Goal: Transaction & Acquisition: Subscribe to service/newsletter

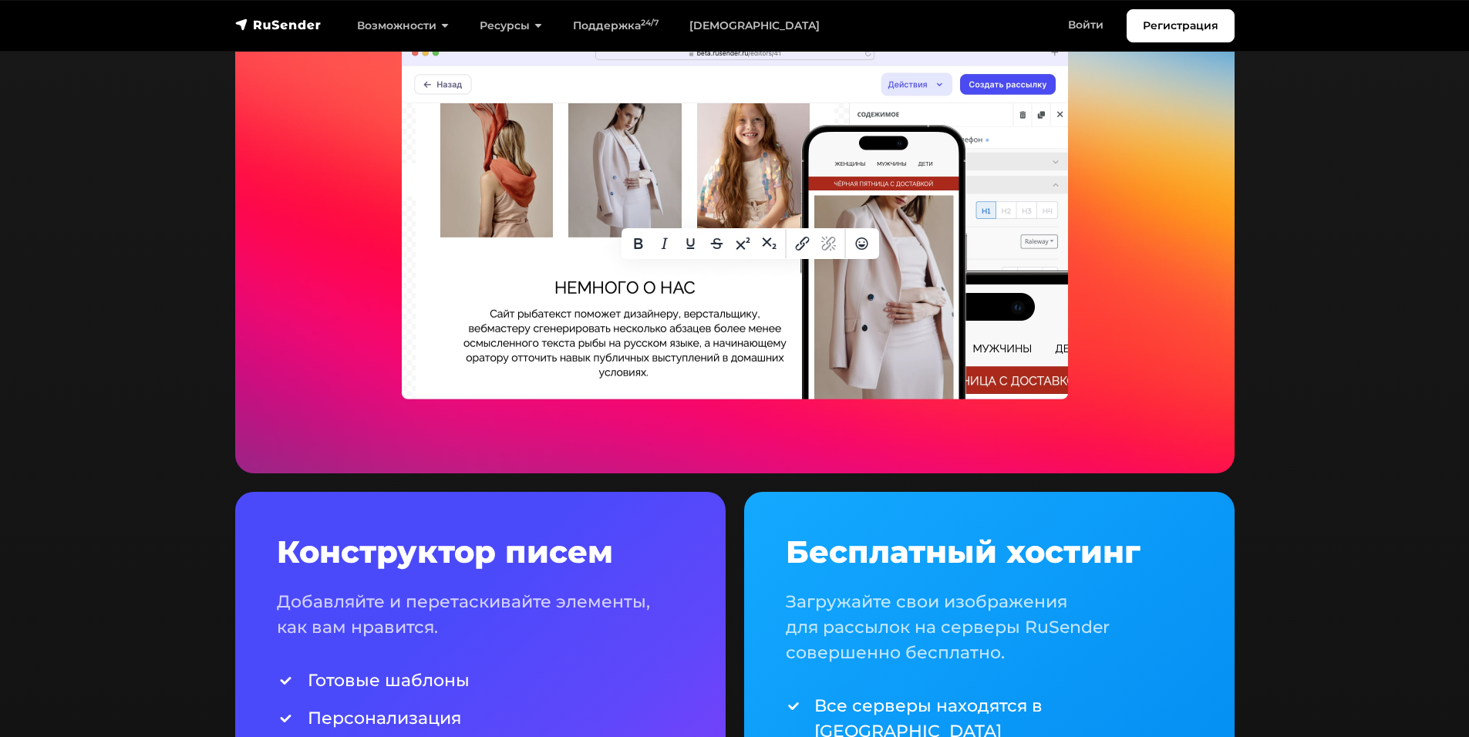
scroll to position [3855, 0]
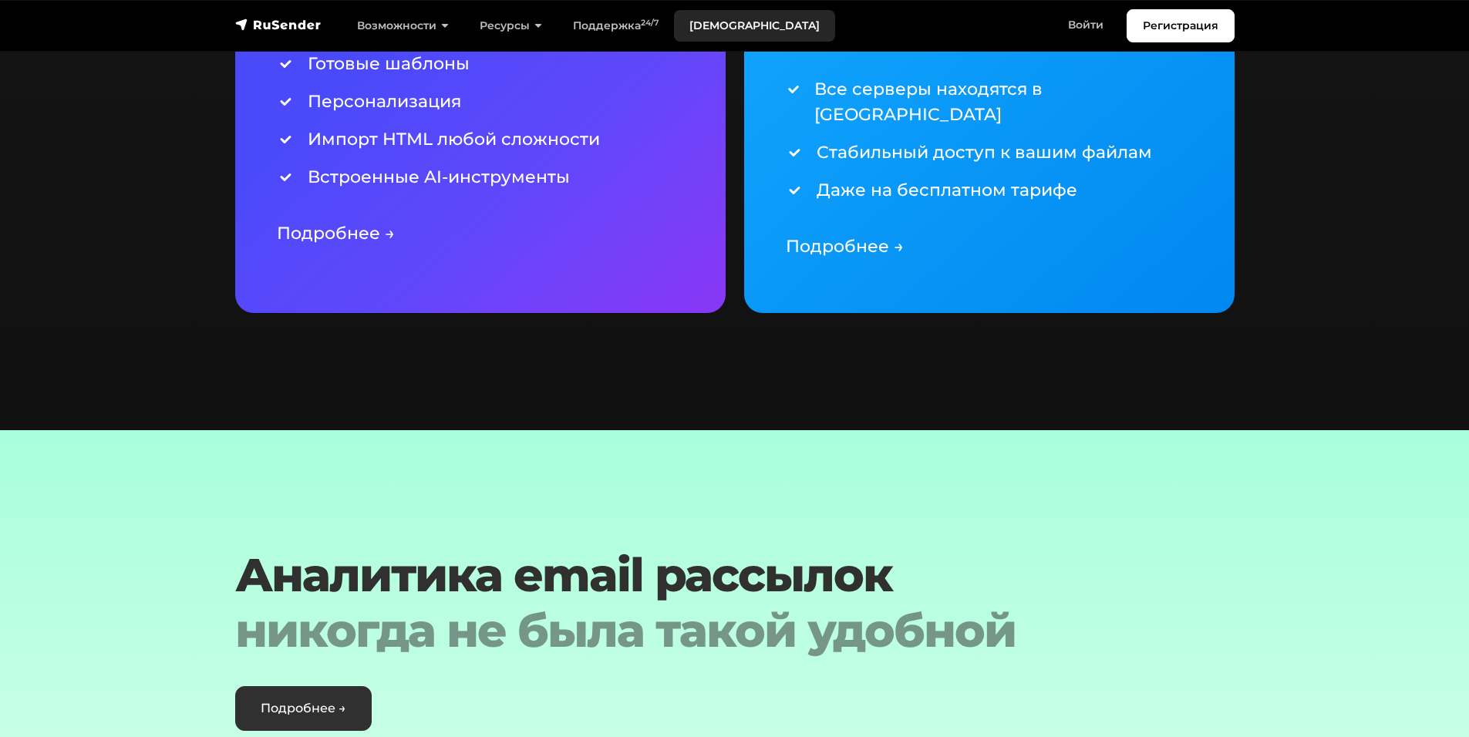
click at [722, 32] on link "Тарифы" at bounding box center [754, 26] width 161 height 32
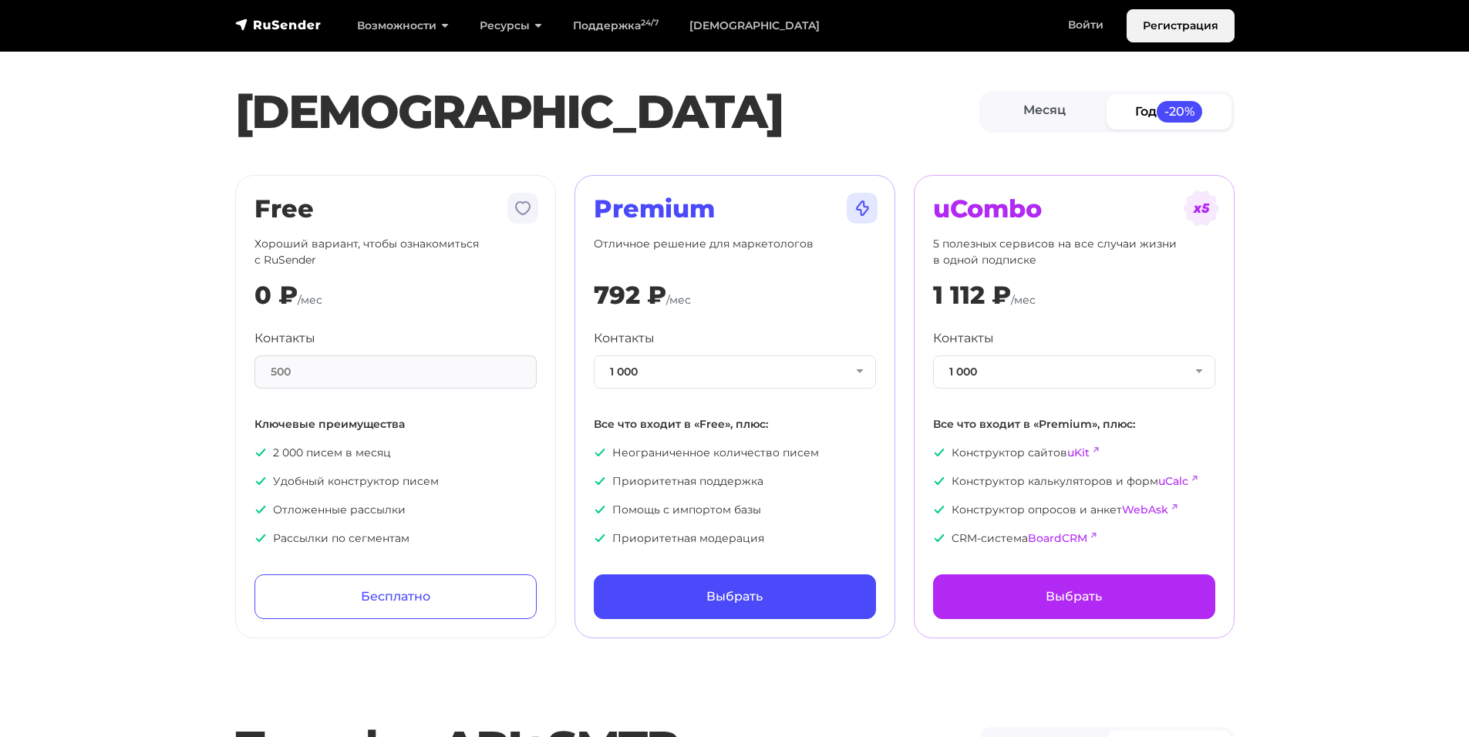
click at [1183, 30] on link "Регистрация" at bounding box center [1180, 25] width 108 height 33
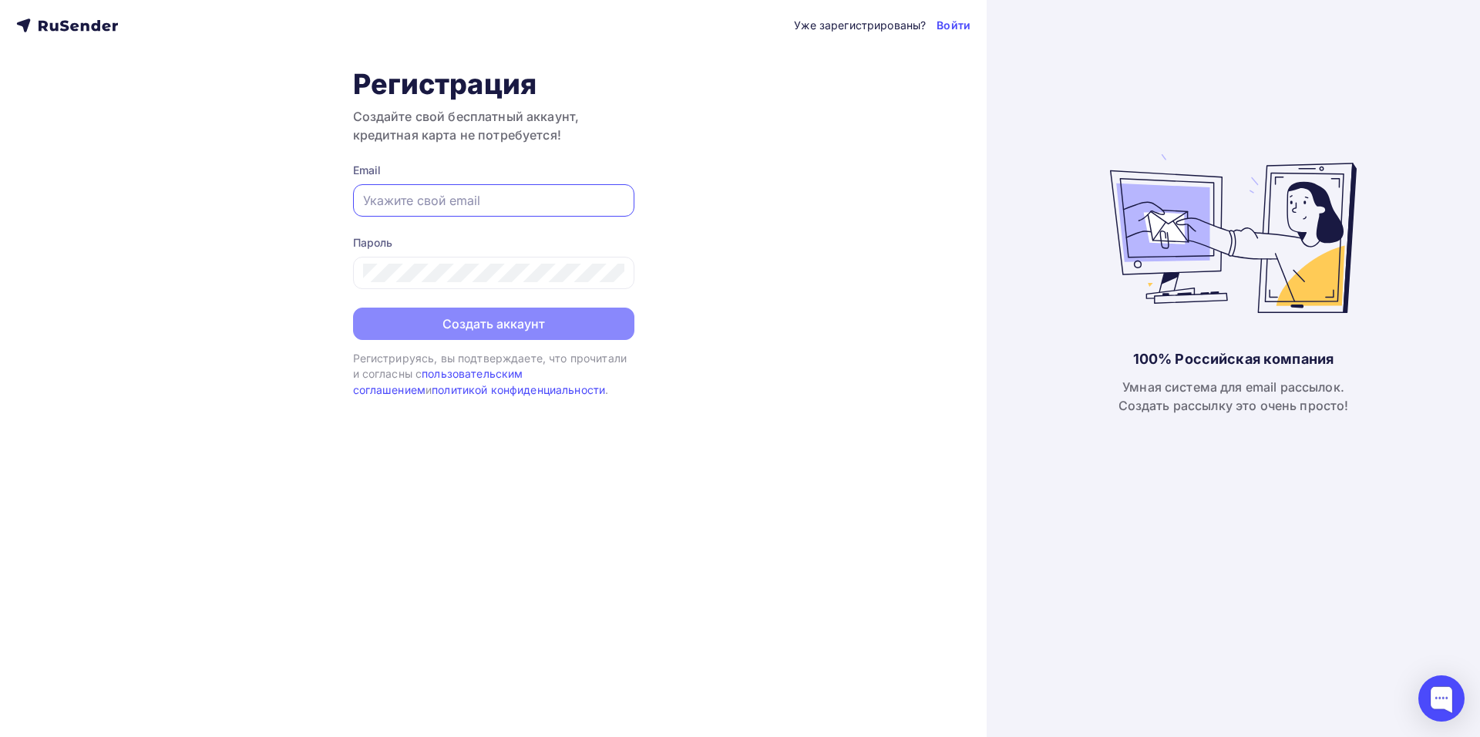
click at [476, 195] on input "text" at bounding box center [493, 200] width 261 height 19
click at [500, 201] on input "mihaylova@vitraz.ru" at bounding box center [493, 200] width 261 height 19
type input "[EMAIL_ADDRESS][DOMAIN_NAME]"
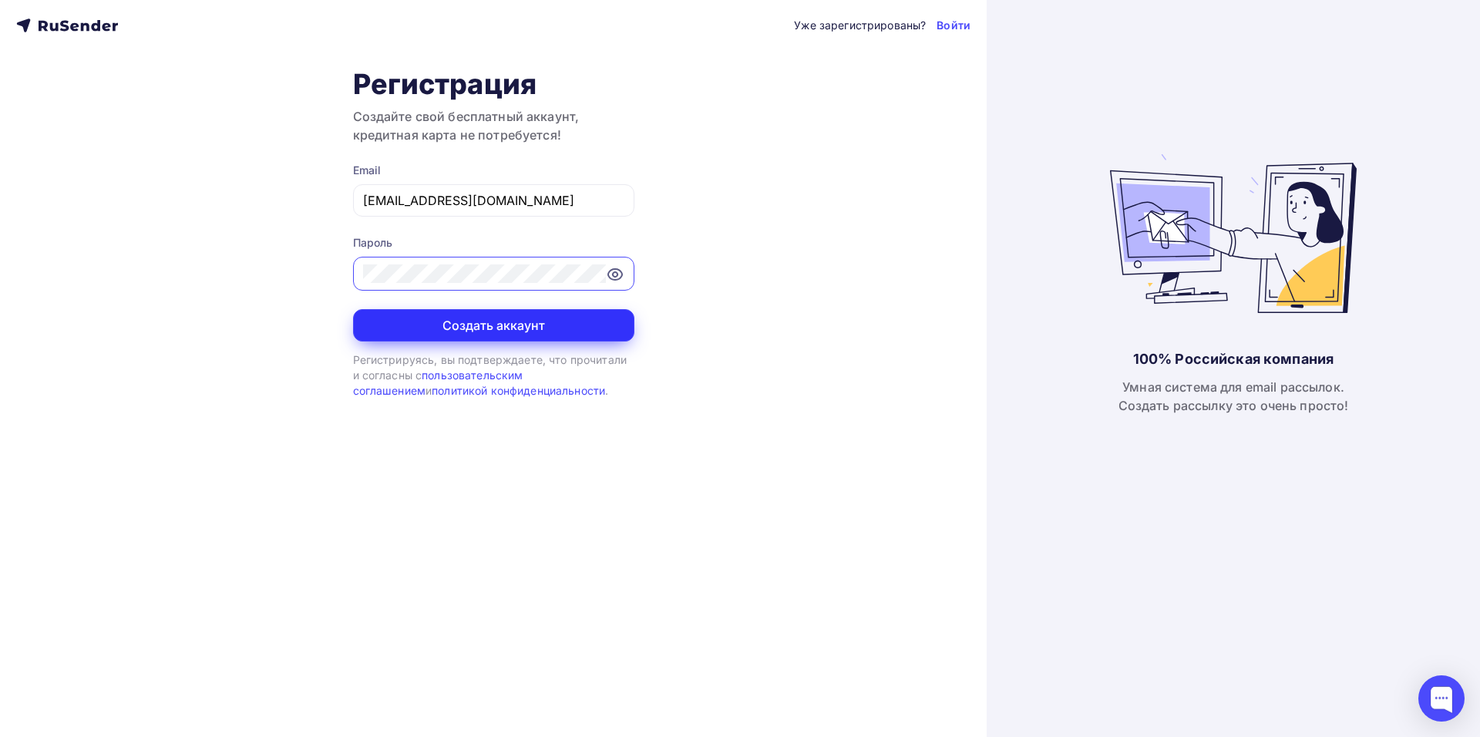
click at [556, 322] on button "Создать аккаунт" at bounding box center [493, 325] width 281 height 32
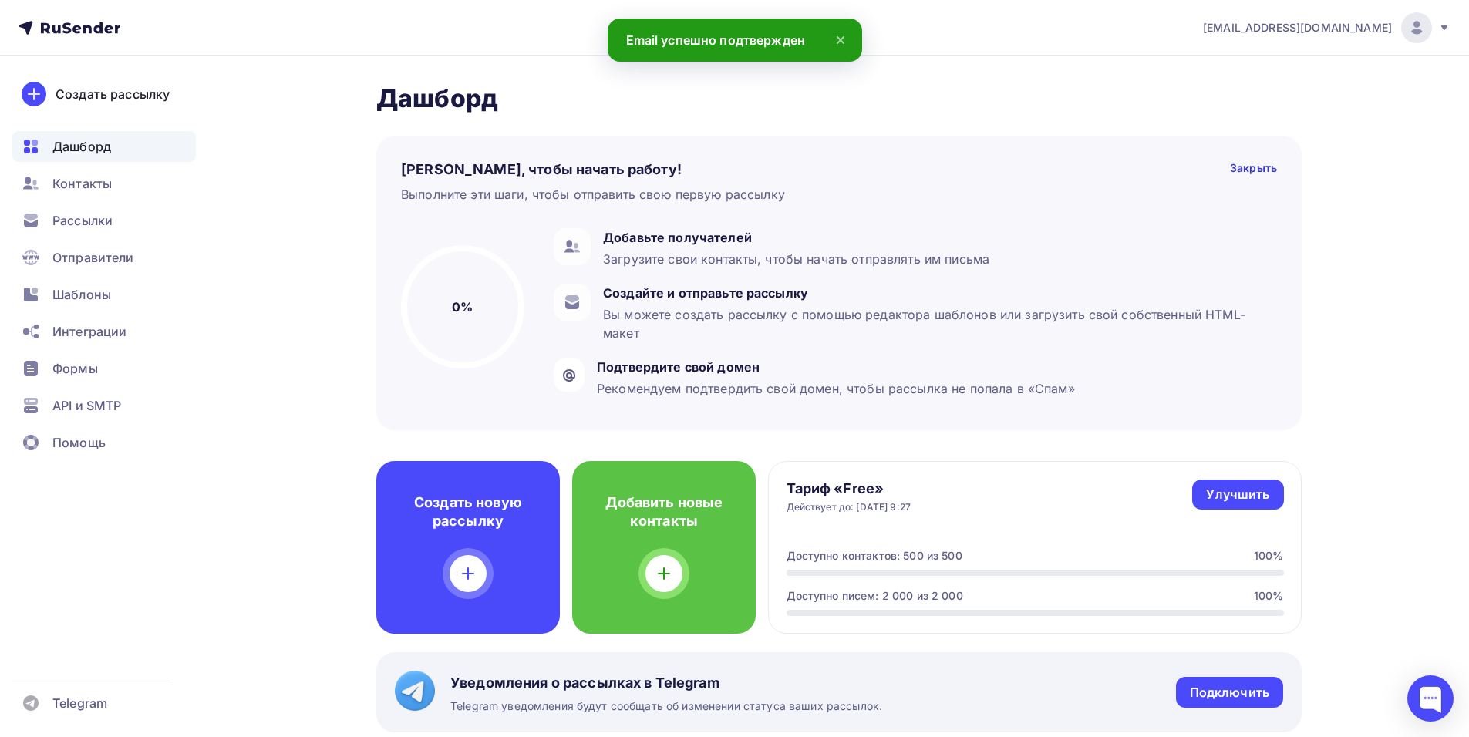
click at [837, 34] on icon at bounding box center [840, 40] width 19 height 19
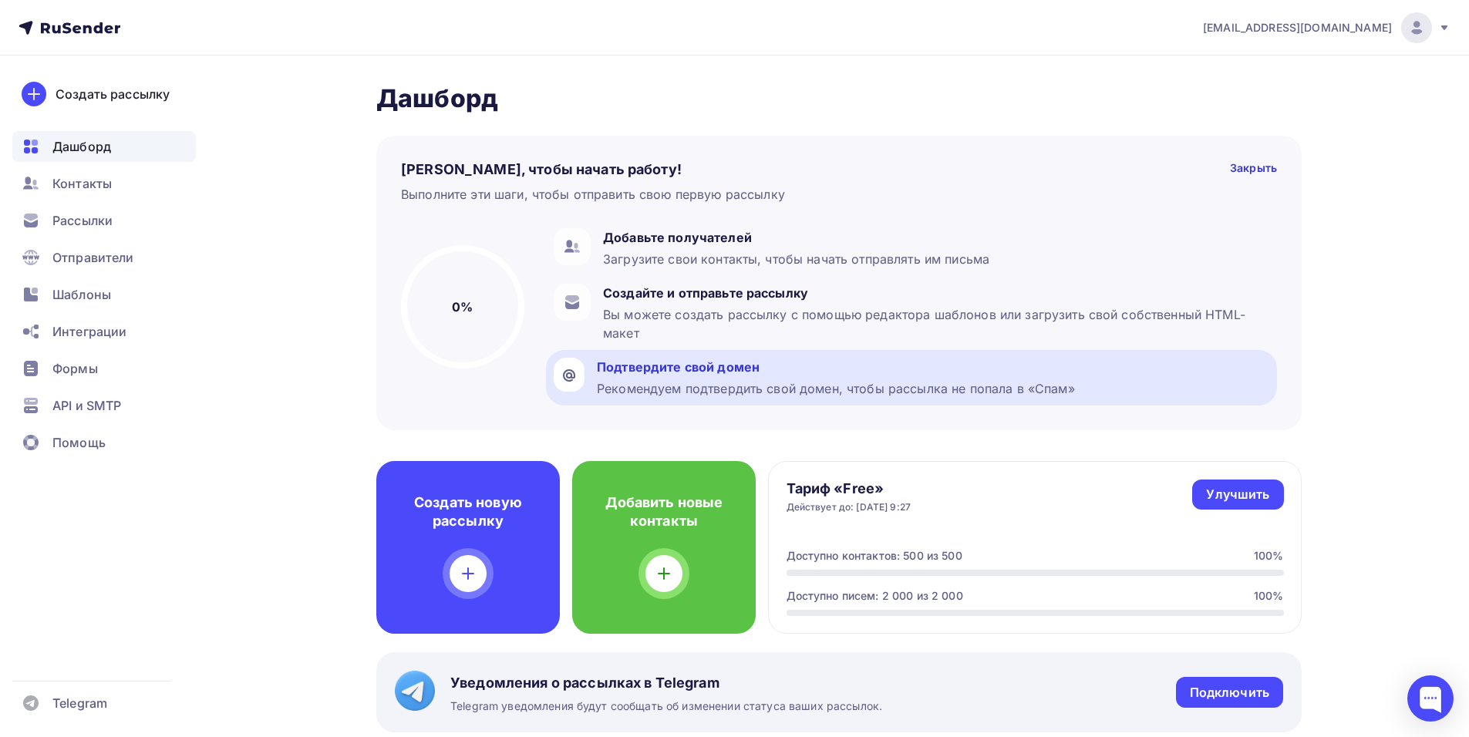
click at [760, 381] on div "Рекомендуем подтвердить свой домен, чтобы рассылка не попала в «Спам»" at bounding box center [836, 388] width 478 height 19
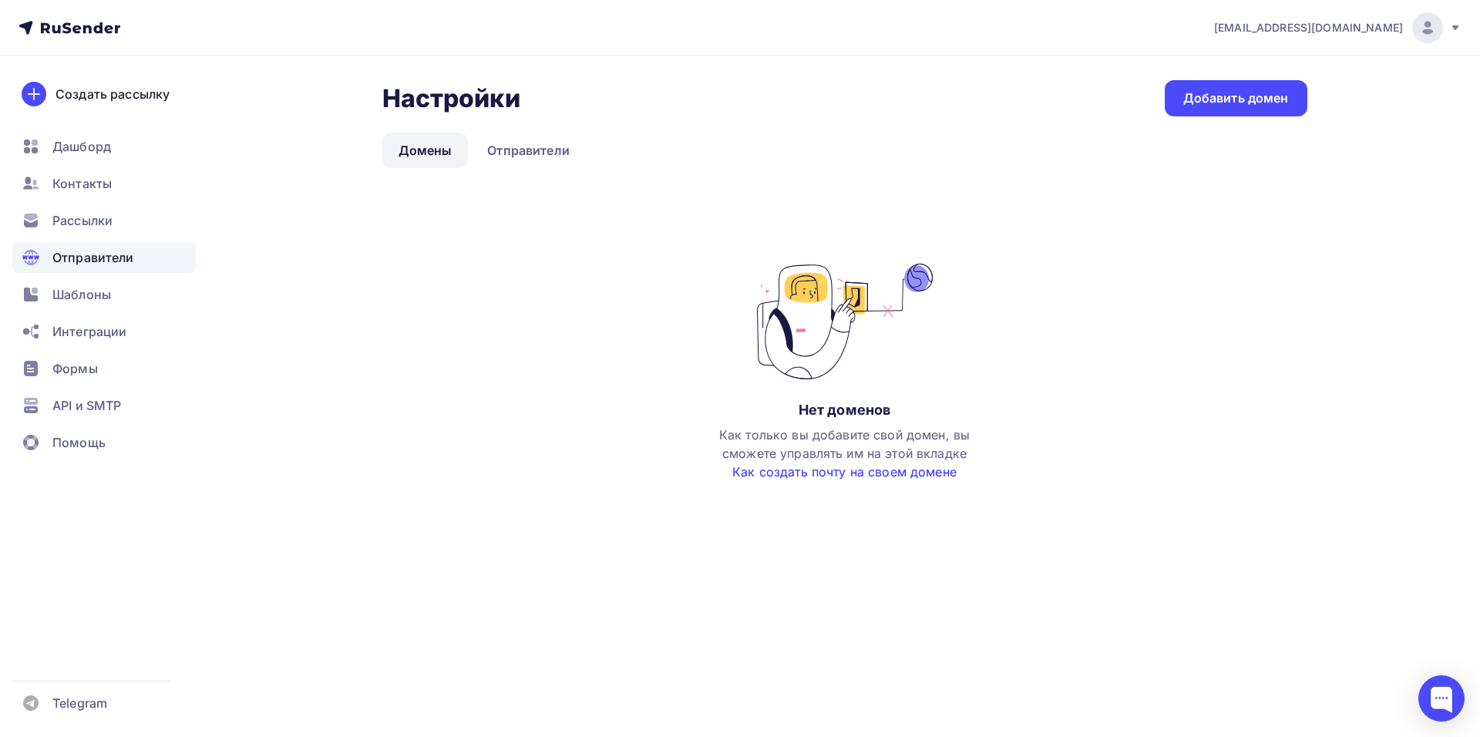
click at [779, 473] on link "Как создать почту на своем домене" at bounding box center [844, 471] width 224 height 15
click at [507, 160] on link "Отправители" at bounding box center [528, 150] width 115 height 35
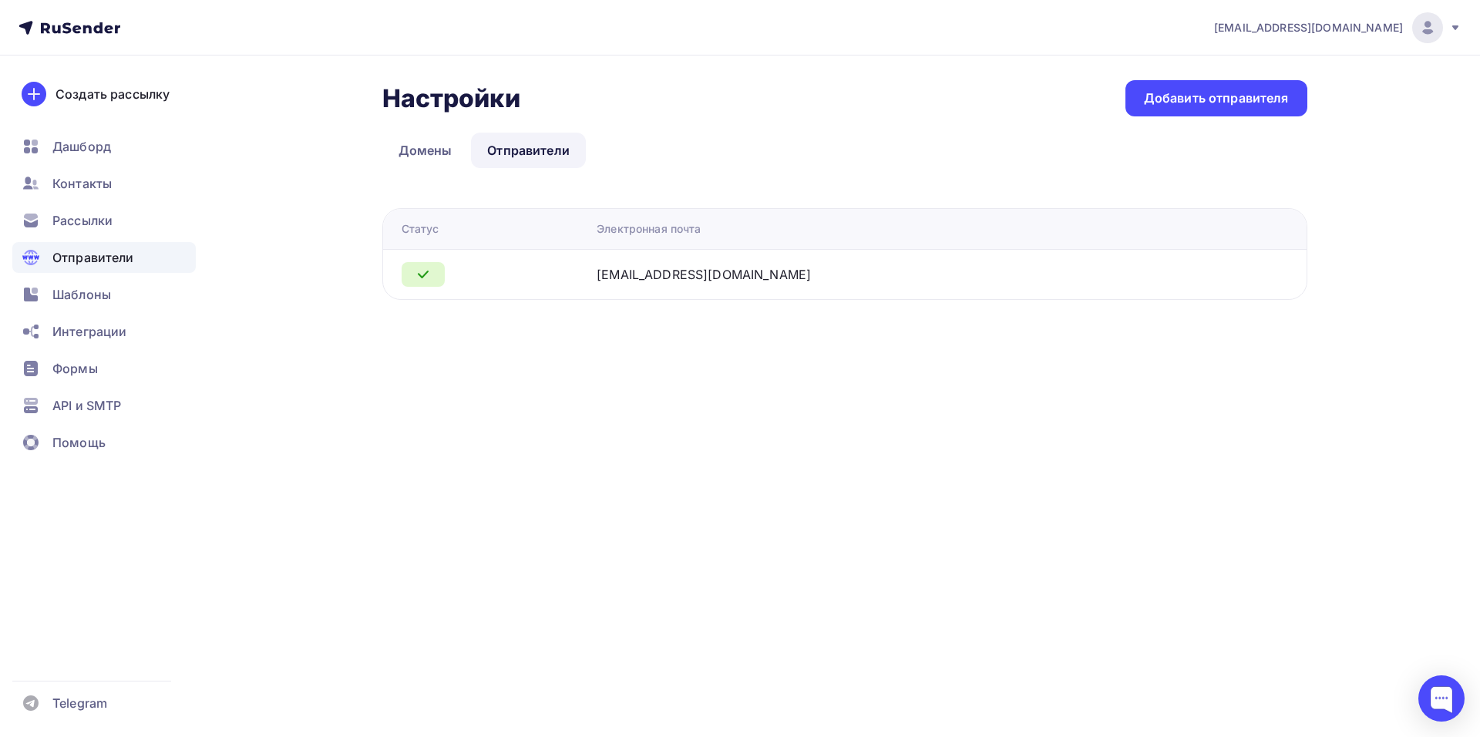
click at [430, 153] on link "Домены" at bounding box center [425, 150] width 86 height 35
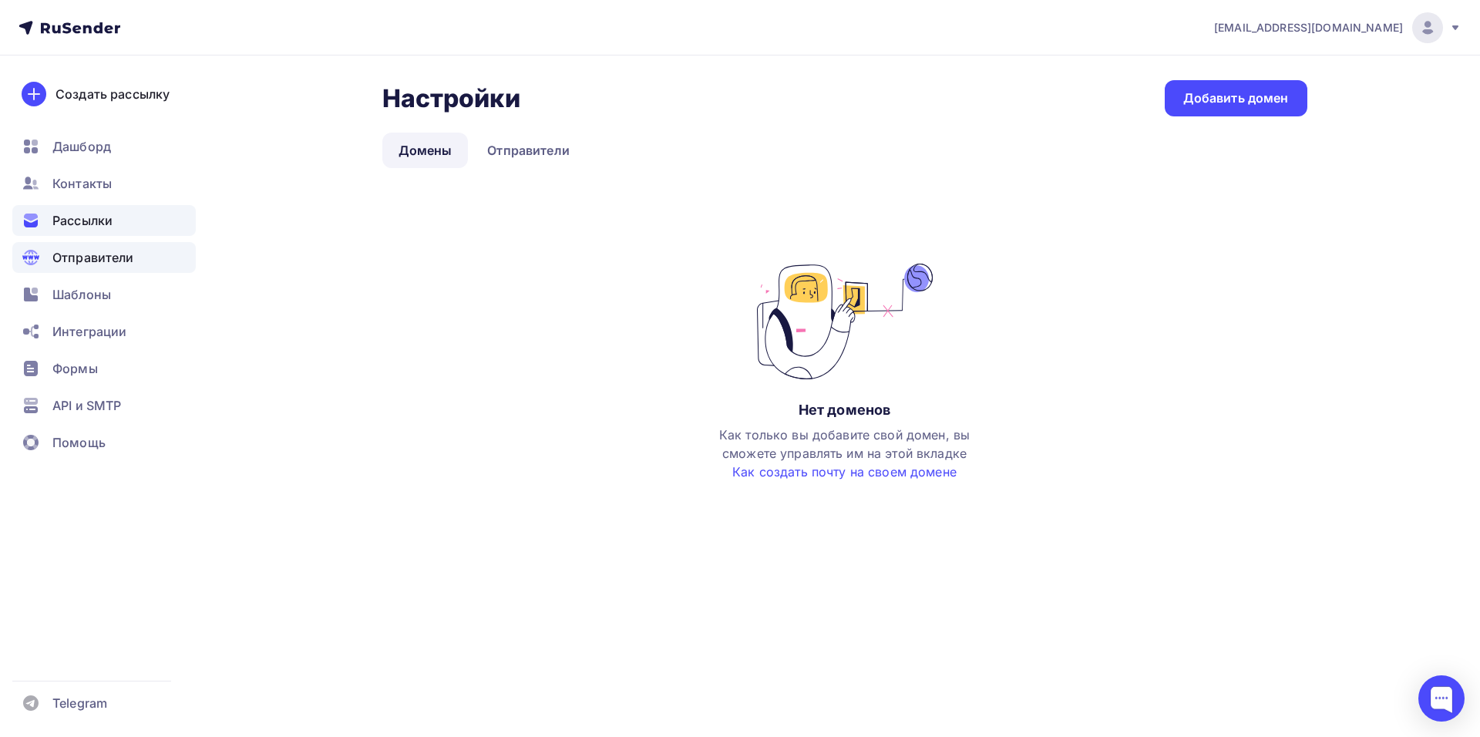
click at [121, 219] on div "Рассылки" at bounding box center [103, 220] width 183 height 31
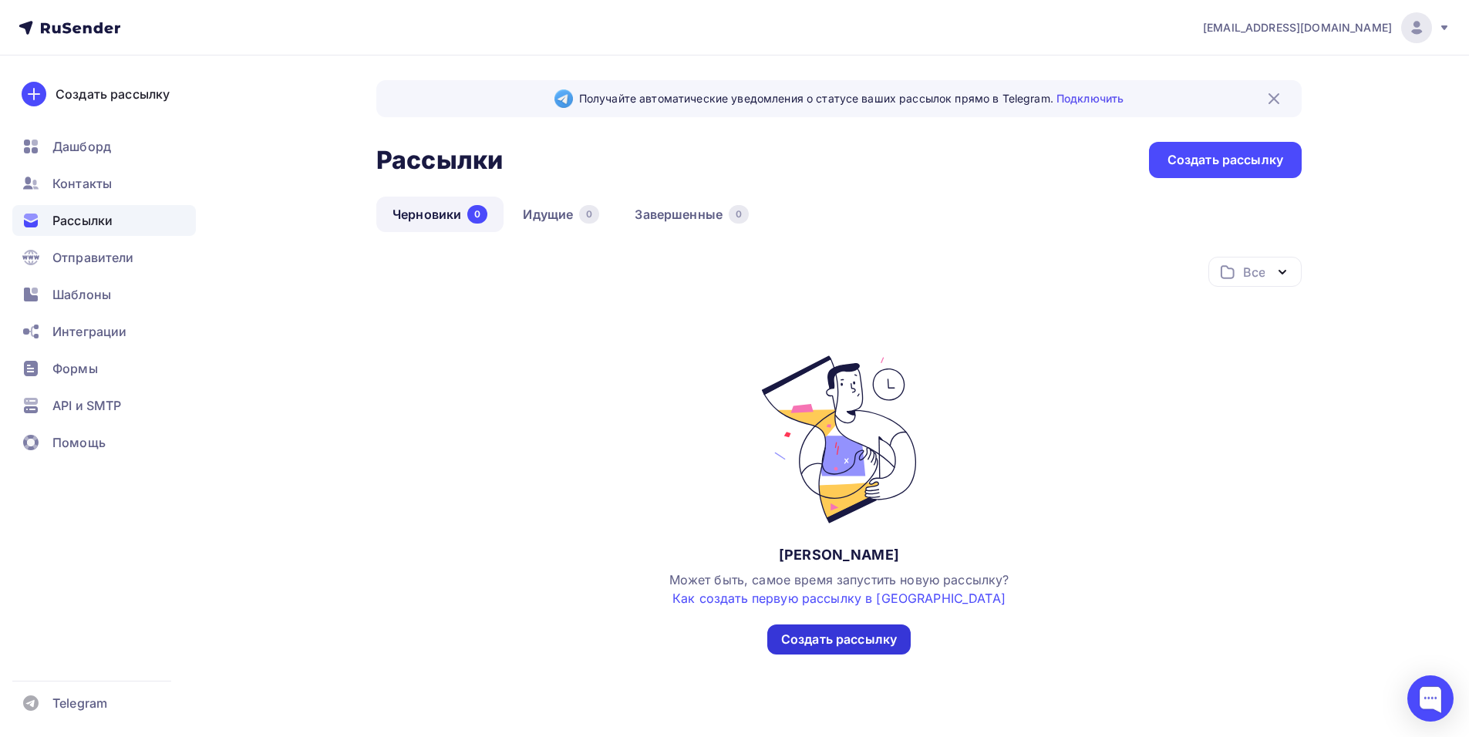
click at [867, 634] on div "Создать рассылку" at bounding box center [839, 640] width 116 height 18
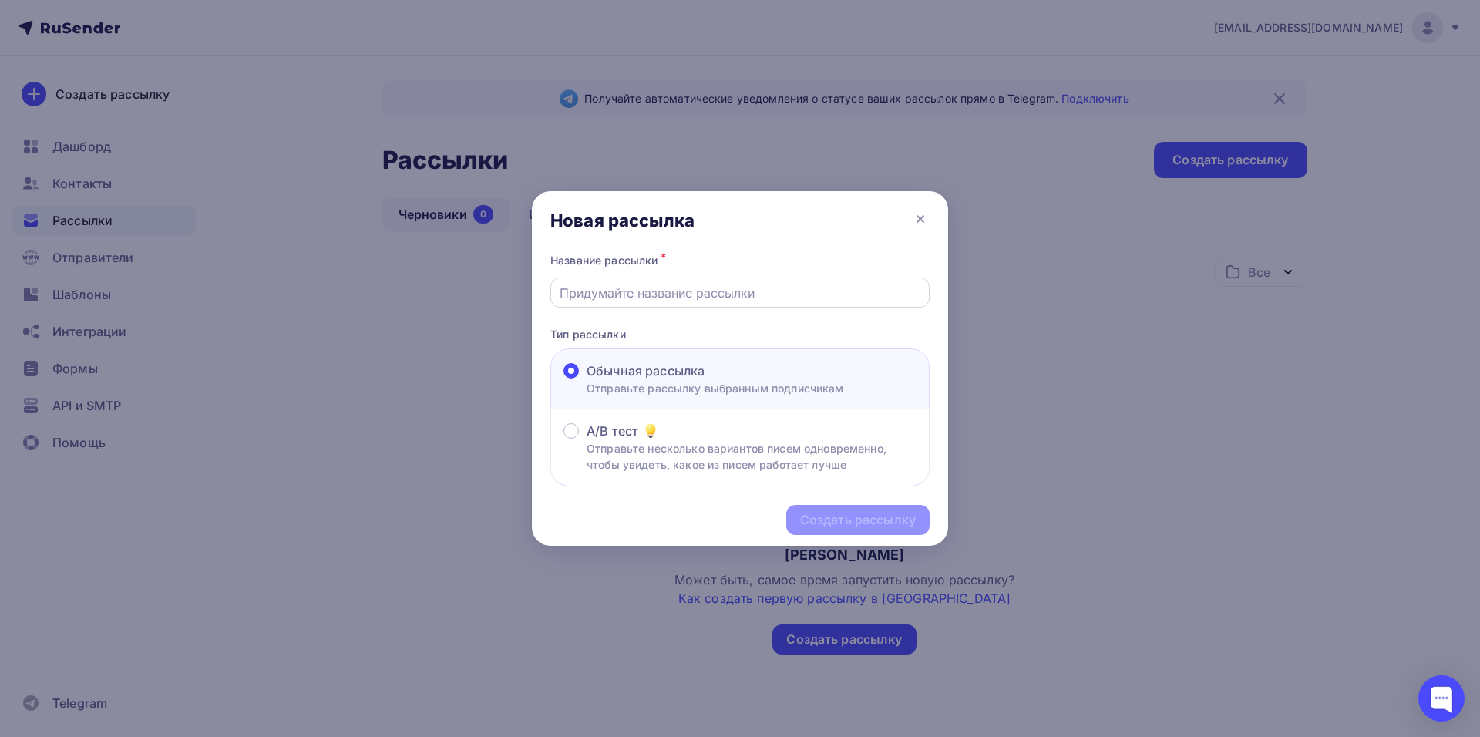
click at [688, 278] on div at bounding box center [739, 293] width 379 height 30
click at [690, 292] on input "text" at bounding box center [741, 293] width 362 height 19
type input "Давайте работать напрямую"
click at [854, 520] on div "Создать рассылку" at bounding box center [858, 520] width 116 height 18
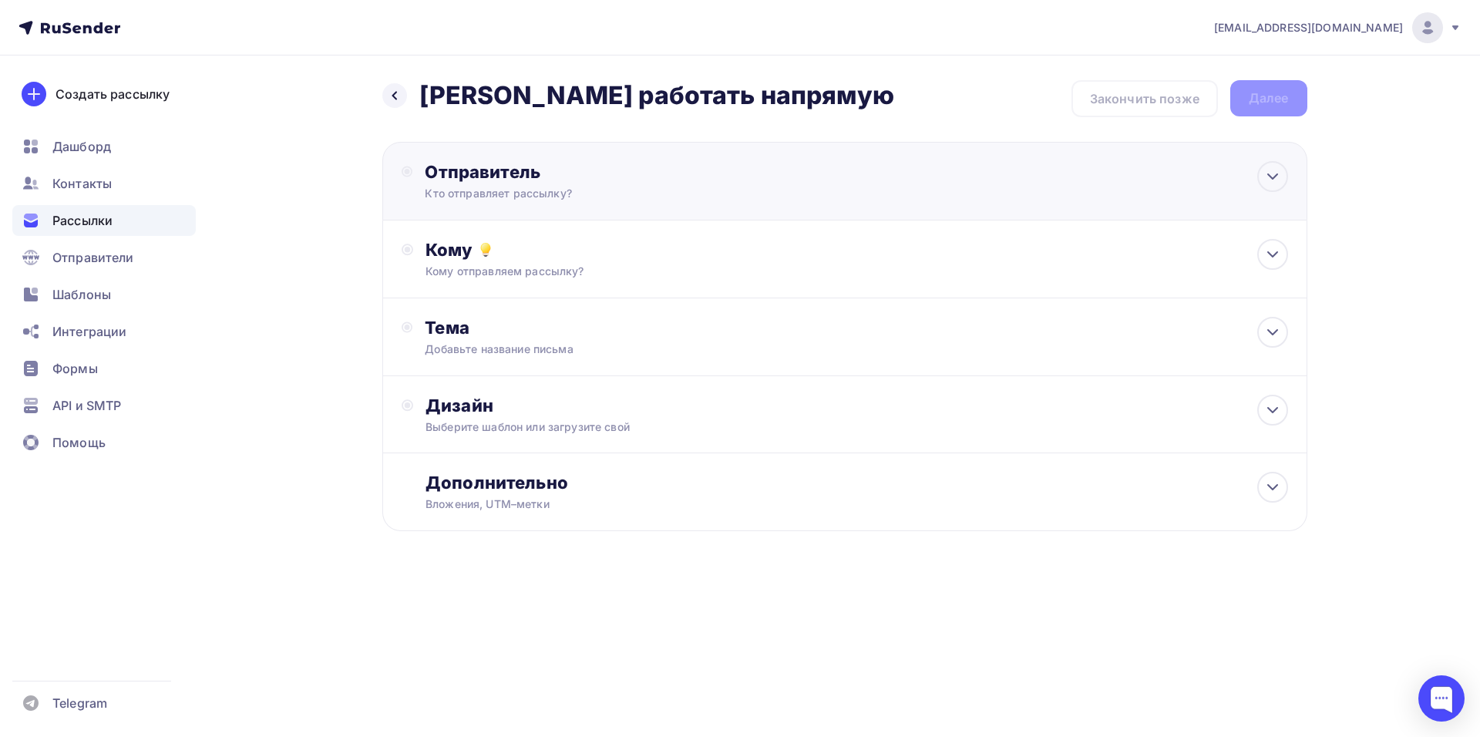
click at [572, 179] on div "Отправитель" at bounding box center [592, 172] width 334 height 22
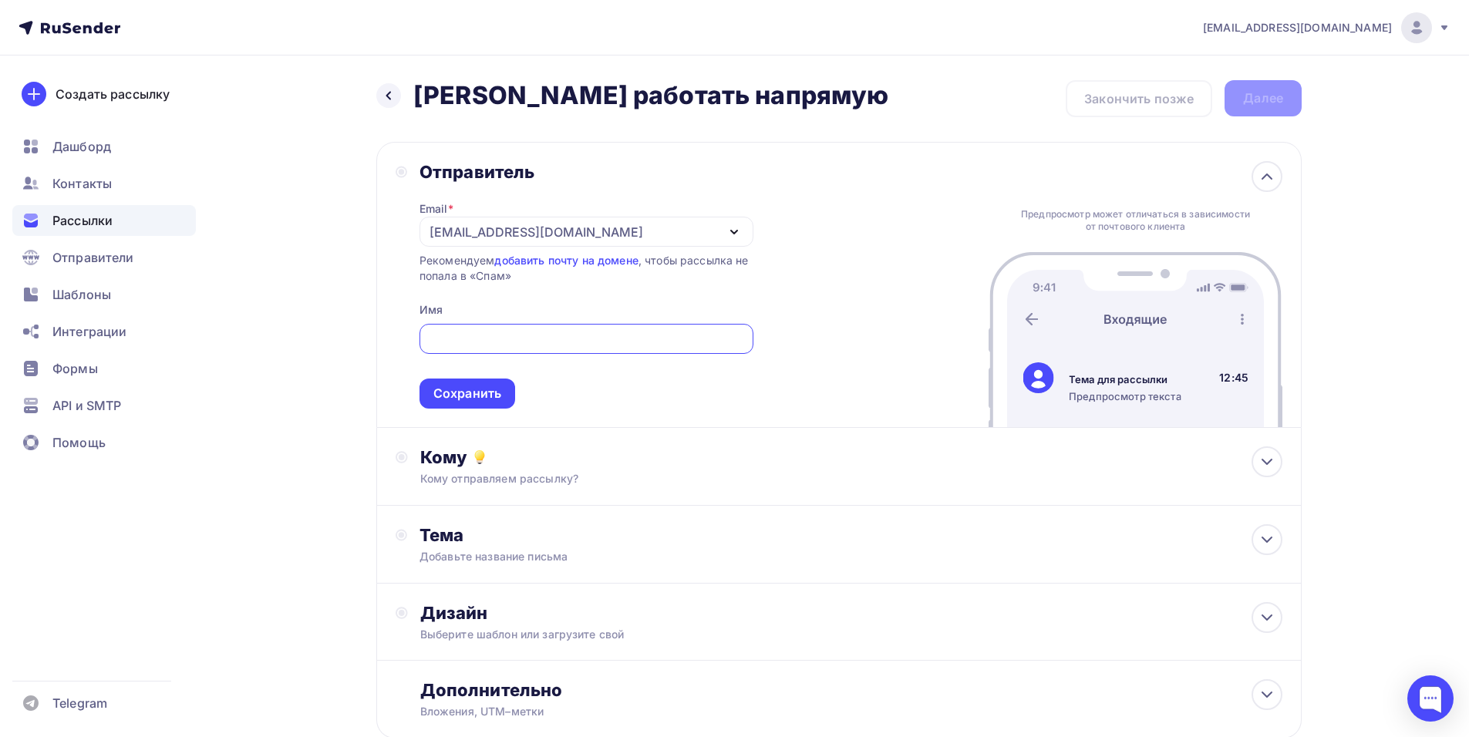
type input "[EMAIL_ADDRESS][DOMAIN_NAME]"
click at [477, 389] on div "Сохранить" at bounding box center [467, 394] width 68 height 18
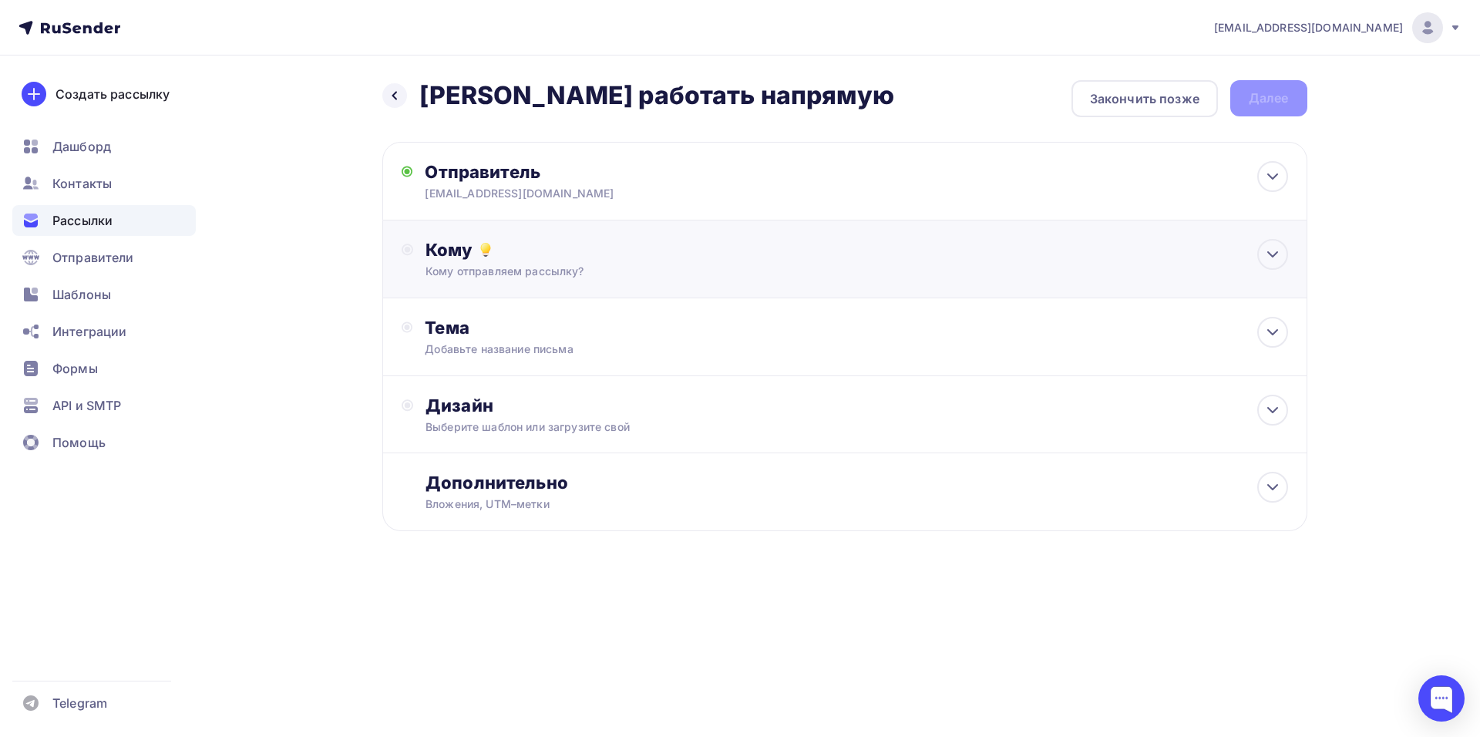
click at [601, 242] on div "Кому" at bounding box center [857, 250] width 862 height 22
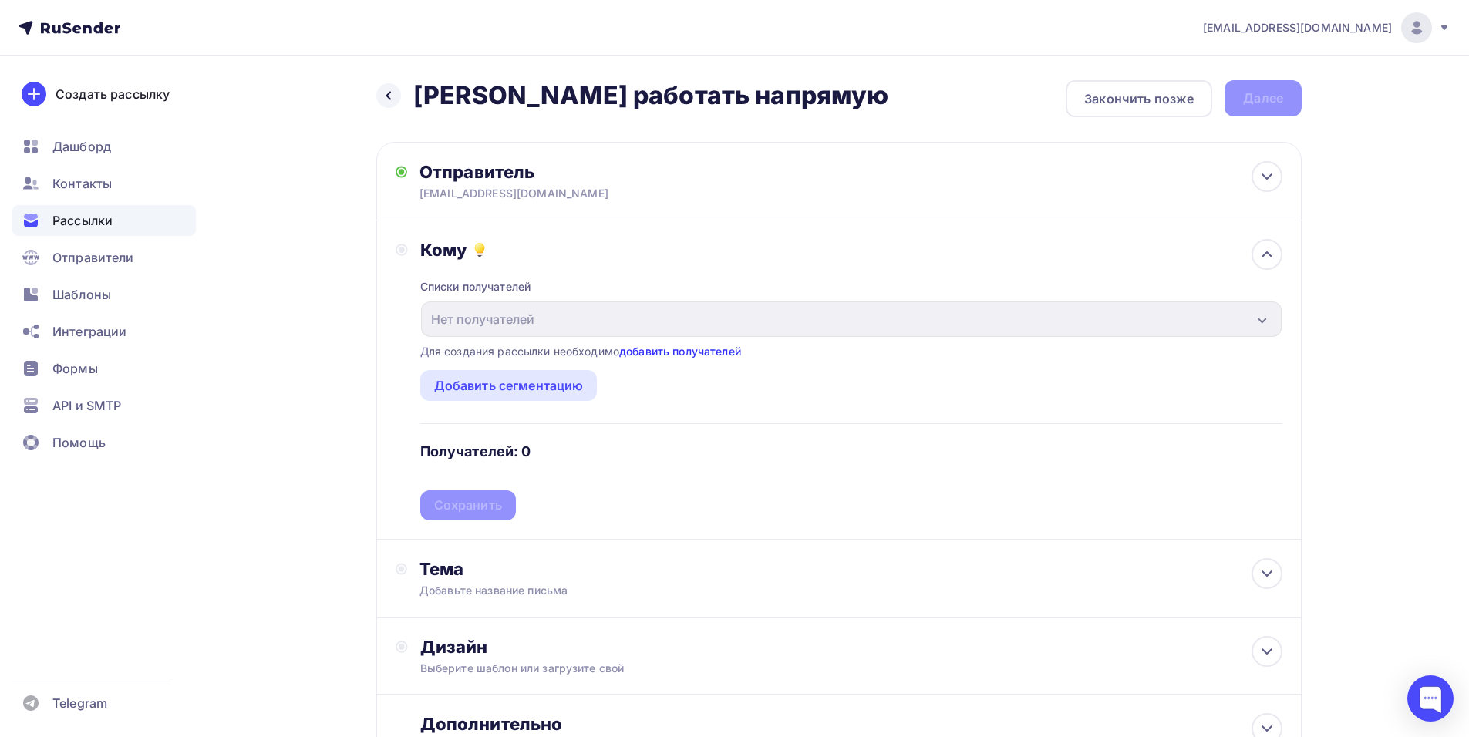
click at [676, 354] on link "добавить получателей" at bounding box center [680, 351] width 122 height 13
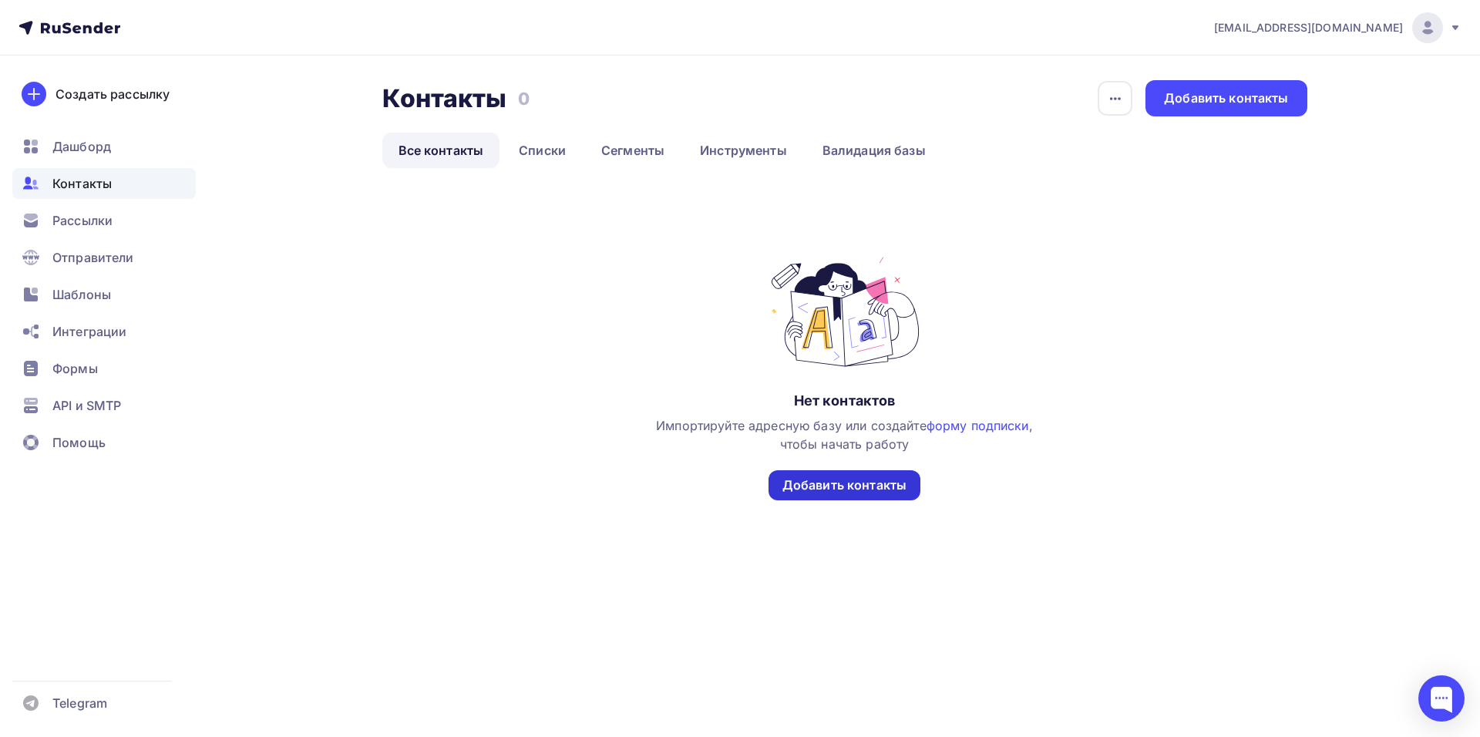
click at [875, 486] on div "Добавить контакты" at bounding box center [845, 485] width 124 height 18
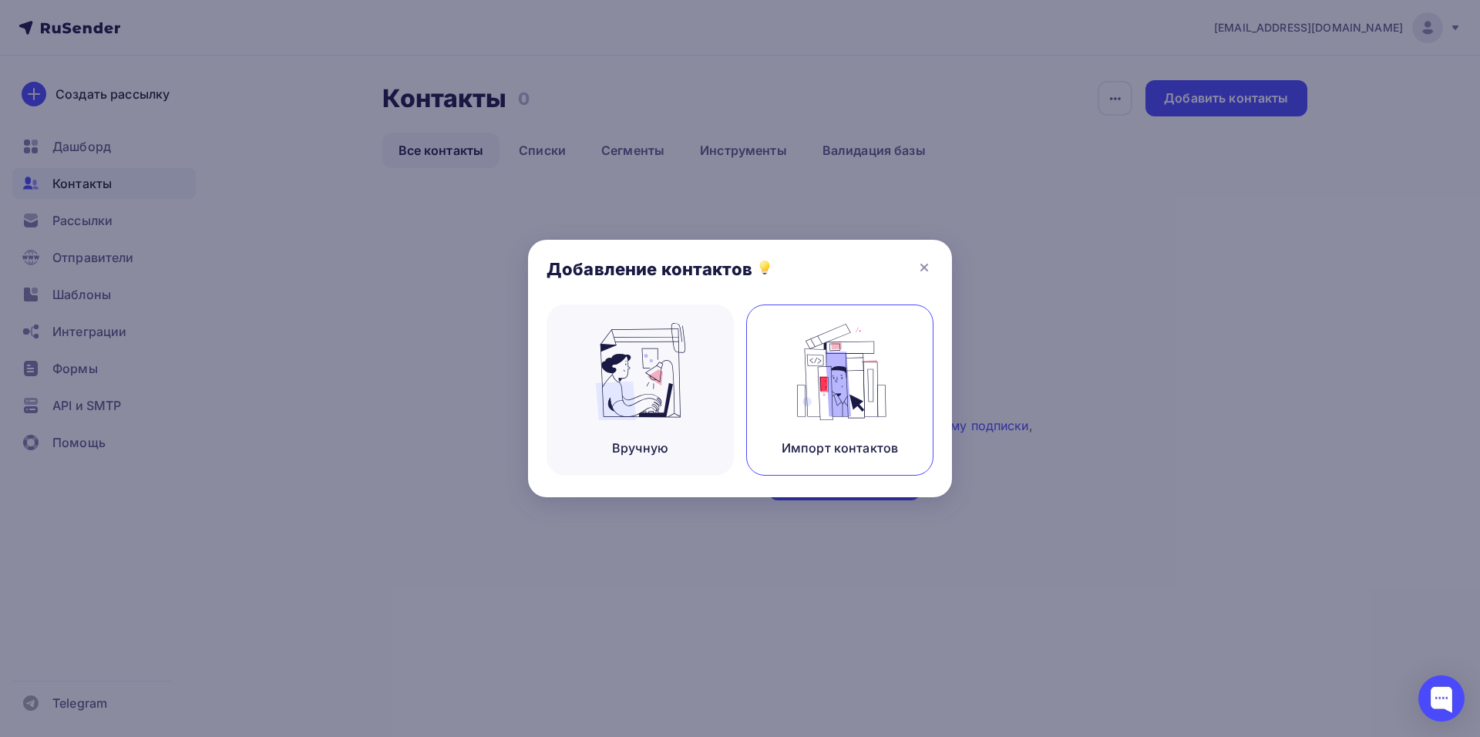
click at [891, 386] on img at bounding box center [840, 371] width 103 height 97
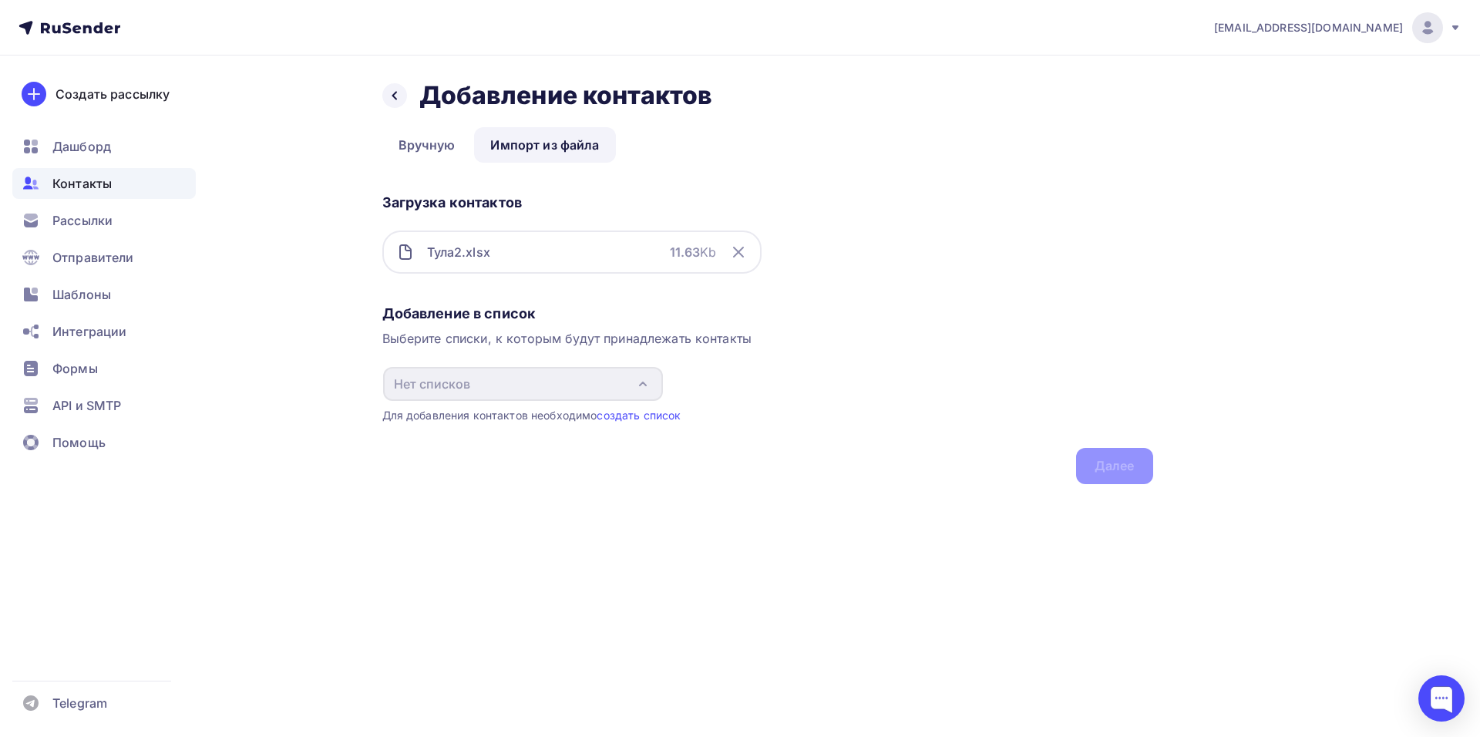
click at [544, 138] on link "Импорт из файла" at bounding box center [544, 144] width 141 height 35
click at [635, 416] on link "создать список" at bounding box center [639, 415] width 84 height 13
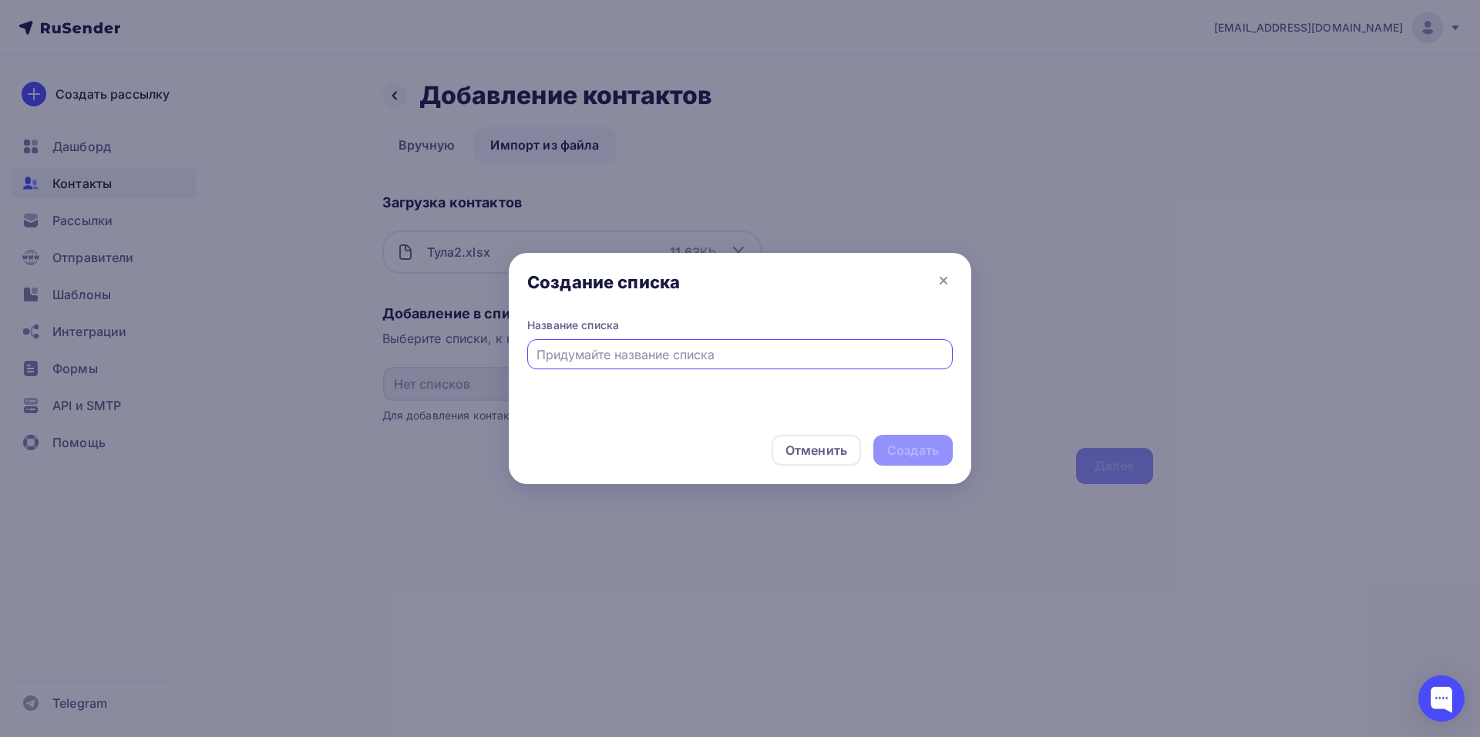
click at [664, 355] on input "text" at bounding box center [741, 354] width 408 height 19
type input "Тула"
click at [934, 438] on div "Создать" at bounding box center [913, 450] width 79 height 31
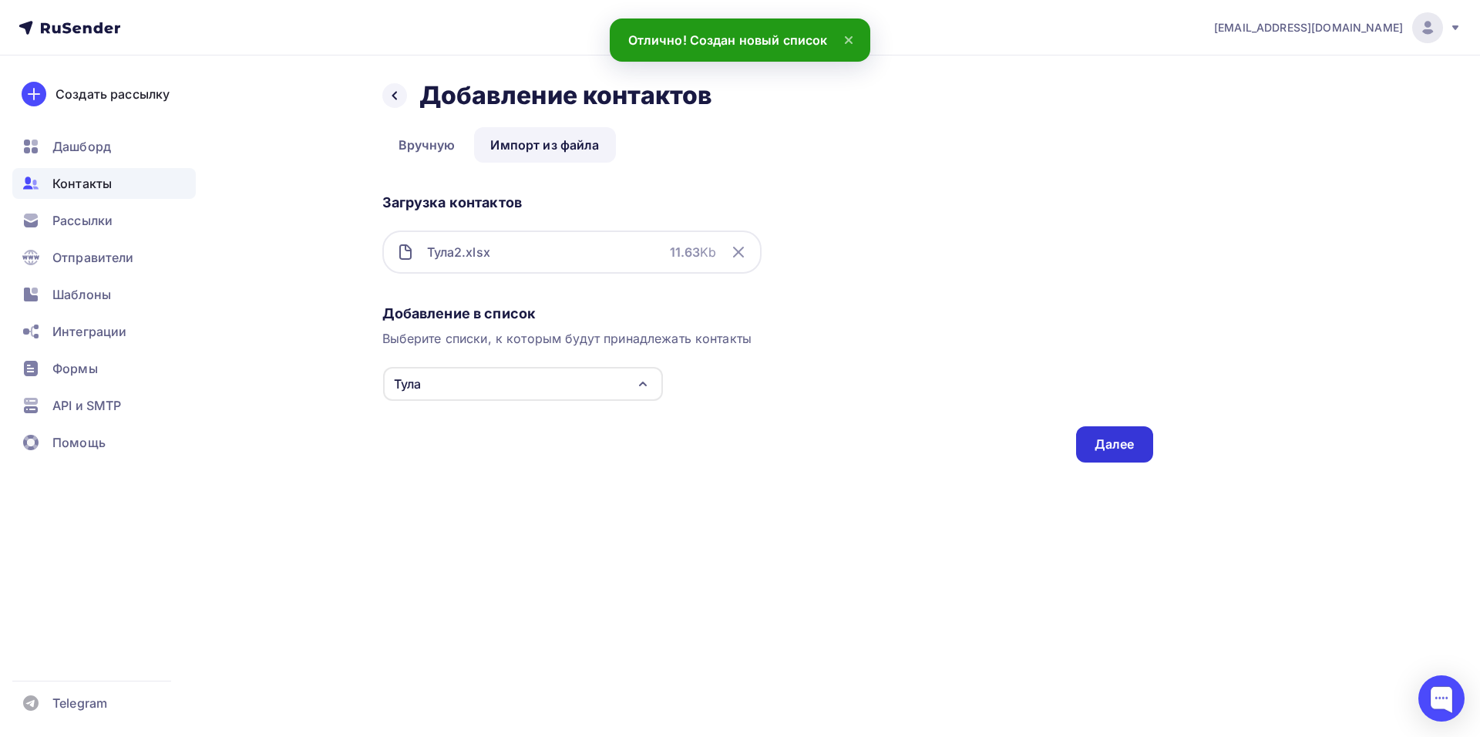
click at [1098, 450] on div "Далее" at bounding box center [1115, 445] width 40 height 18
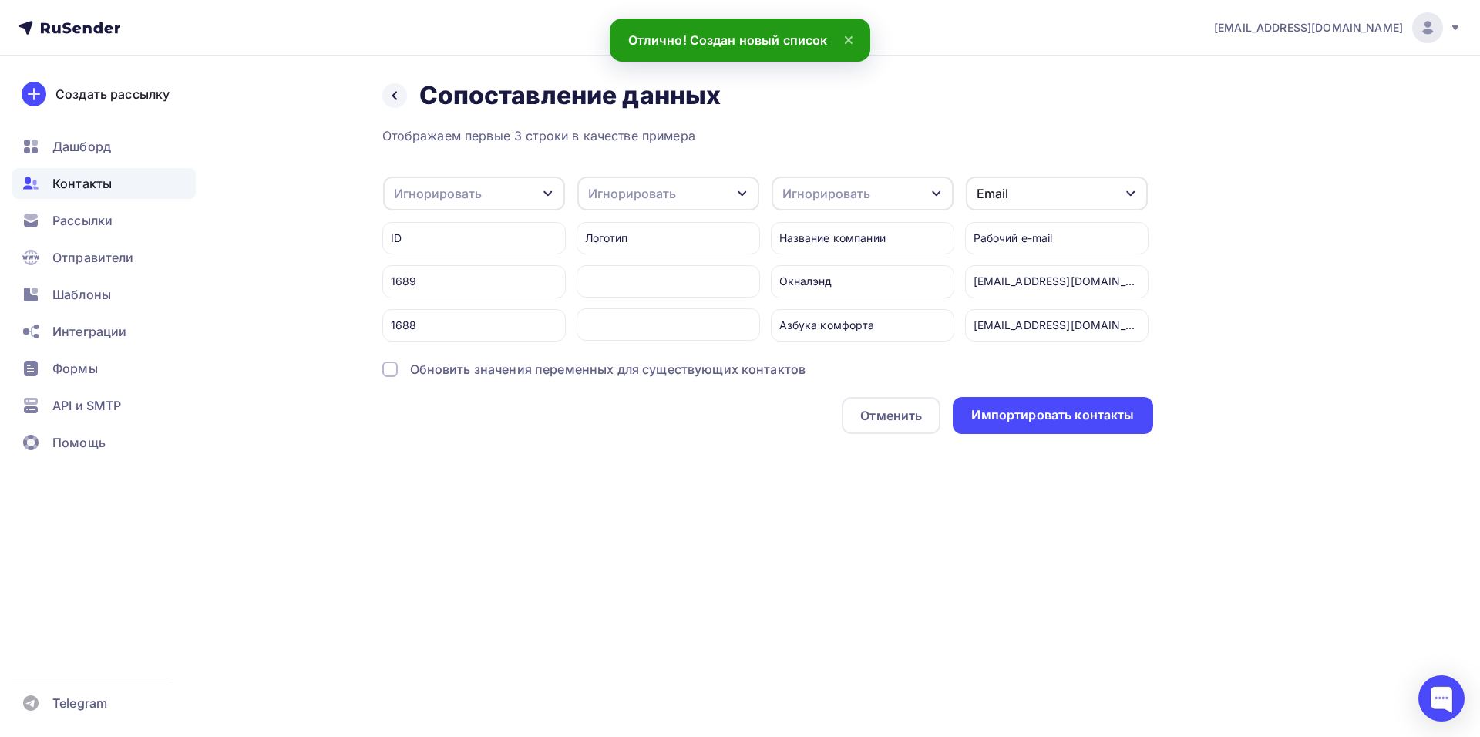
scroll to position [0, 27]
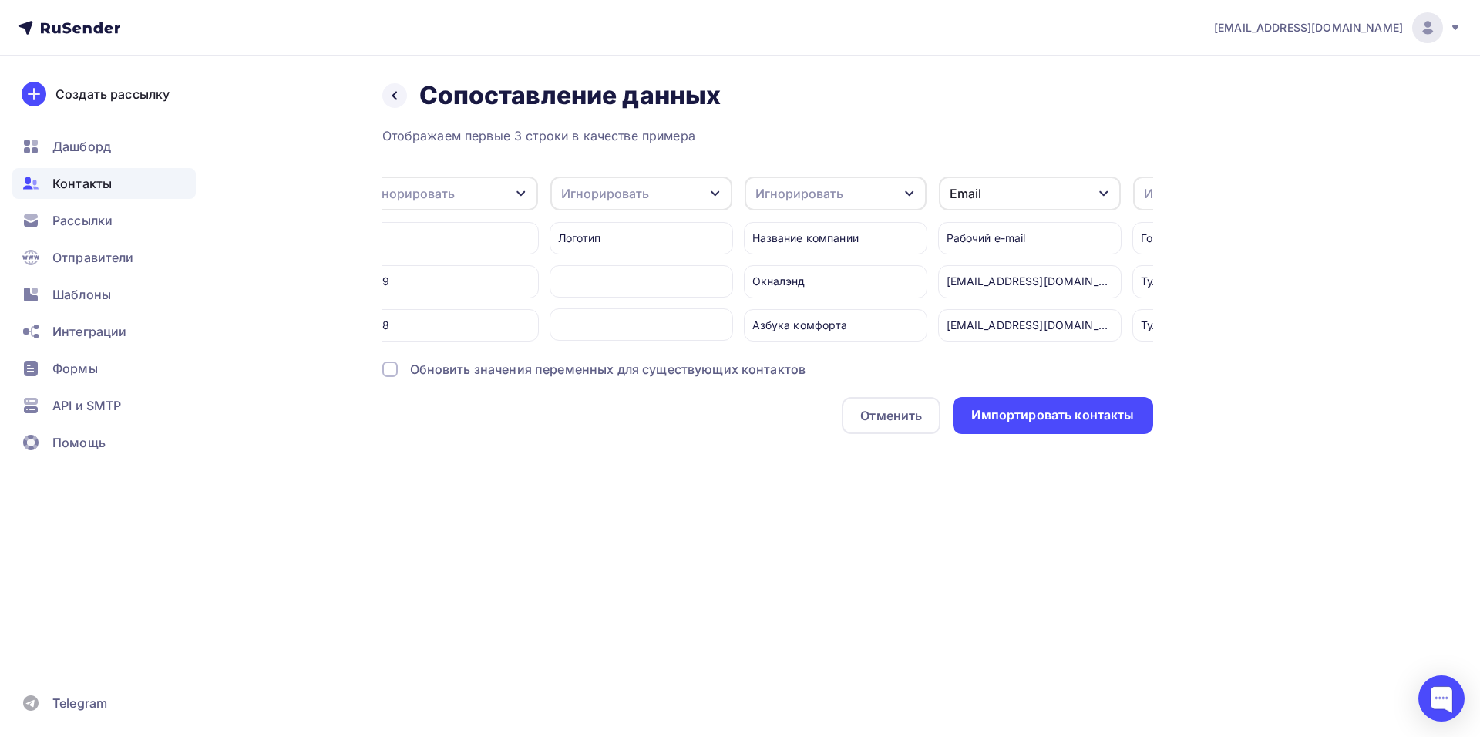
click at [908, 192] on icon "button" at bounding box center [910, 193] width 12 height 12
click at [909, 192] on icon "button" at bounding box center [909, 193] width 8 height 5
click at [877, 231] on div "Название компании" at bounding box center [835, 238] width 183 height 32
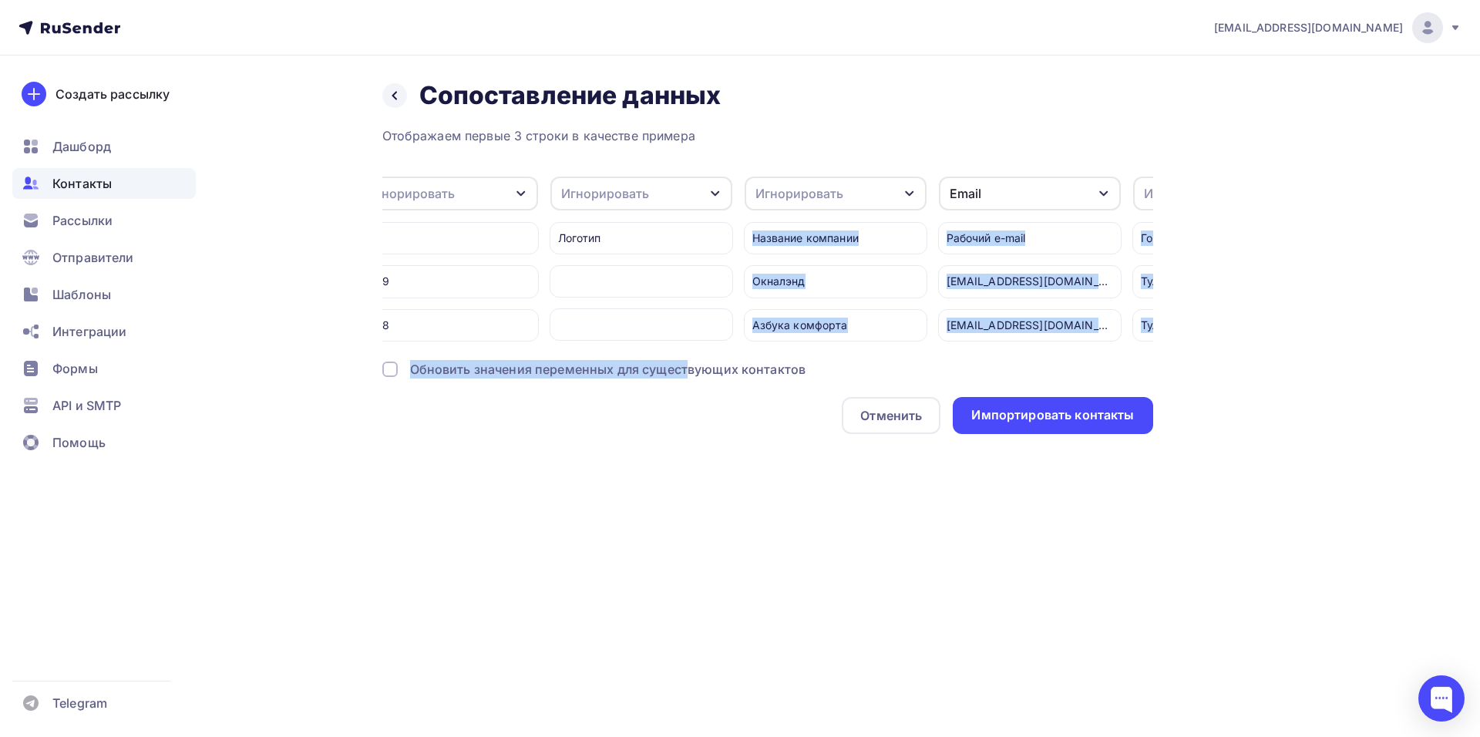
drag, startPoint x: 686, startPoint y: 355, endPoint x: 705, endPoint y: 352, distance: 18.8
click at [705, 352] on div "Отображаем первые 3 строки в качестве примера Игнорировать Игнорировать Имя Тел…" at bounding box center [767, 280] width 771 height 308
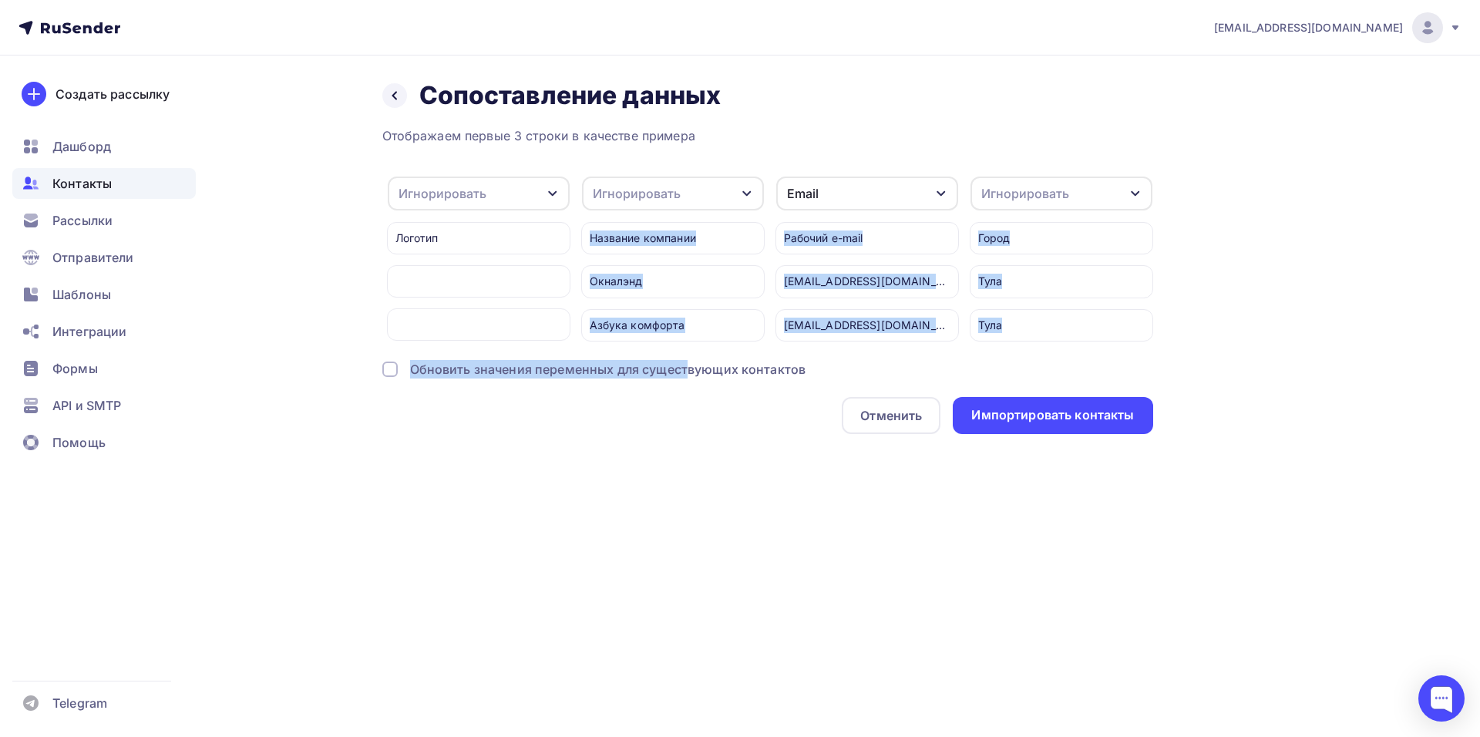
scroll to position [0, 249]
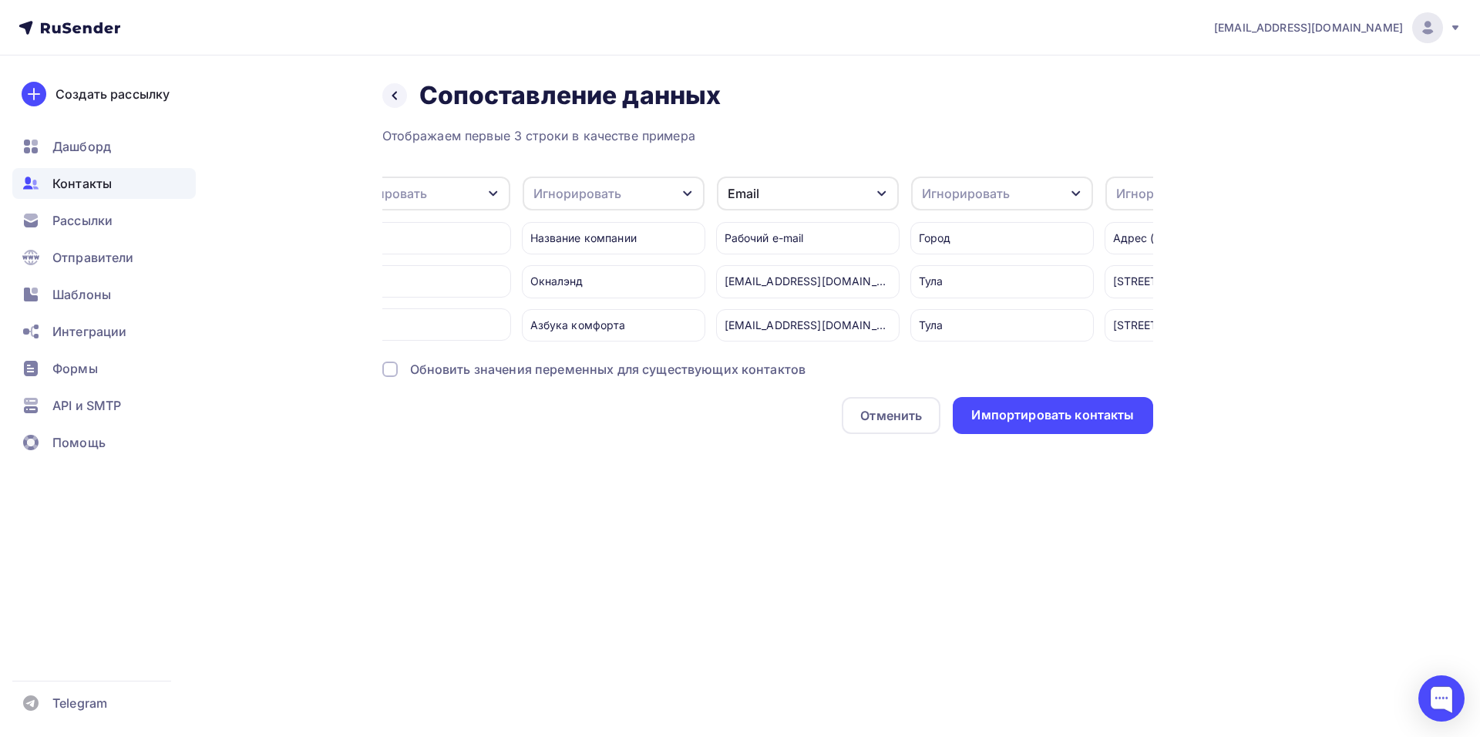
click at [786, 513] on div "marketing@vitraz.ru Аккаунт Тарифы Выйти Создать рассылку Дашборд Контакты Расс…" at bounding box center [740, 368] width 1480 height 737
drag, startPoint x: 673, startPoint y: 354, endPoint x: 686, endPoint y: 352, distance: 13.3
click at [686, 352] on div "Отображаем первые 3 строки в качестве примера Игнорировать Игнорировать Имя Тел…" at bounding box center [767, 280] width 771 height 308
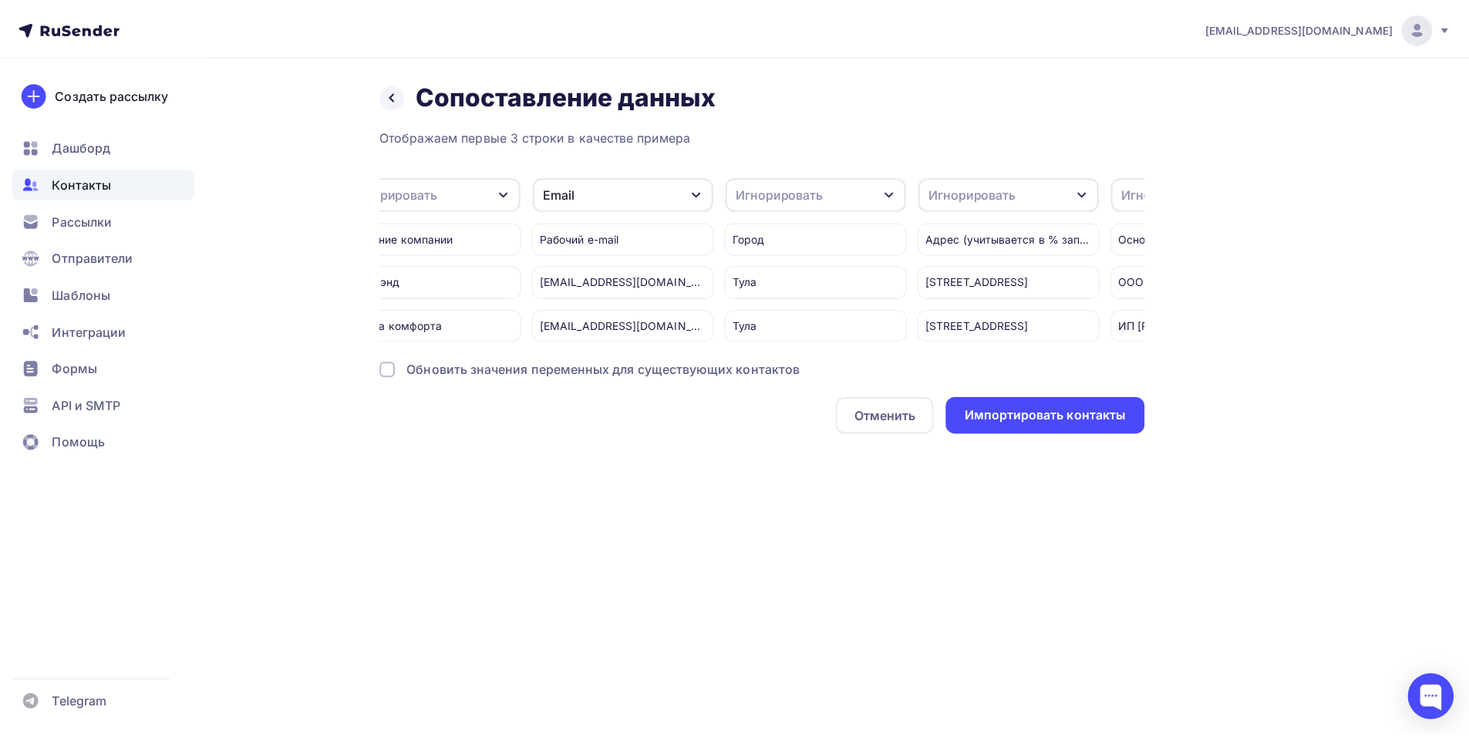
scroll to position [0, 353]
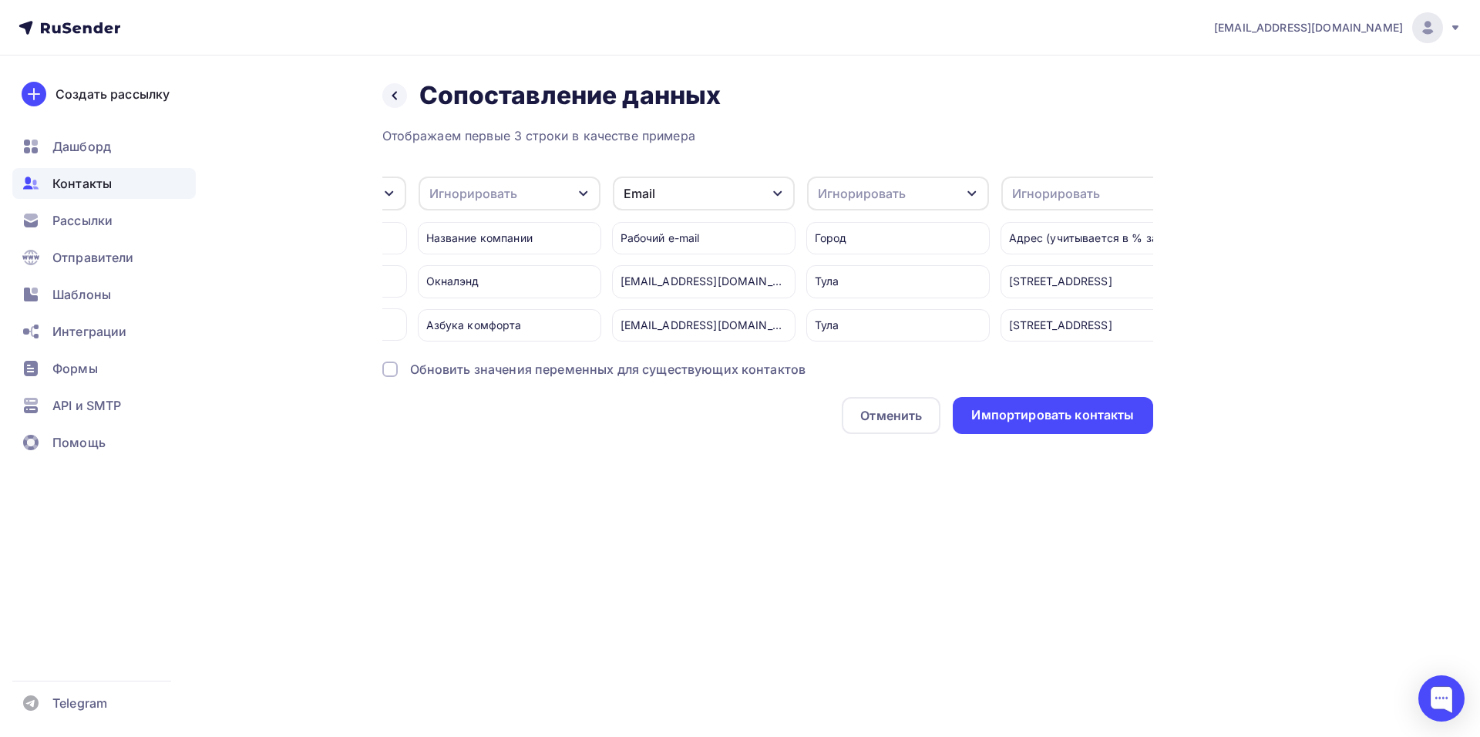
click at [698, 434] on div "Отменить Импортировать контакты" at bounding box center [767, 415] width 771 height 37
click at [700, 372] on div "Обновить значения переменных для существующих контактов" at bounding box center [608, 369] width 396 height 19
click at [700, 379] on div "Обновить значения переменных для существующих контактов" at bounding box center [608, 369] width 396 height 19
click at [1026, 424] on div "Импортировать контакты" at bounding box center [1052, 415] width 163 height 18
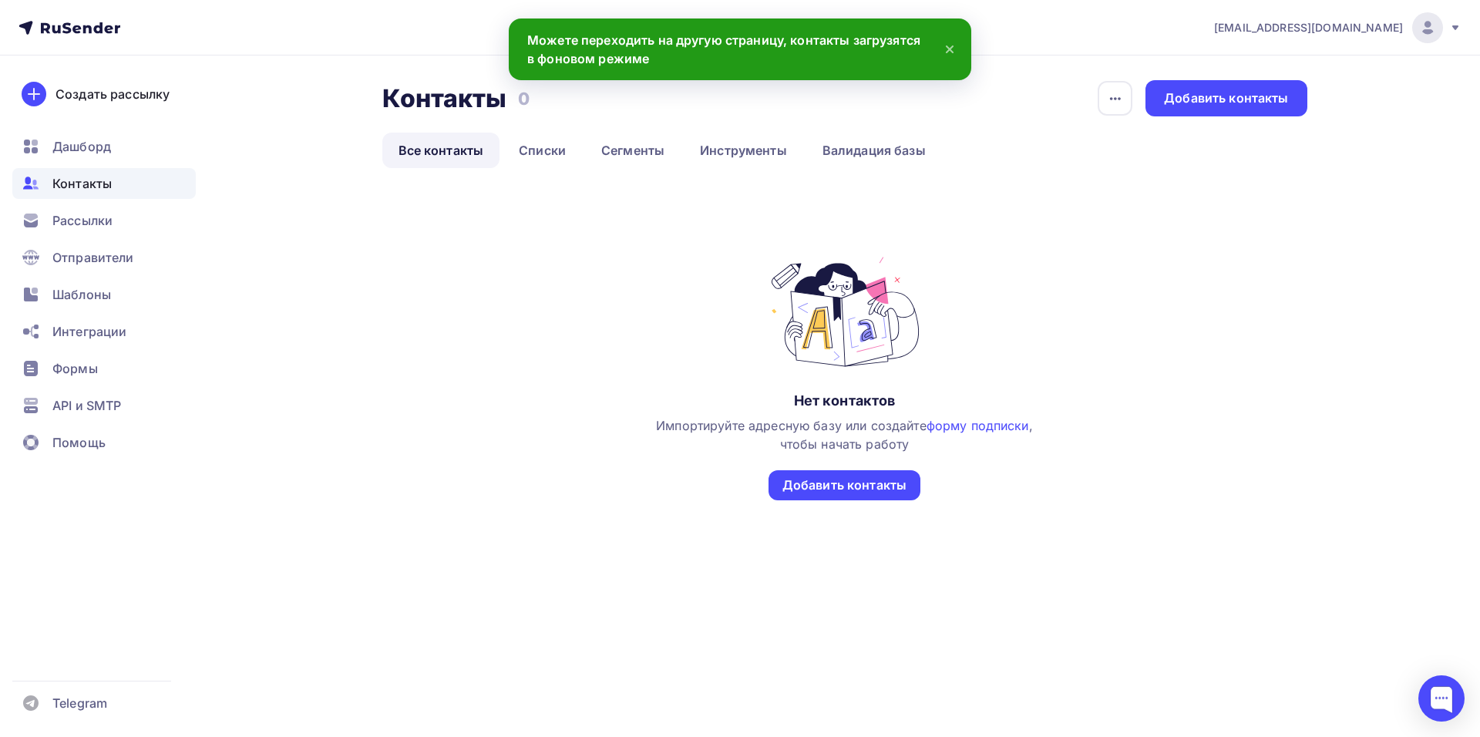
click at [947, 47] on icon at bounding box center [950, 49] width 6 height 6
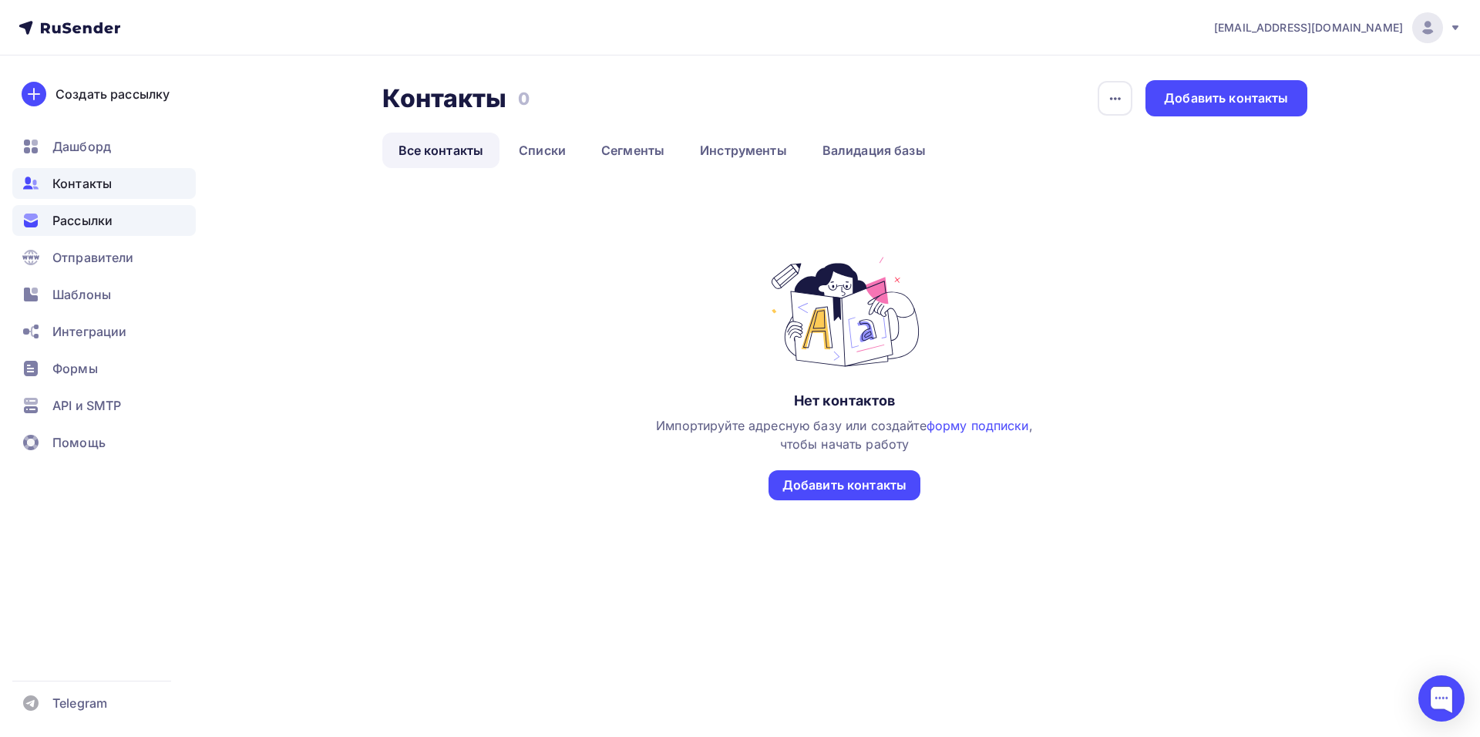
click at [91, 220] on span "Рассылки" at bounding box center [82, 220] width 60 height 19
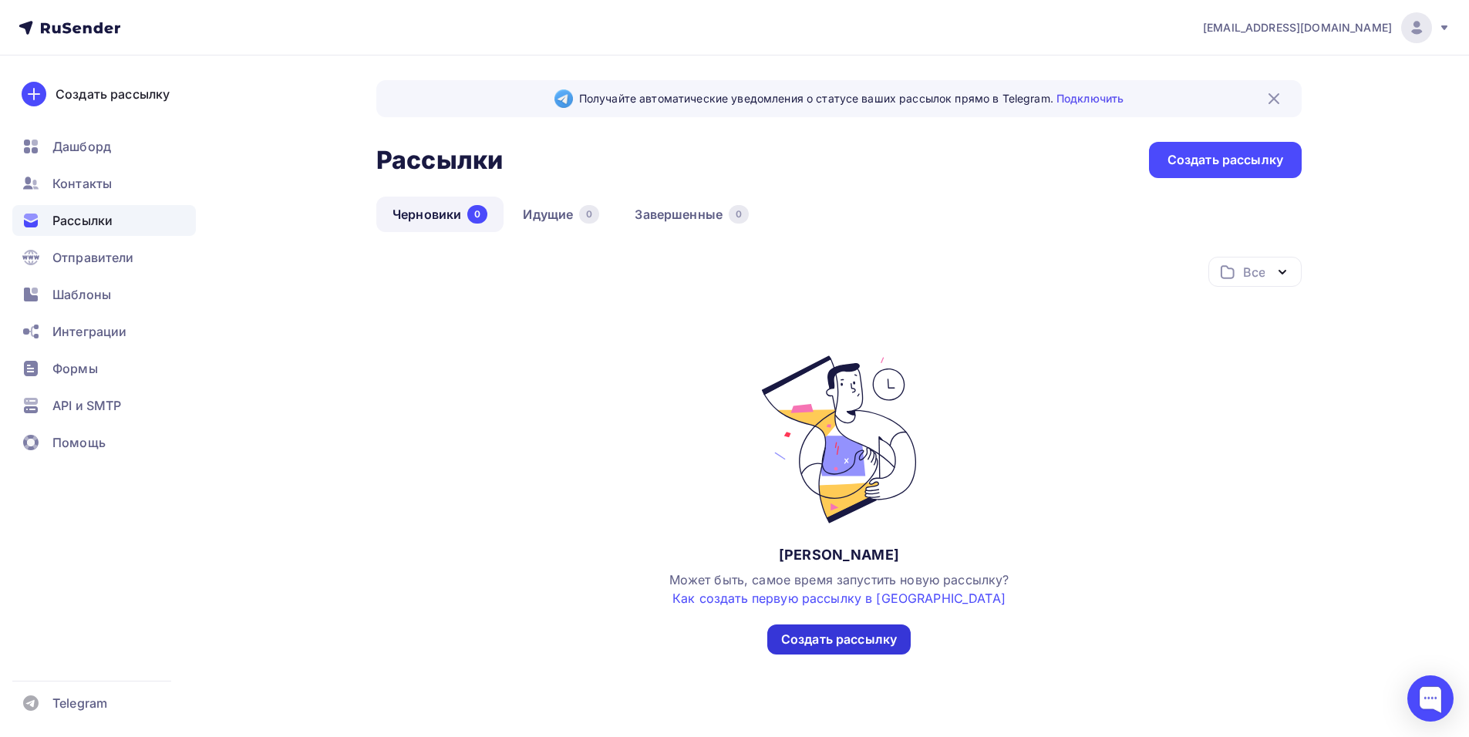
click at [816, 629] on div "Создать рассылку" at bounding box center [838, 639] width 143 height 30
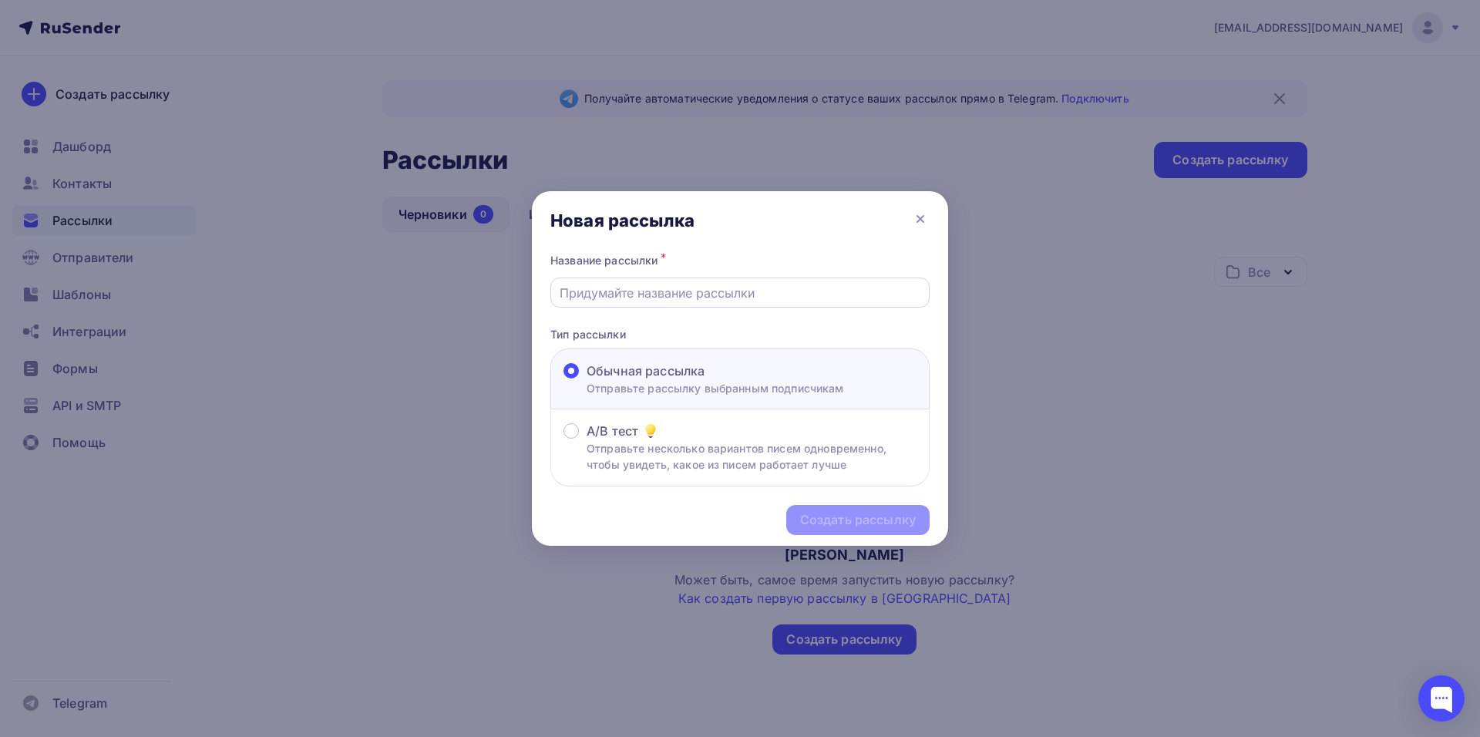
click at [740, 278] on div at bounding box center [739, 293] width 379 height 30
click at [743, 298] on input "text" at bounding box center [741, 293] width 362 height 19
type input "Давайте работать напрямую"
click at [837, 520] on div "Создать рассылку" at bounding box center [858, 520] width 116 height 18
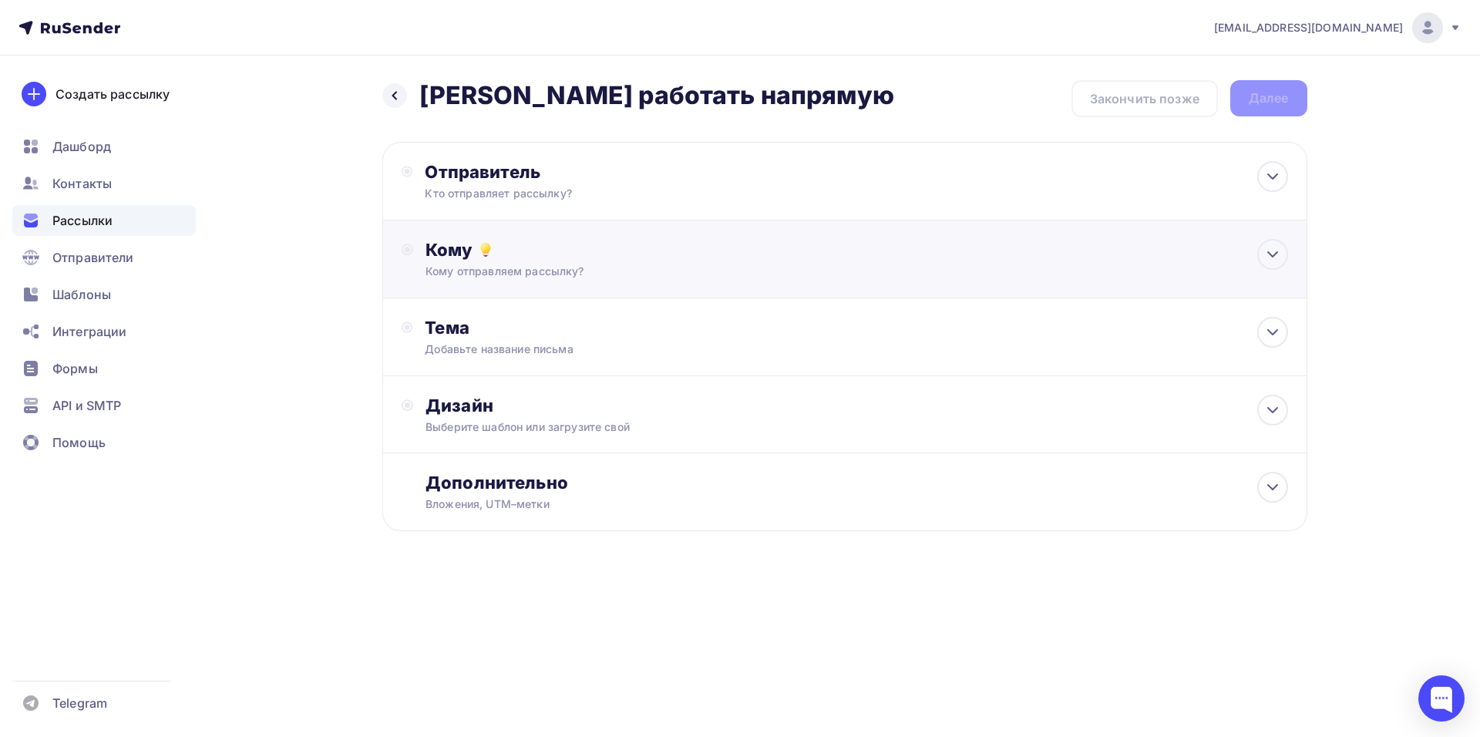
click at [559, 264] on div "Кому отправляем рассылку?" at bounding box center [814, 271] width 776 height 15
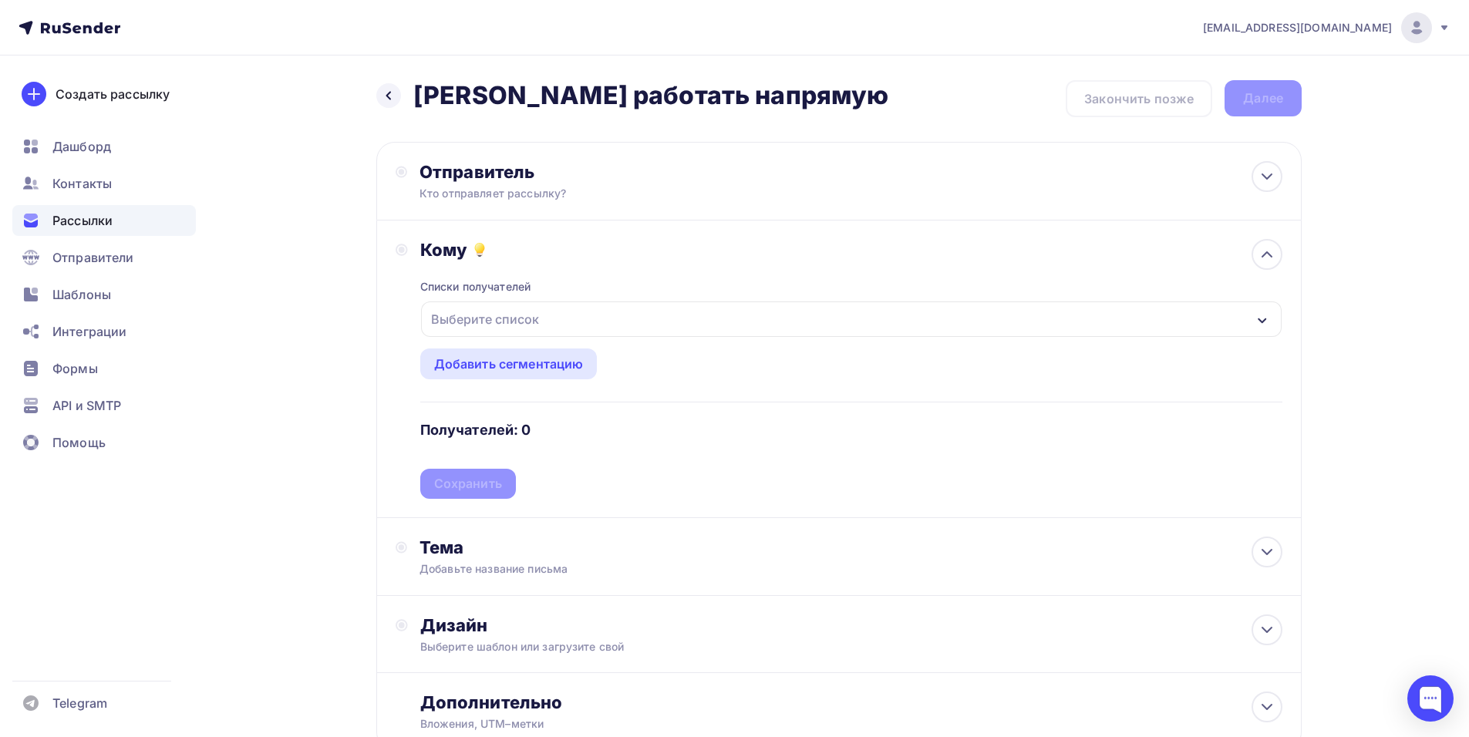
click at [557, 327] on div "Выберите список" at bounding box center [851, 318] width 860 height 35
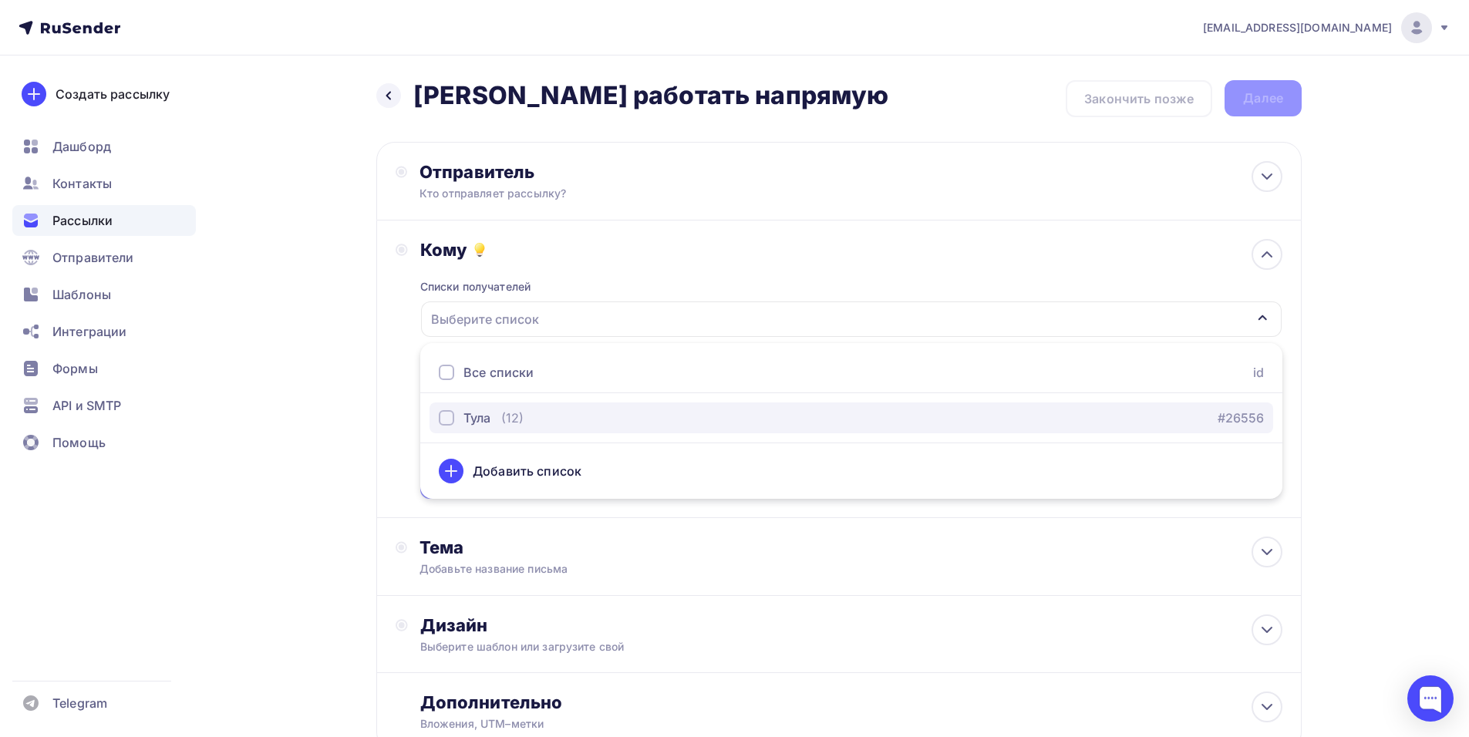
click at [542, 416] on div "Тула (12) #26556" at bounding box center [851, 418] width 825 height 19
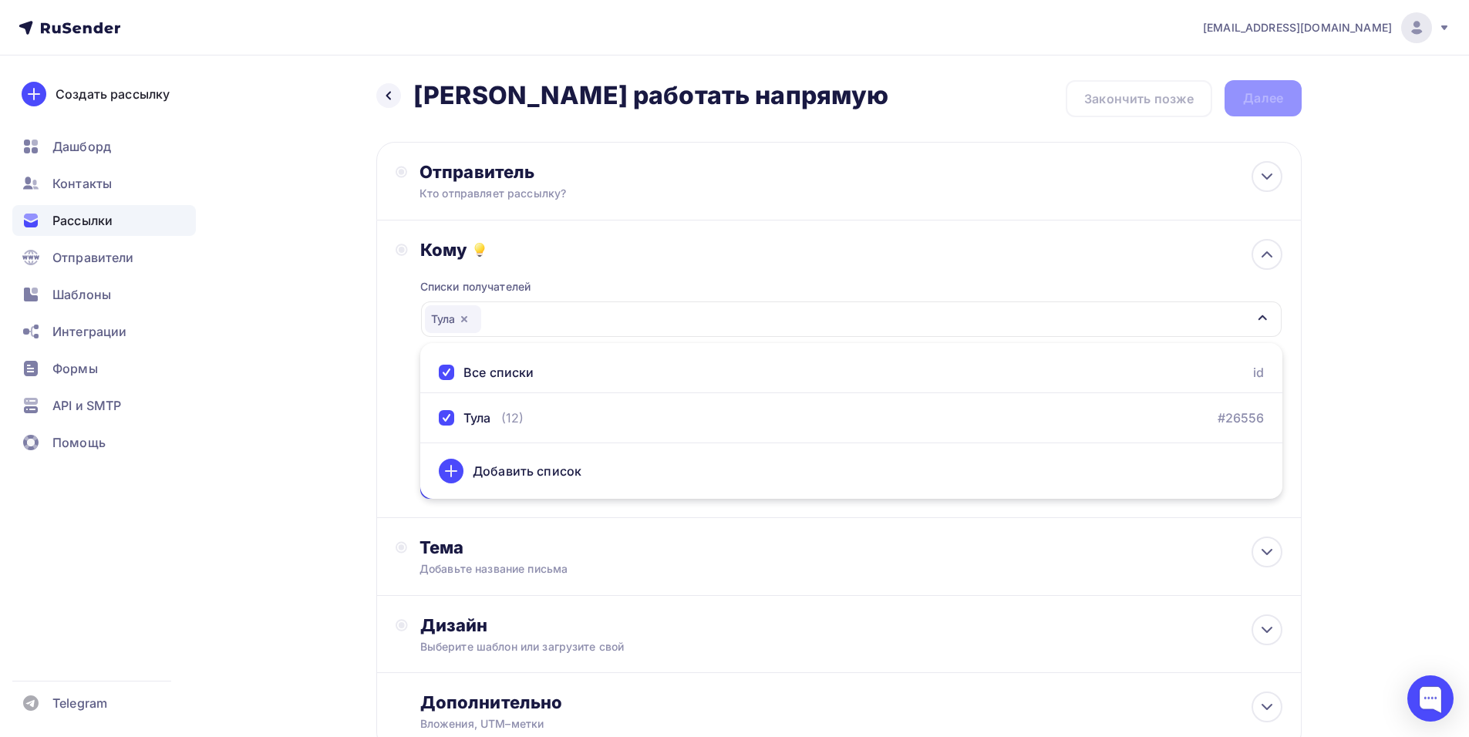
click at [584, 247] on div "Кому" at bounding box center [851, 250] width 862 height 22
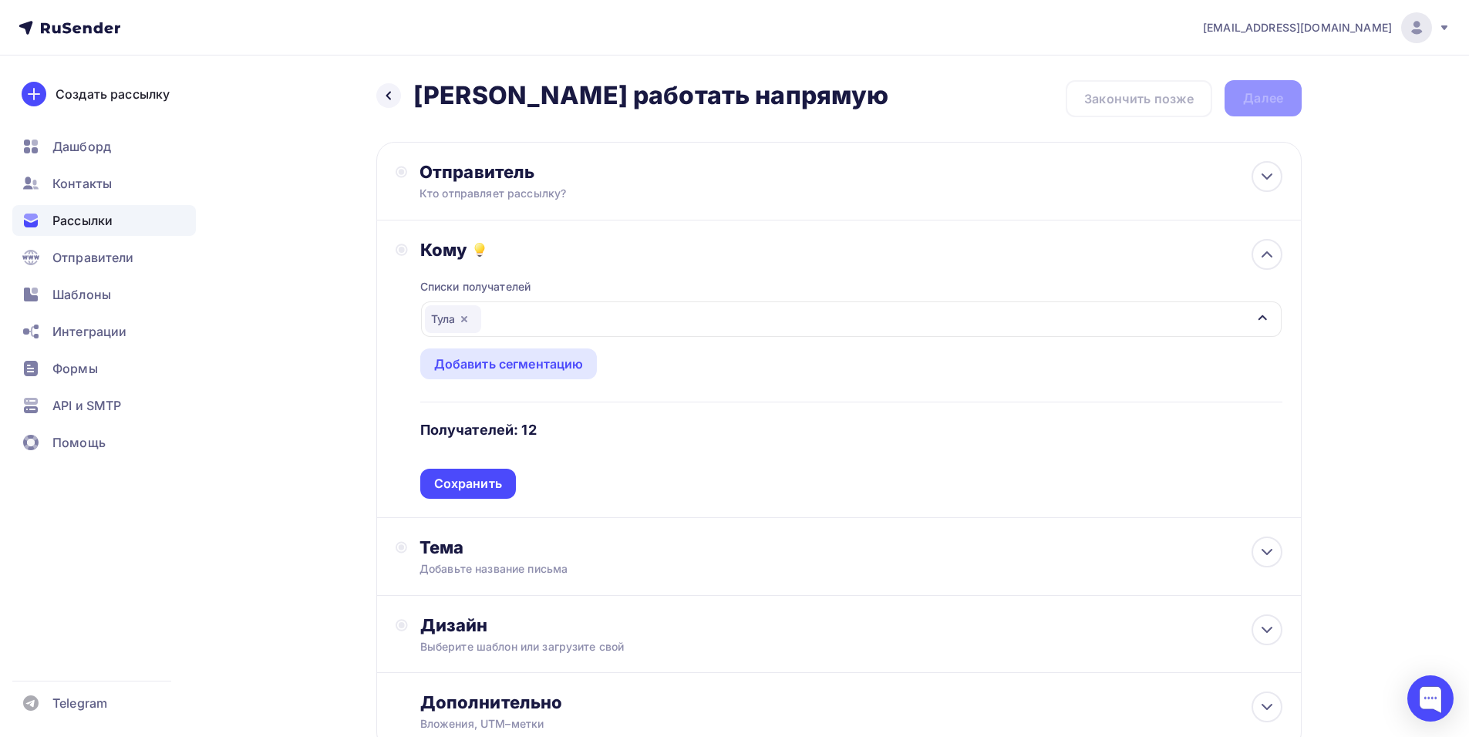
click at [591, 263] on div "Списки получателей Тула Все списки id Тула (12) #26556 Добавить список Добавить…" at bounding box center [851, 380] width 862 height 238
click at [439, 321] on div "Тула" at bounding box center [453, 319] width 56 height 28
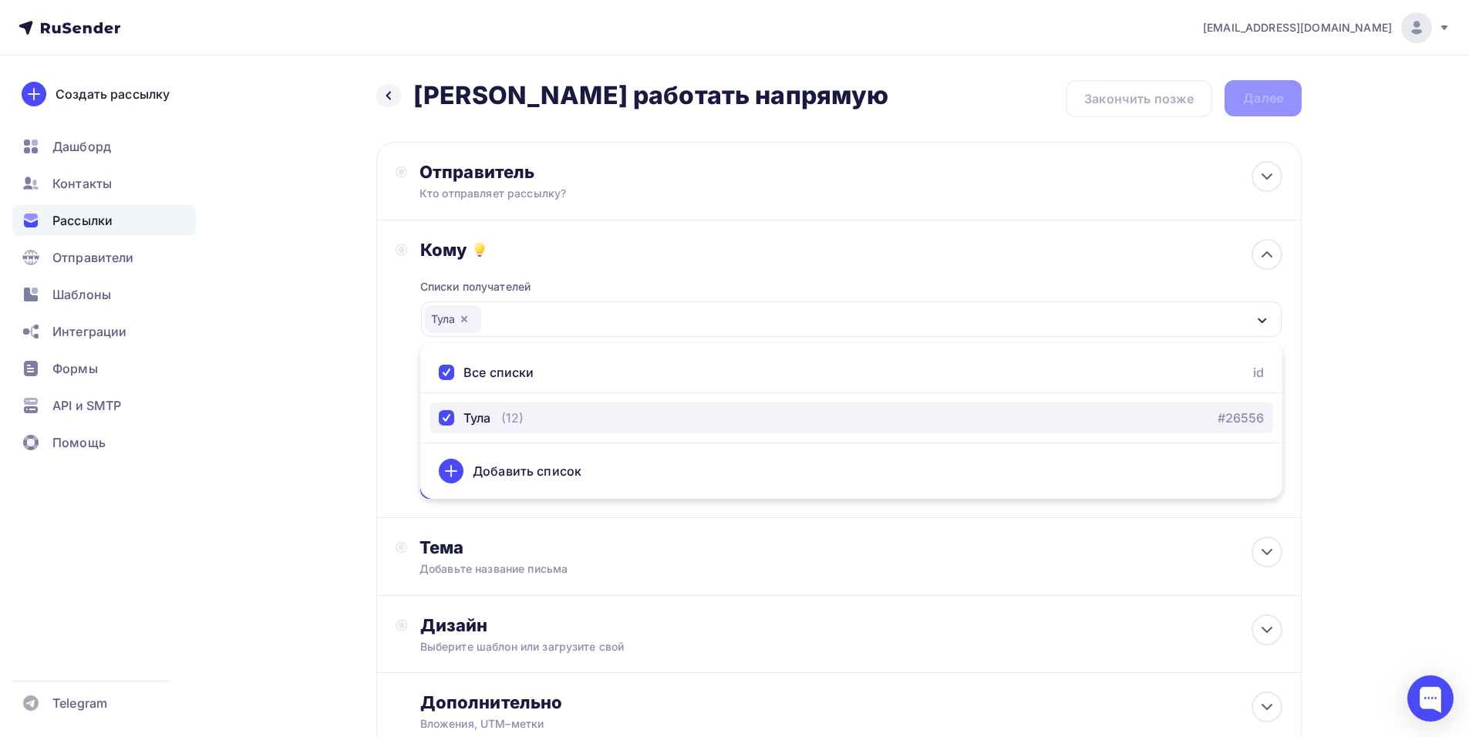
click at [490, 416] on div "Тула" at bounding box center [476, 418] width 27 height 19
click at [481, 417] on div "Тула" at bounding box center [476, 418] width 27 height 19
click at [467, 423] on div "Тула" at bounding box center [476, 418] width 27 height 19
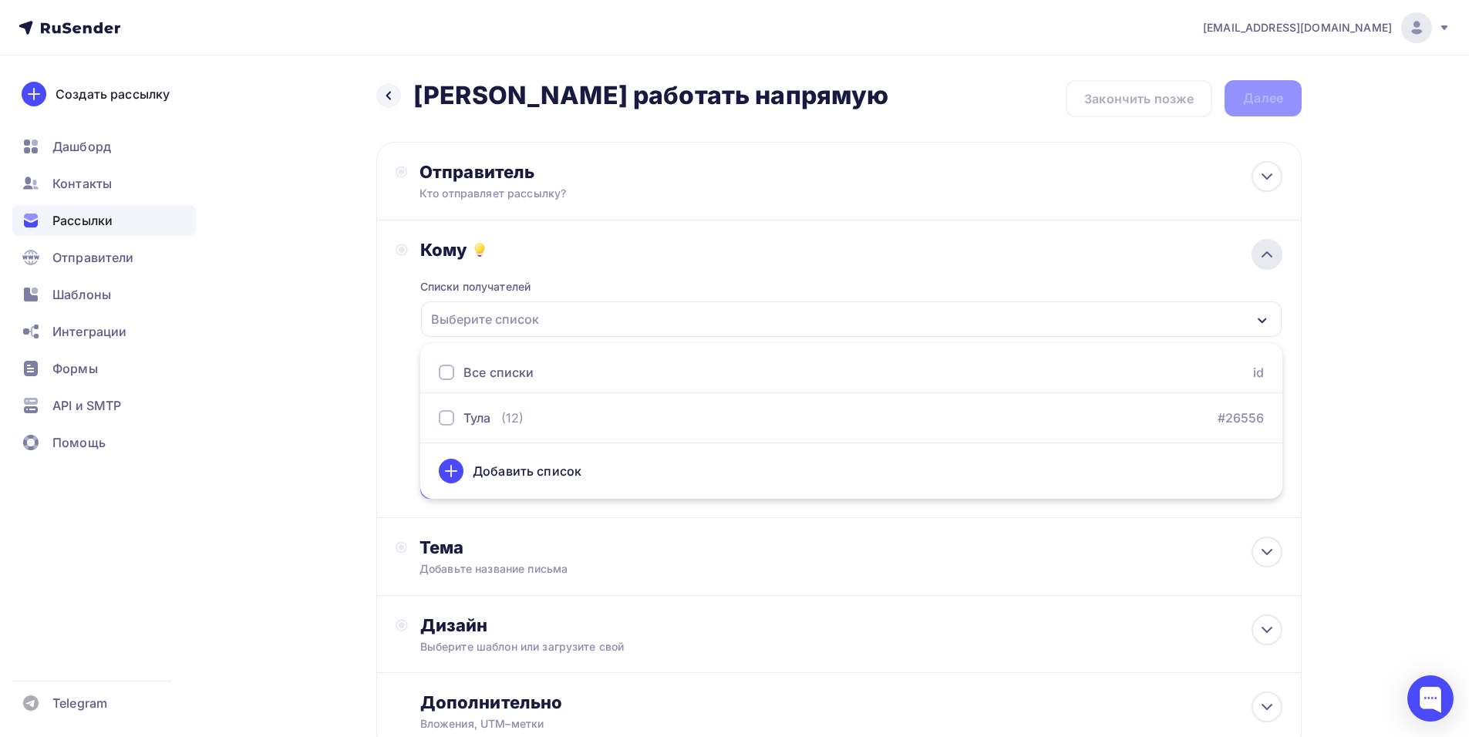
click at [1261, 251] on icon at bounding box center [1266, 254] width 19 height 19
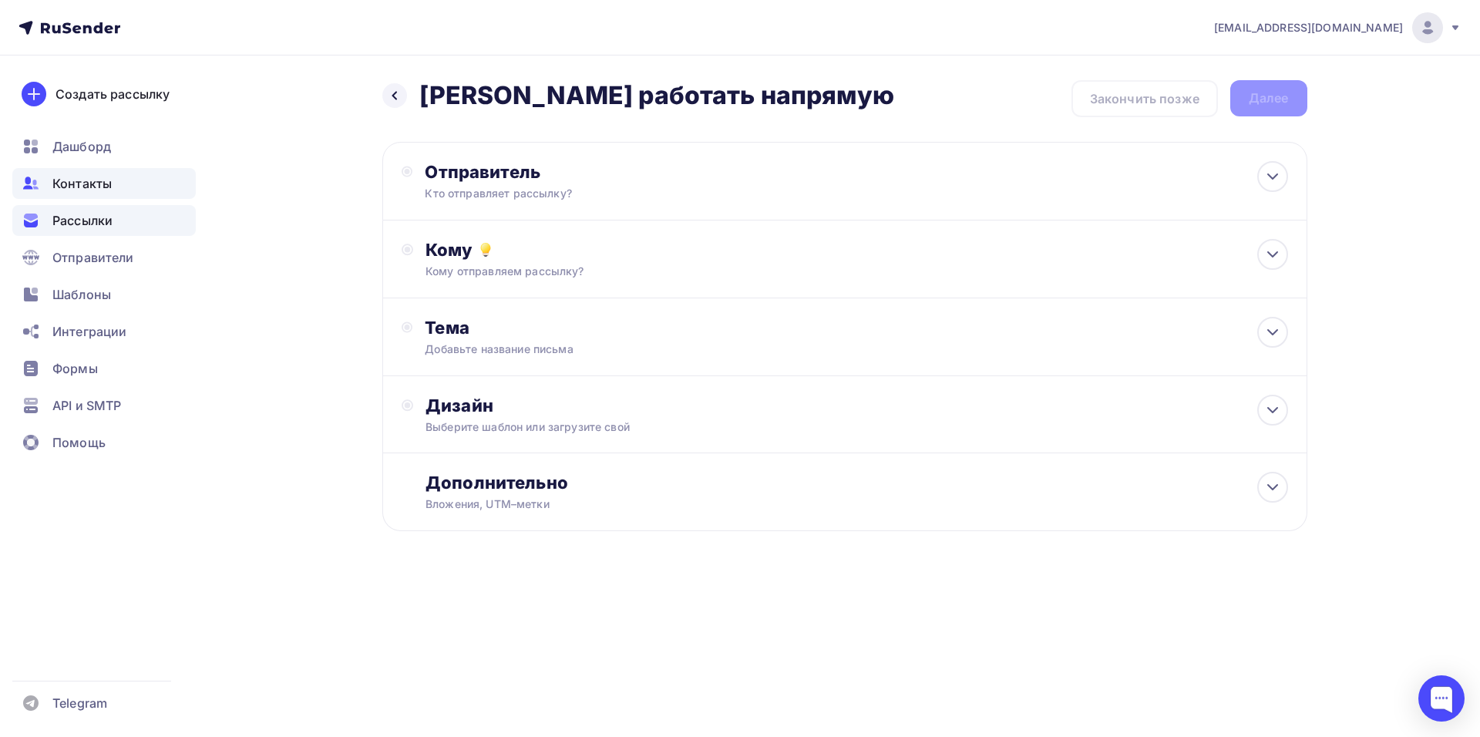
click at [89, 180] on span "Контакты" at bounding box center [81, 183] width 59 height 19
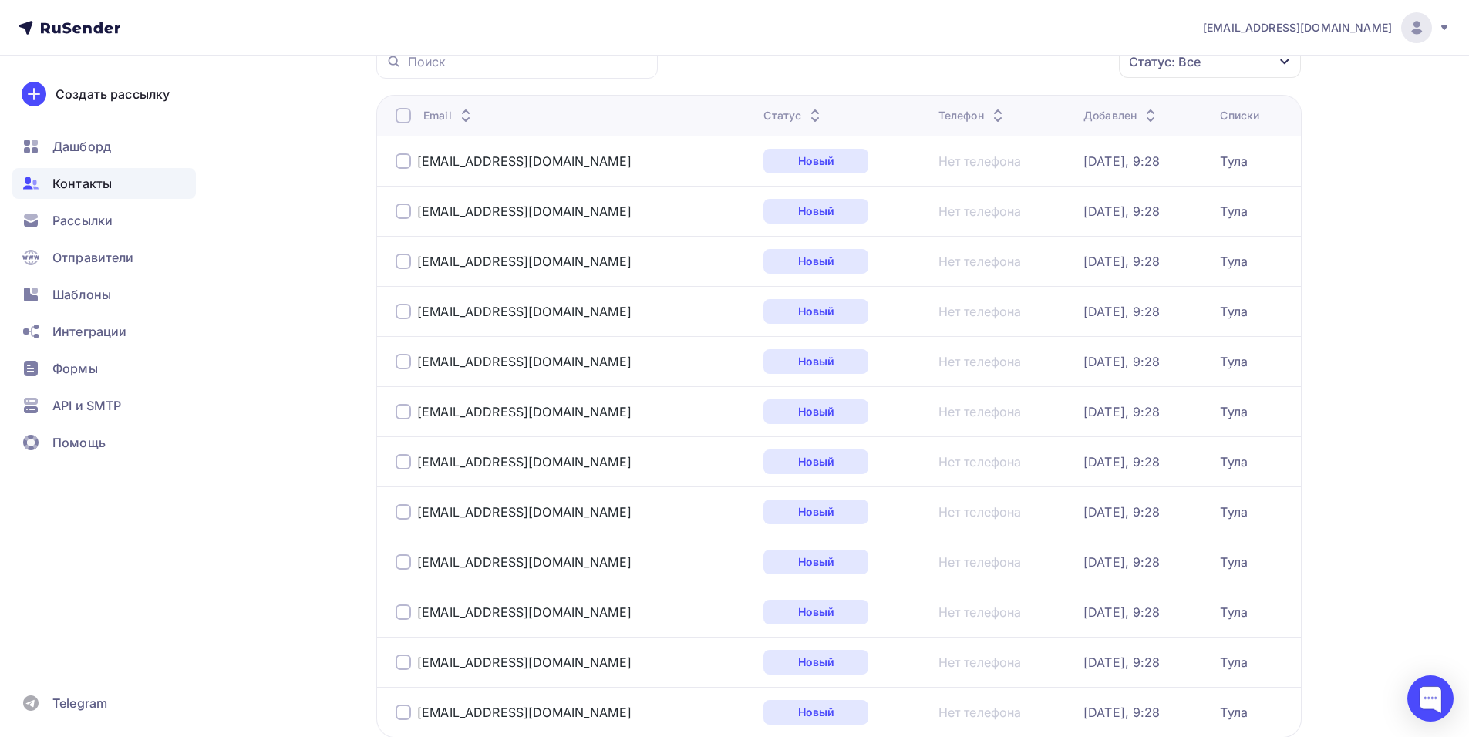
scroll to position [4, 0]
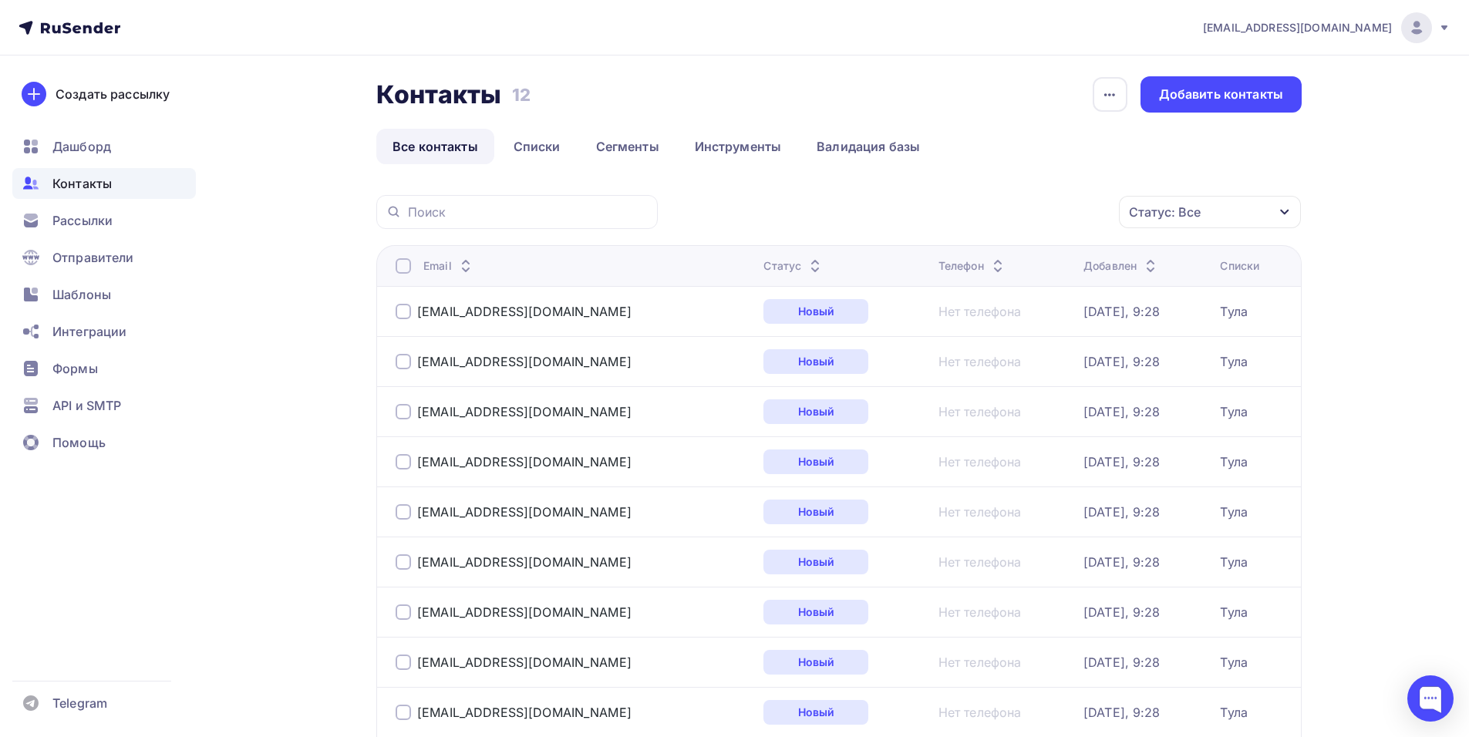
click at [1246, 211] on div "Статус: Все" at bounding box center [1210, 212] width 182 height 32
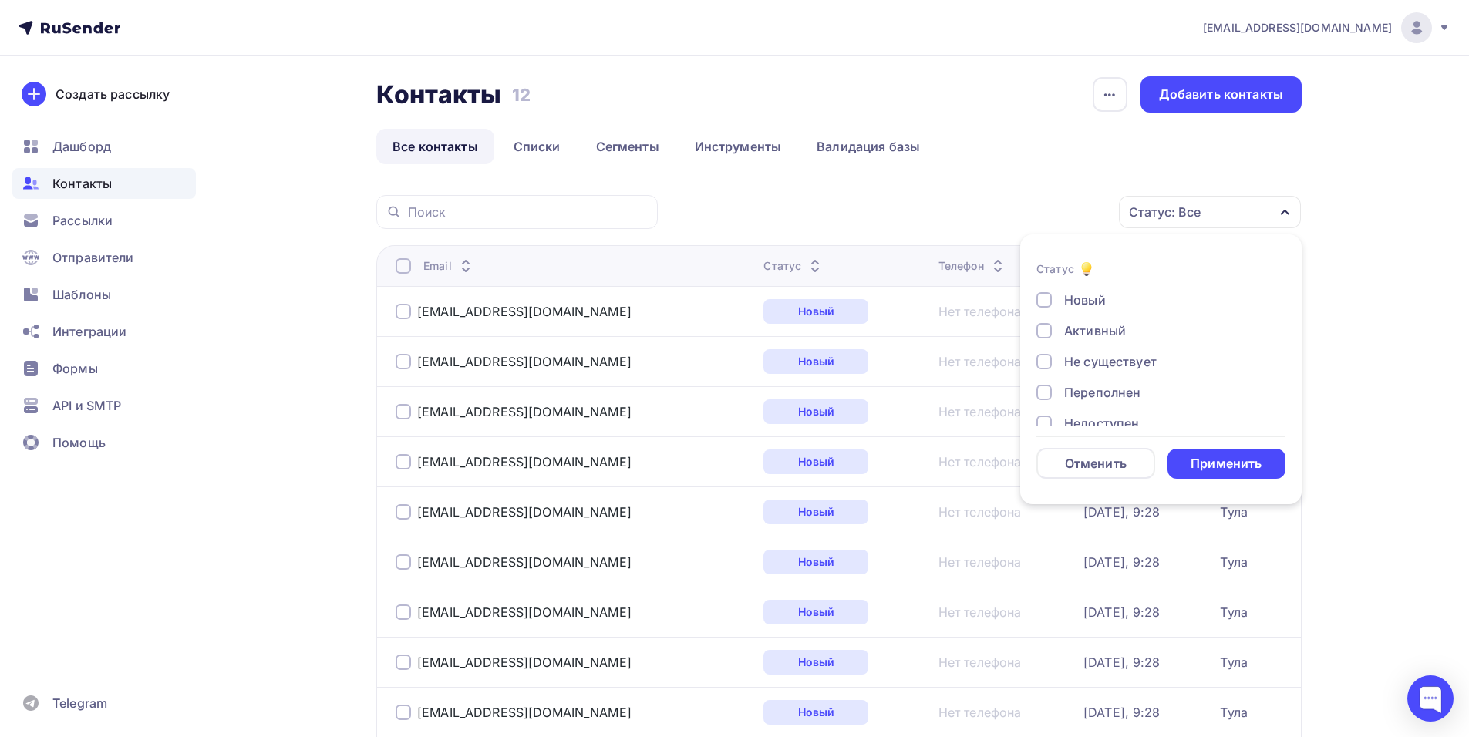
click at [1246, 211] on div "Статус: Все" at bounding box center [1210, 212] width 182 height 32
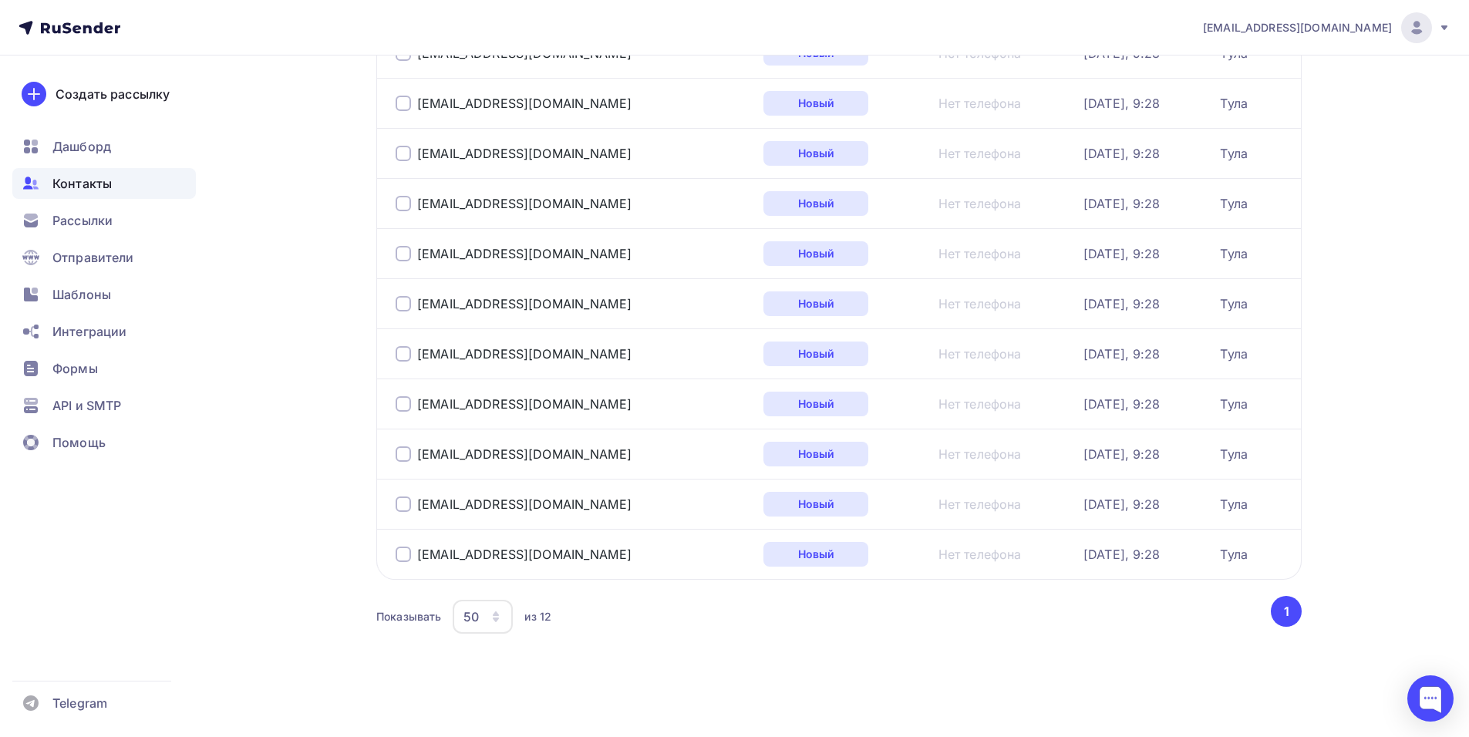
scroll to position [235, 0]
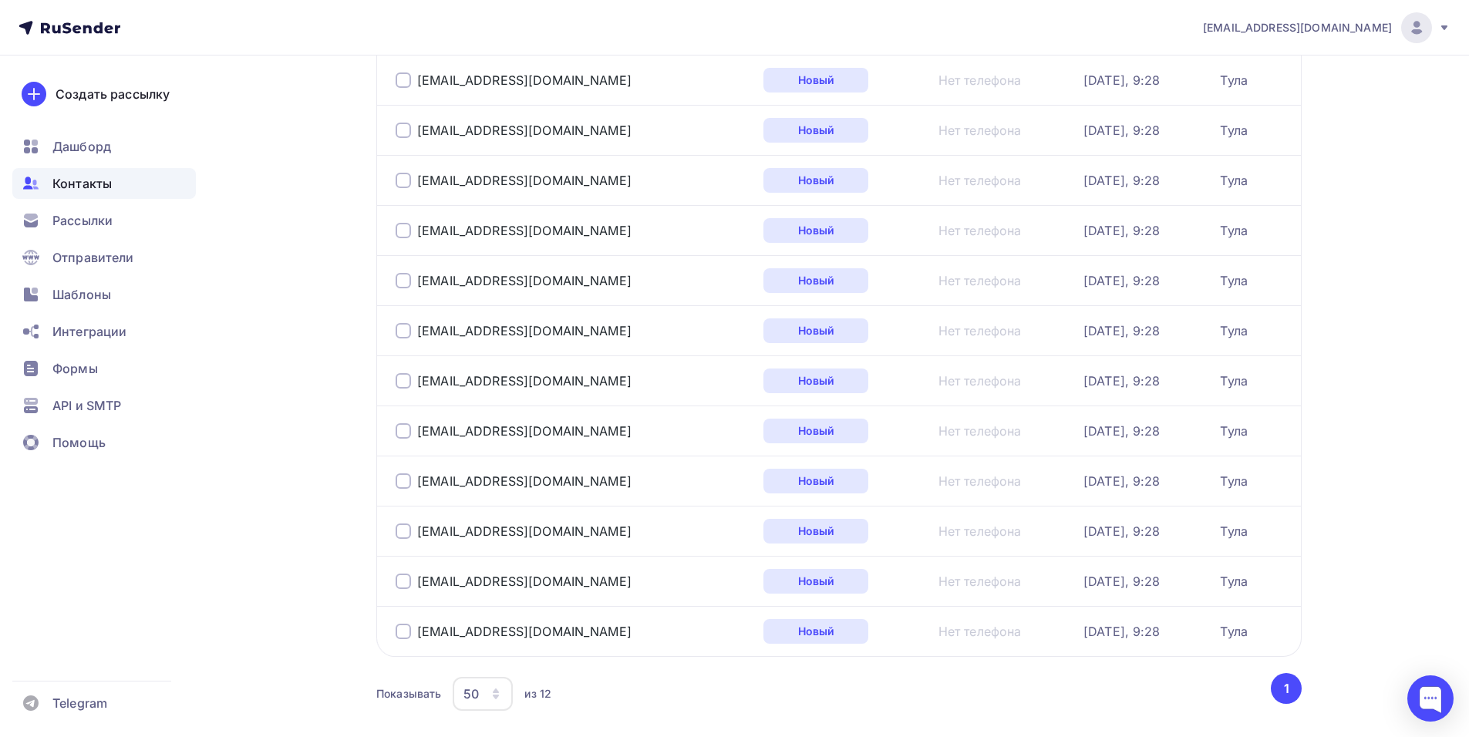
click at [397, 176] on div at bounding box center [403, 180] width 15 height 15
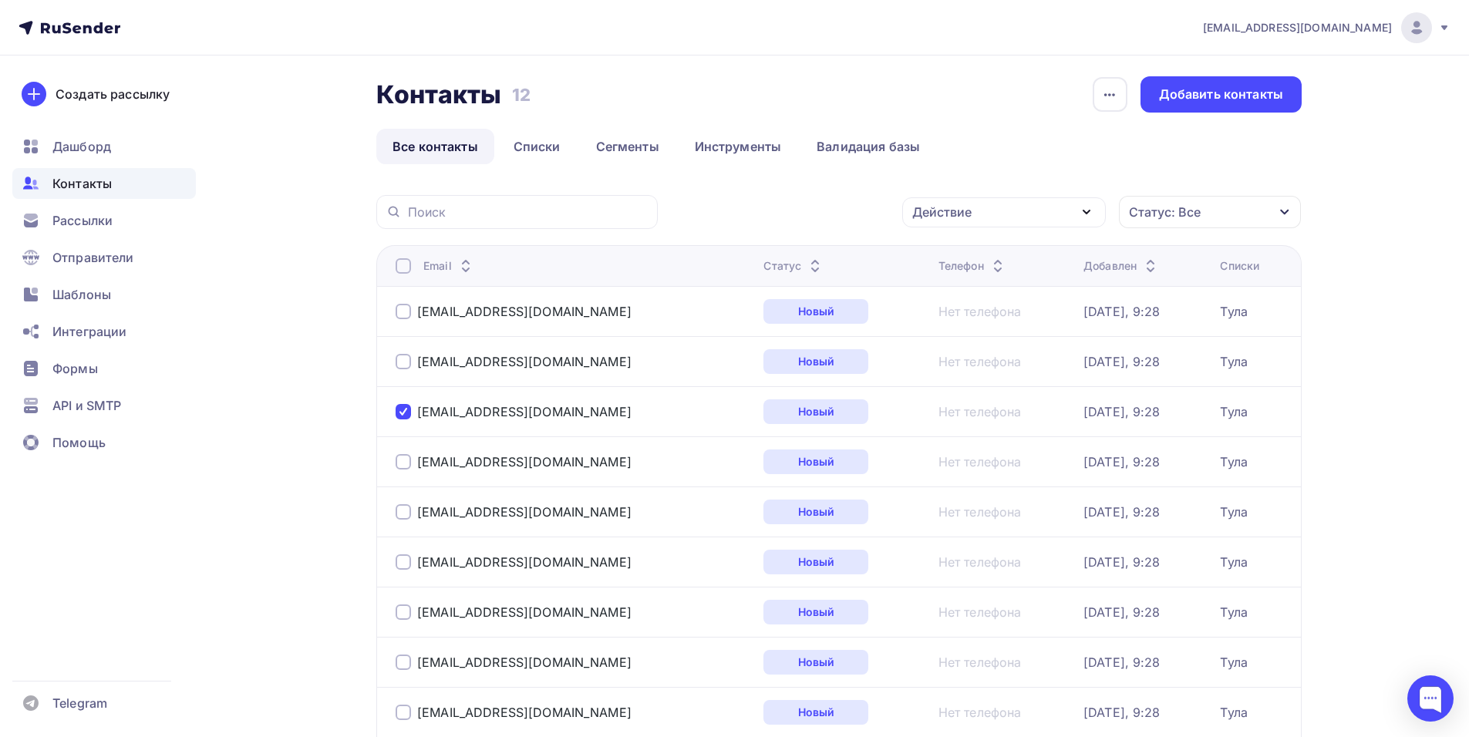
scroll to position [0, 0]
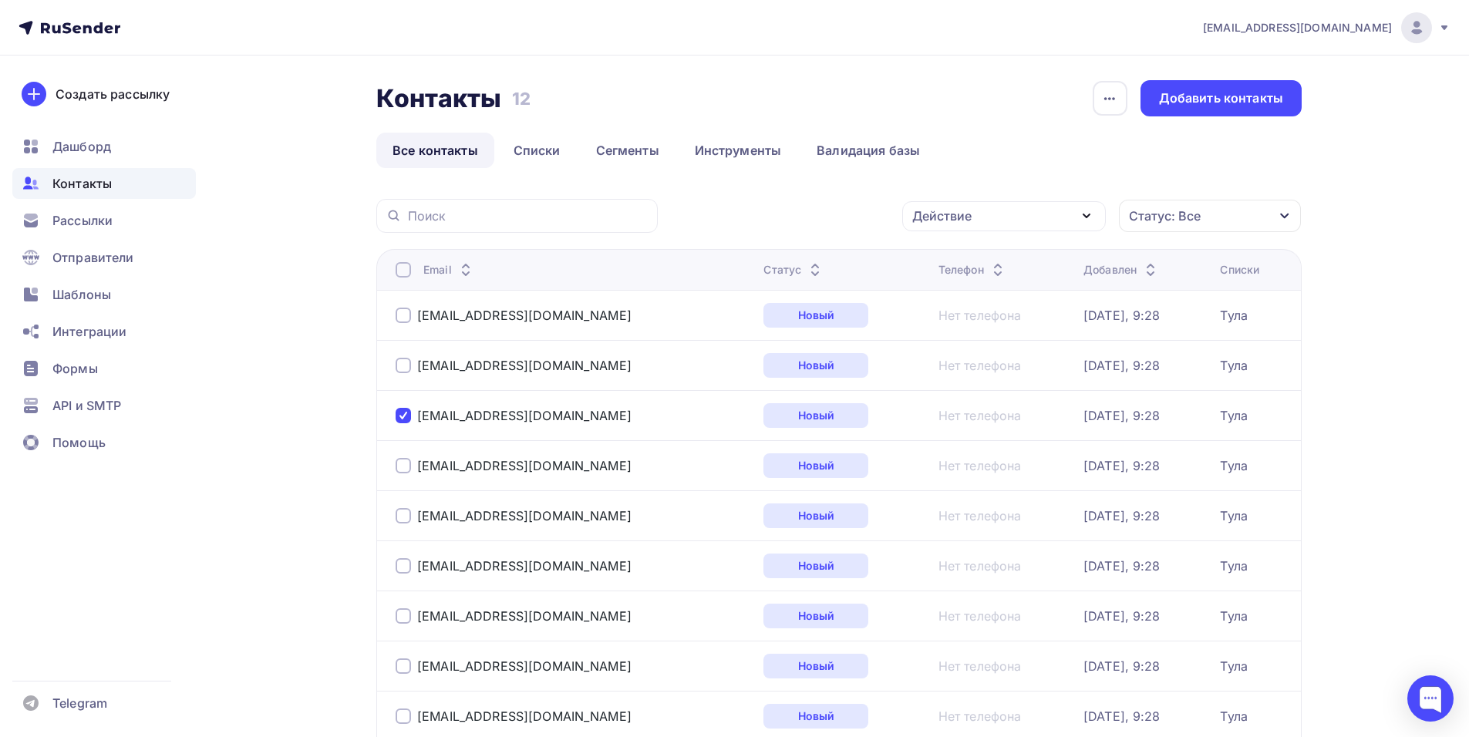
click at [1076, 213] on div "Действие" at bounding box center [1004, 216] width 204 height 30
click at [995, 318] on div "Удалить" at bounding box center [1004, 323] width 167 height 19
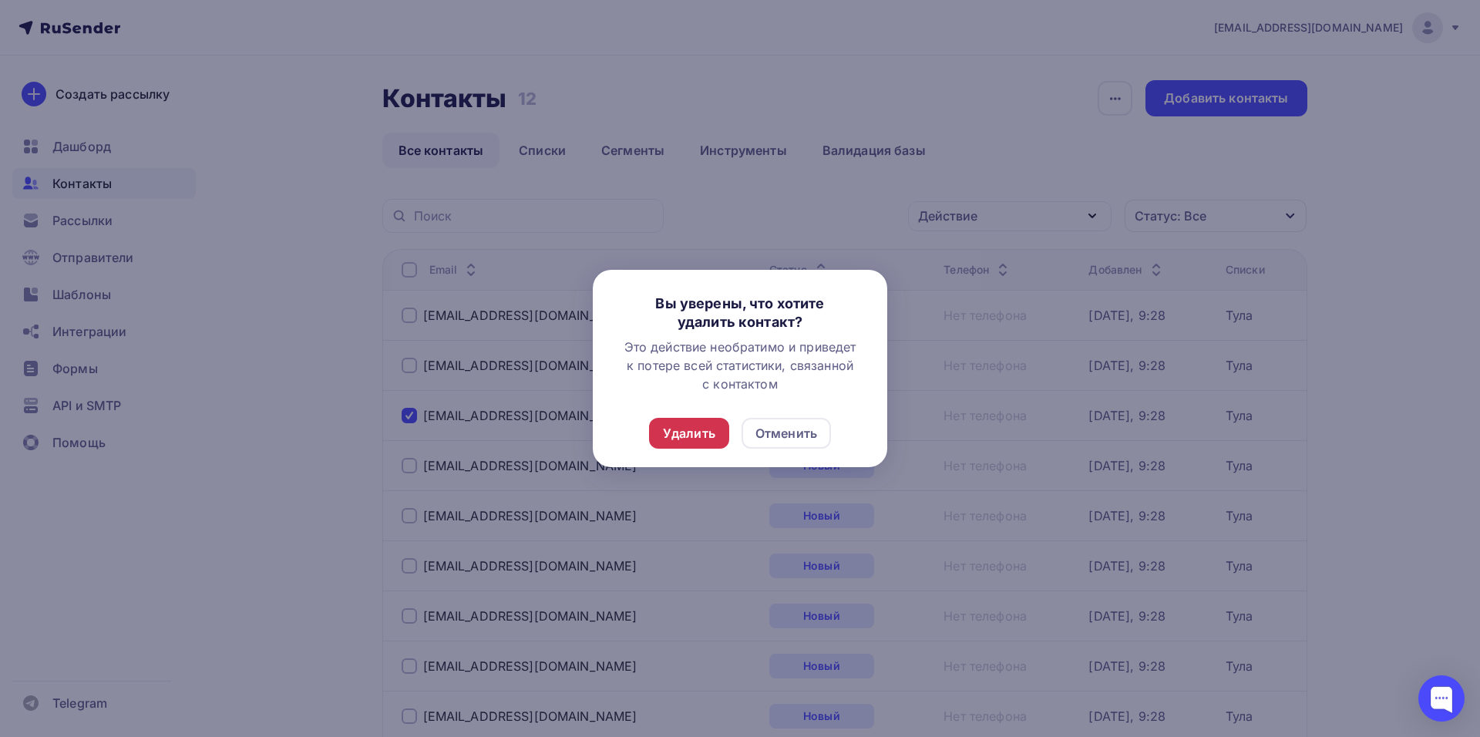
click at [676, 422] on div "Удалить" at bounding box center [689, 433] width 80 height 31
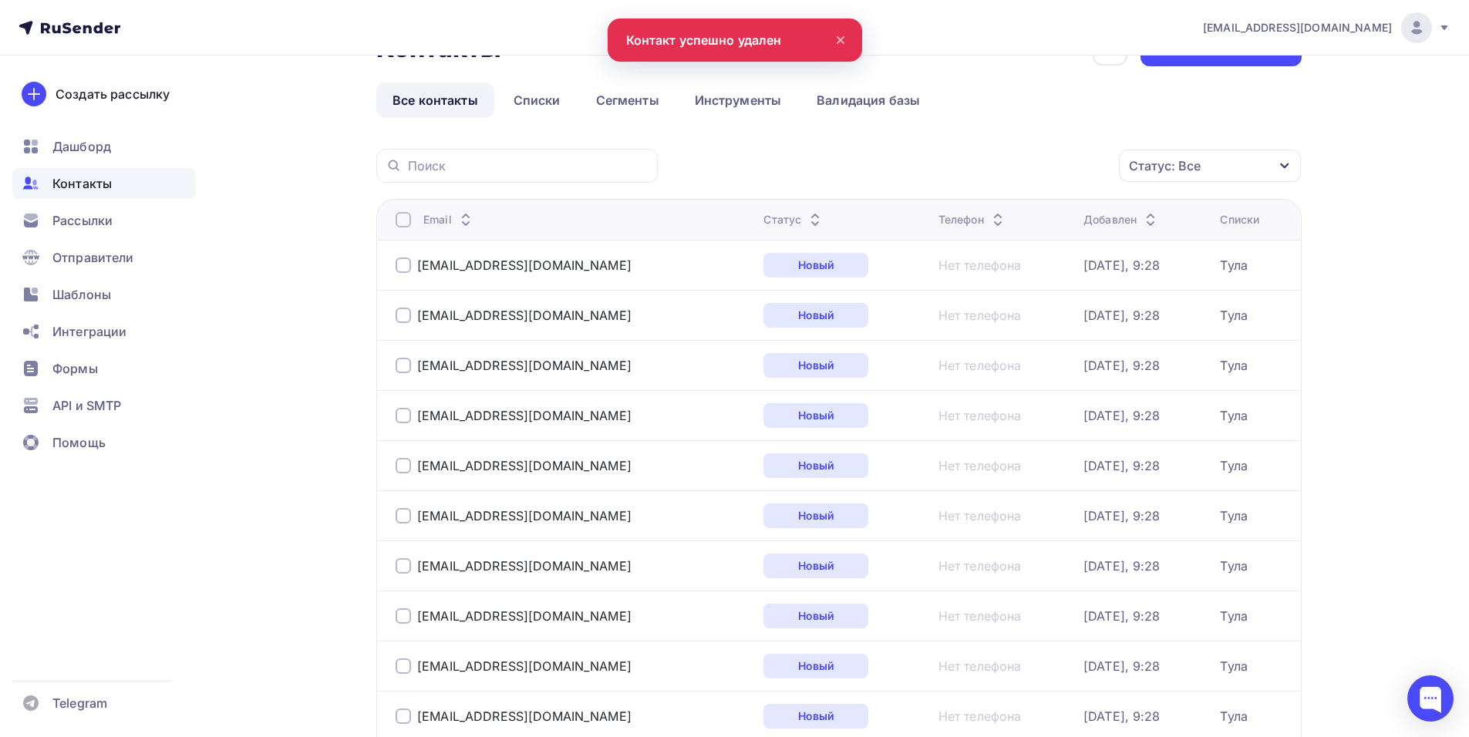
scroll to position [77, 0]
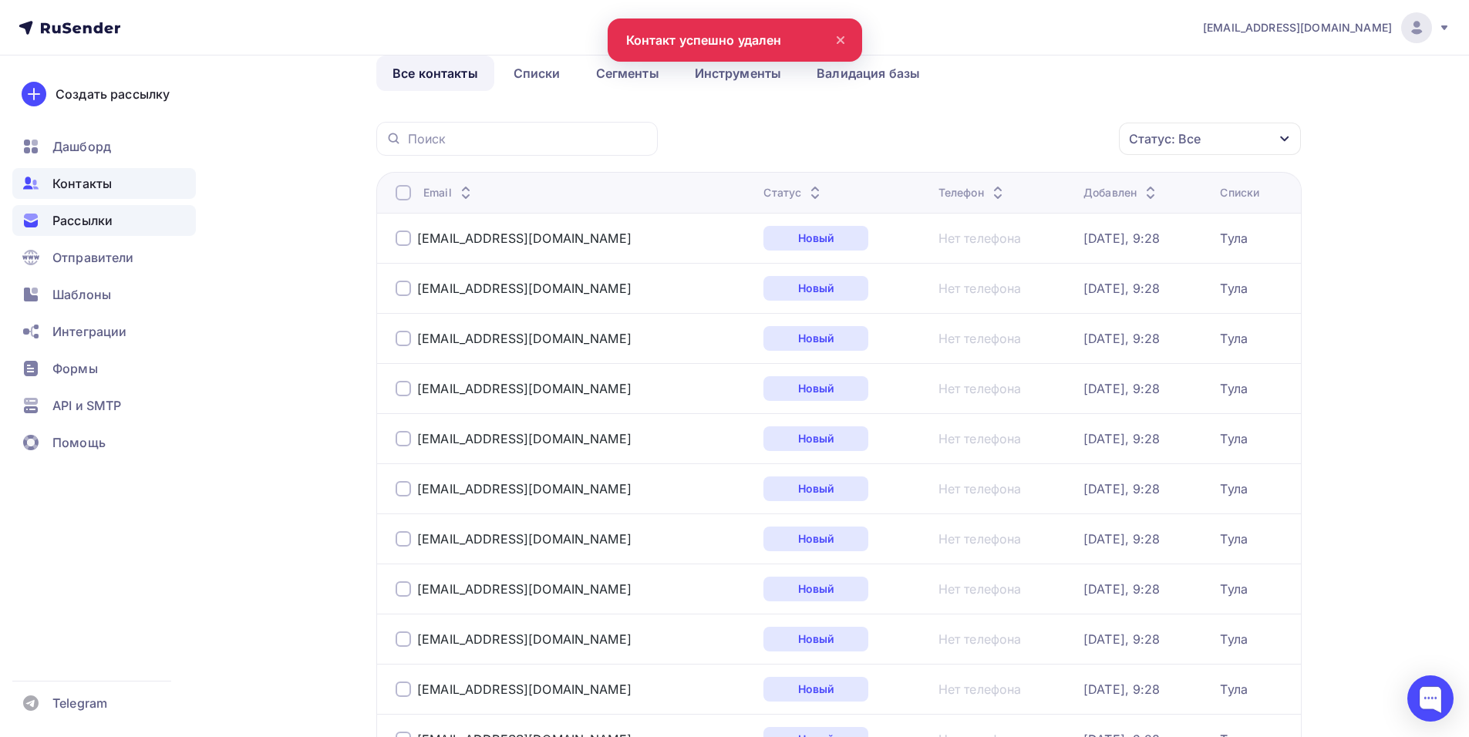
click at [44, 227] on div "Рассылки" at bounding box center [103, 220] width 183 height 31
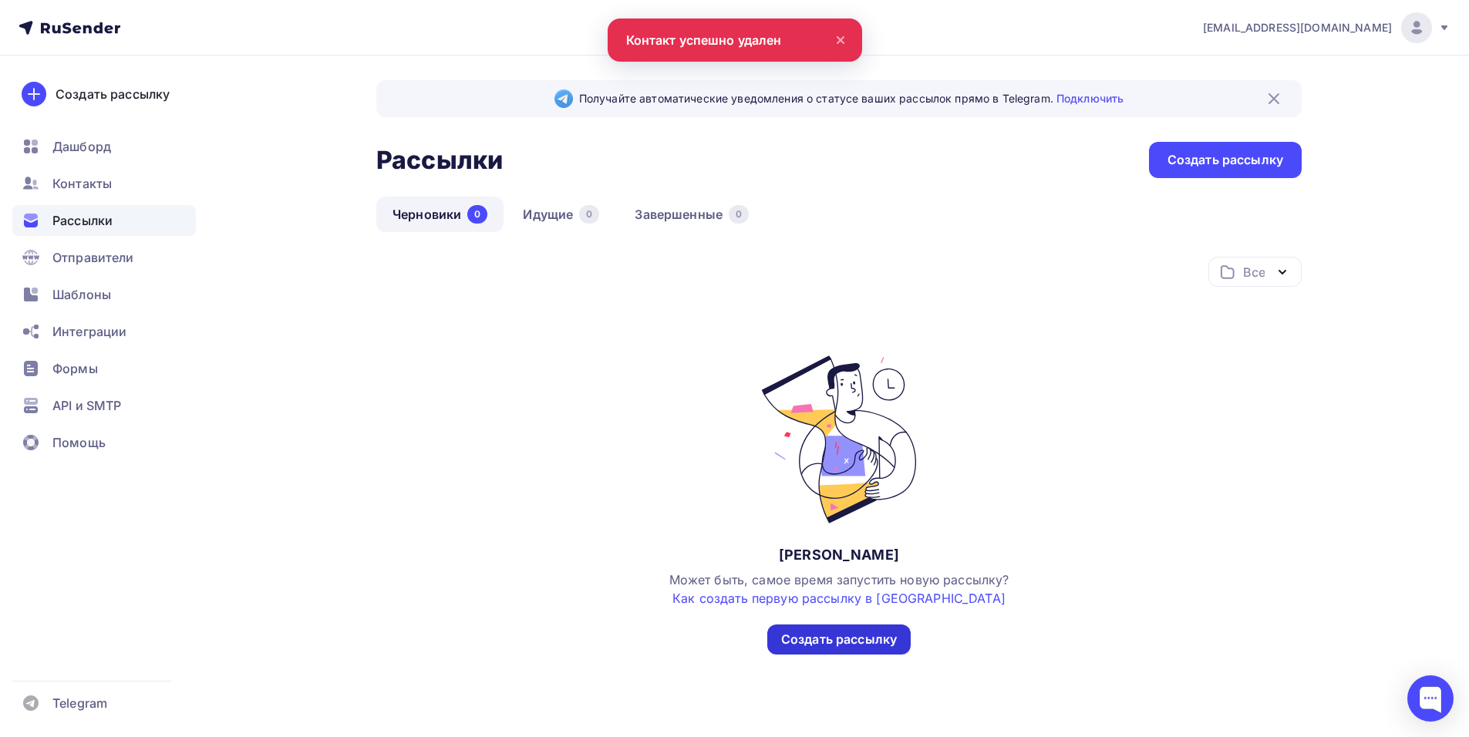
click at [831, 635] on div "Создать рассылку" at bounding box center [839, 640] width 116 height 18
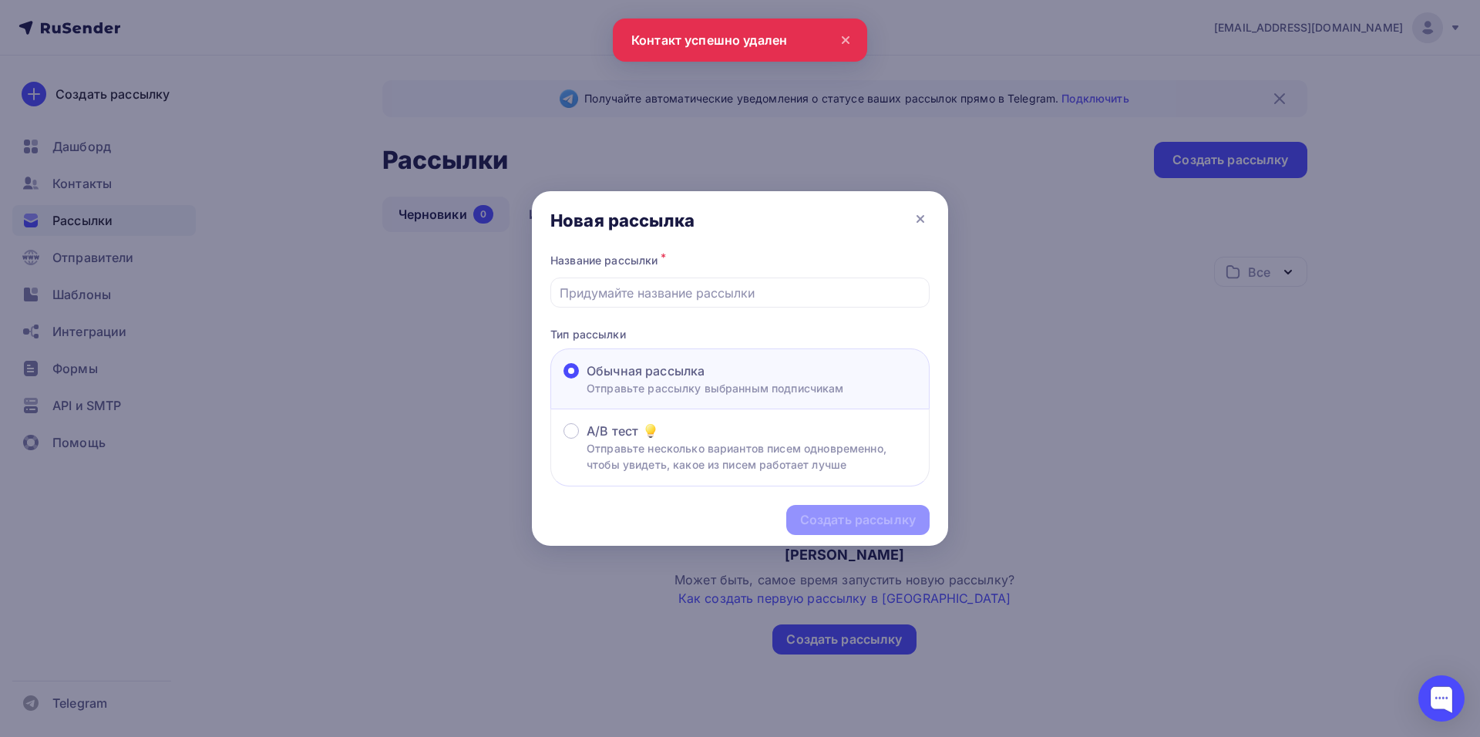
click at [668, 276] on div "Название рассылки *" at bounding box center [739, 279] width 379 height 58
click at [674, 299] on input "text" at bounding box center [741, 293] width 362 height 19
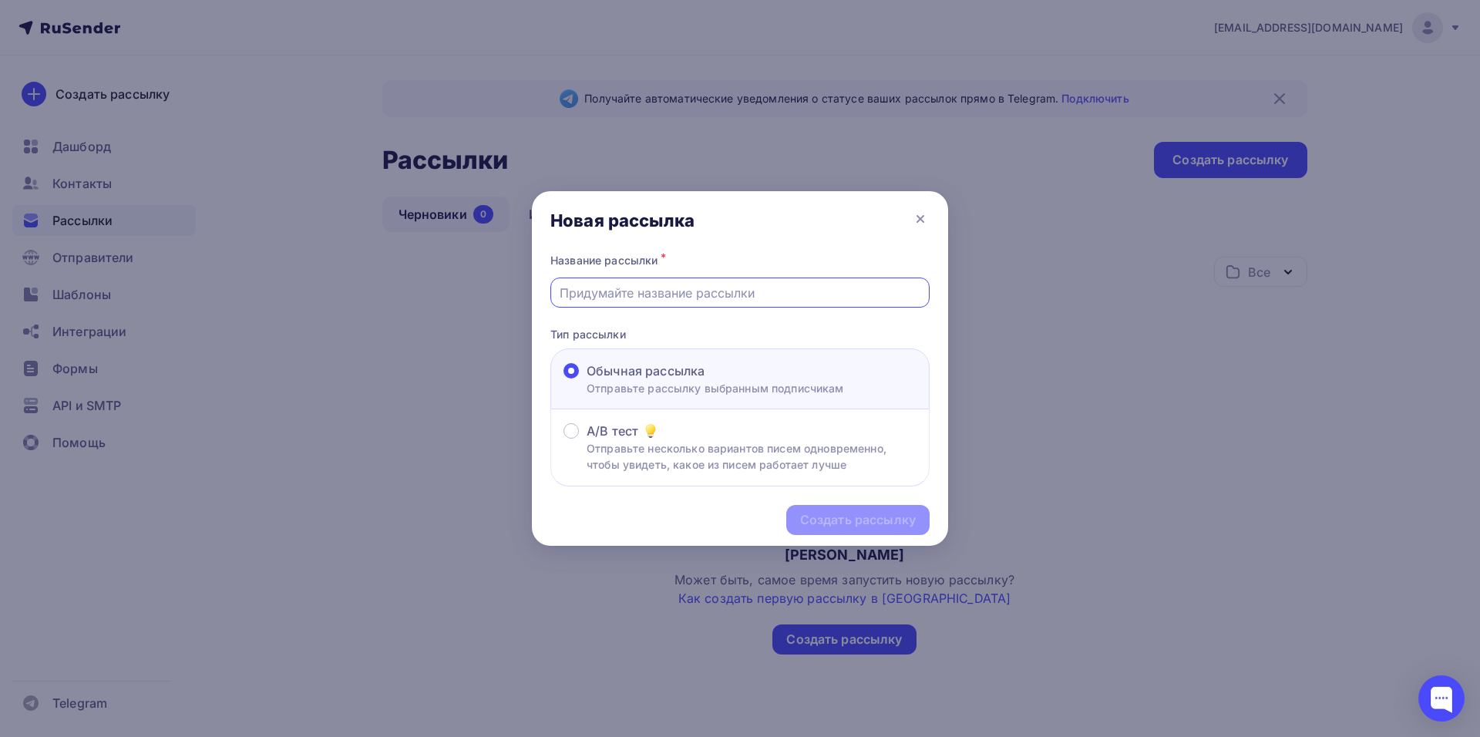
type input "Давайте работать напрямую"
click at [836, 516] on div "Создать рассылку" at bounding box center [858, 520] width 116 height 18
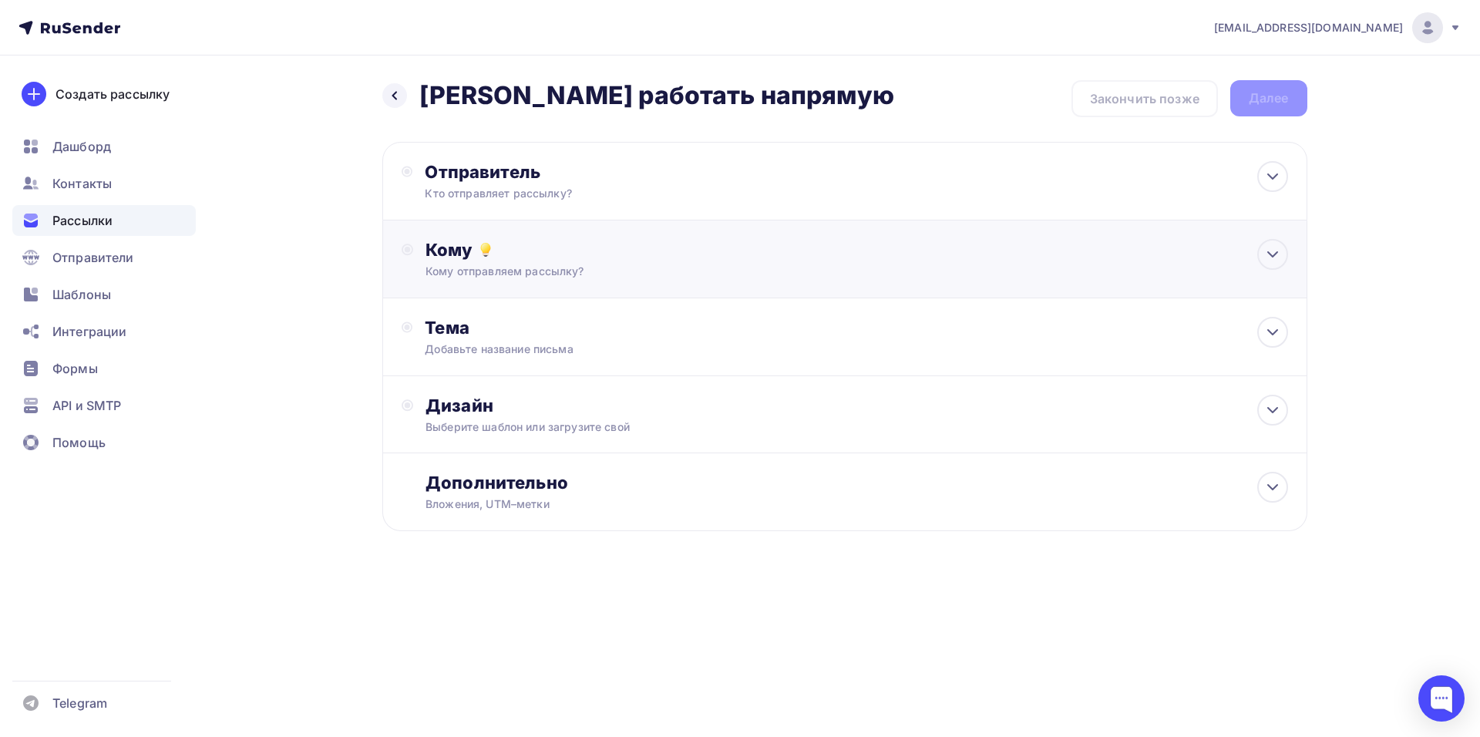
click at [658, 261] on div "Кому Кому отправляем рассылку? Списки получателей Выберите список Все списки id…" at bounding box center [857, 259] width 862 height 40
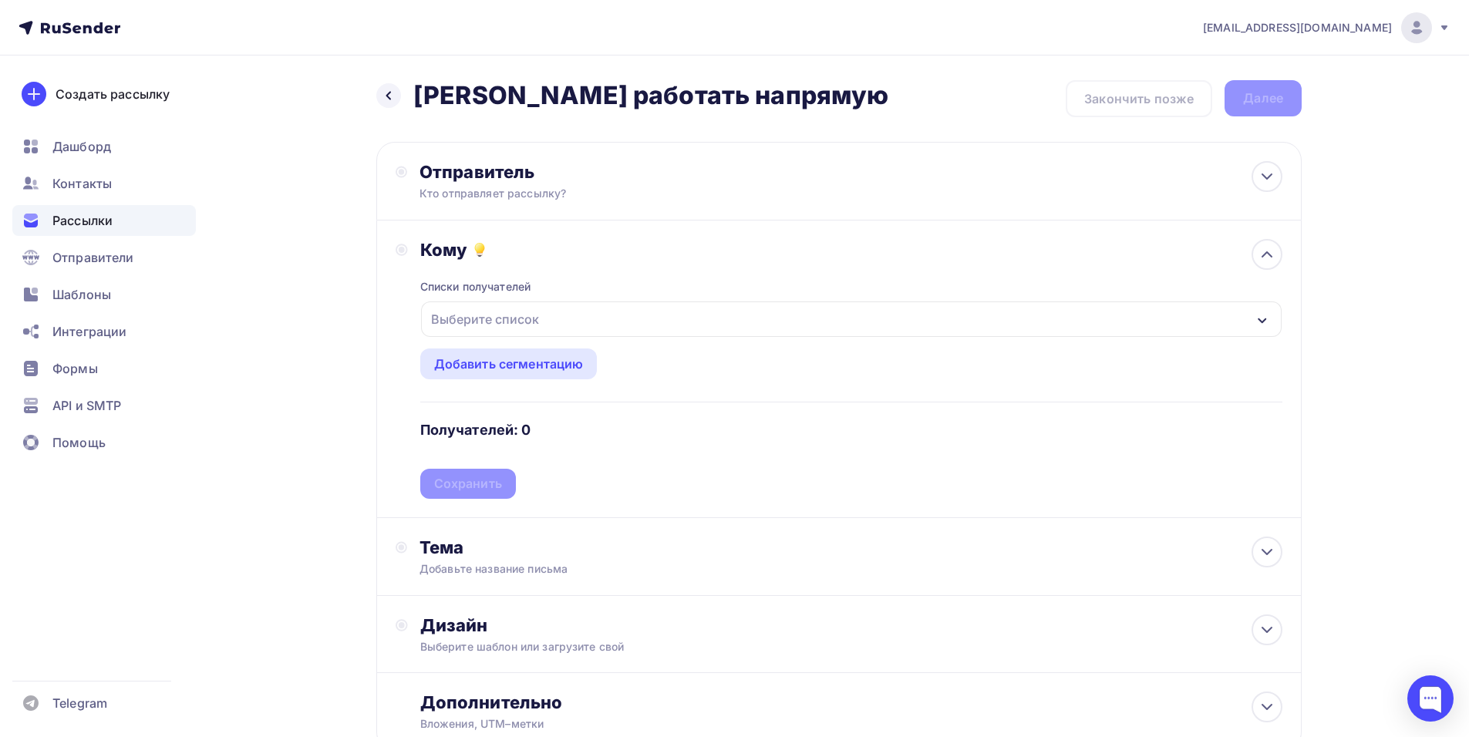
click at [591, 325] on div "Выберите список" at bounding box center [851, 318] width 860 height 35
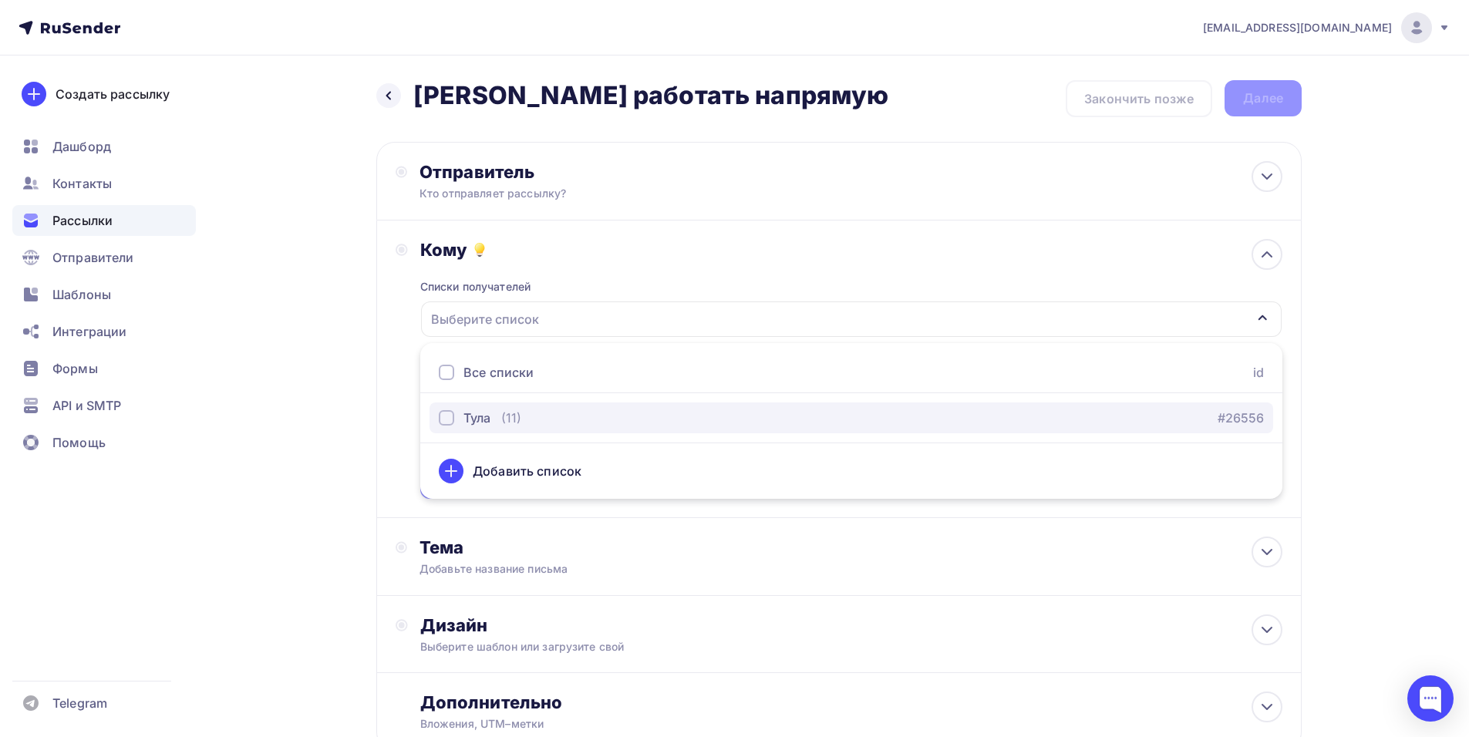
click at [550, 419] on div "Тула (11) #26556" at bounding box center [851, 418] width 825 height 19
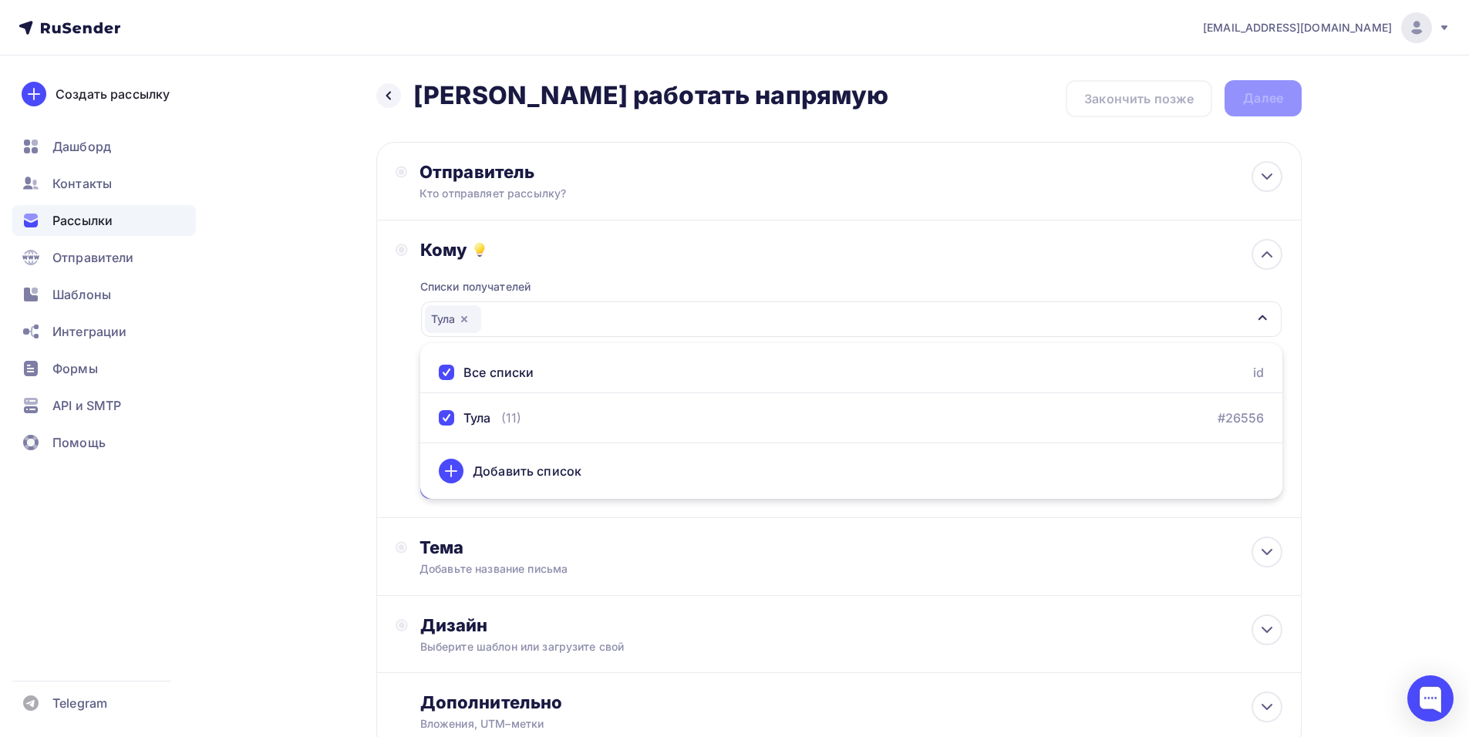
click at [656, 257] on div "Кому" at bounding box center [851, 250] width 862 height 22
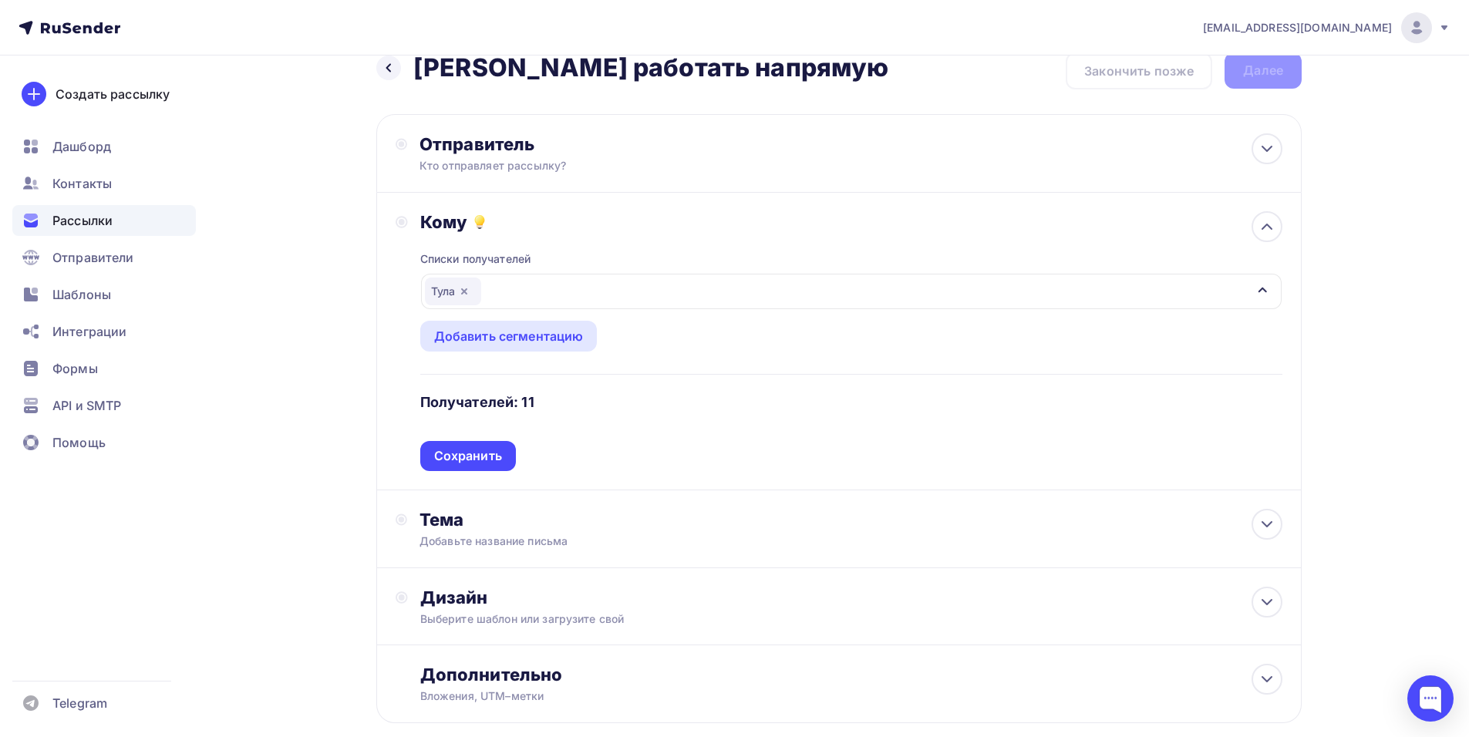
scroll to position [77, 0]
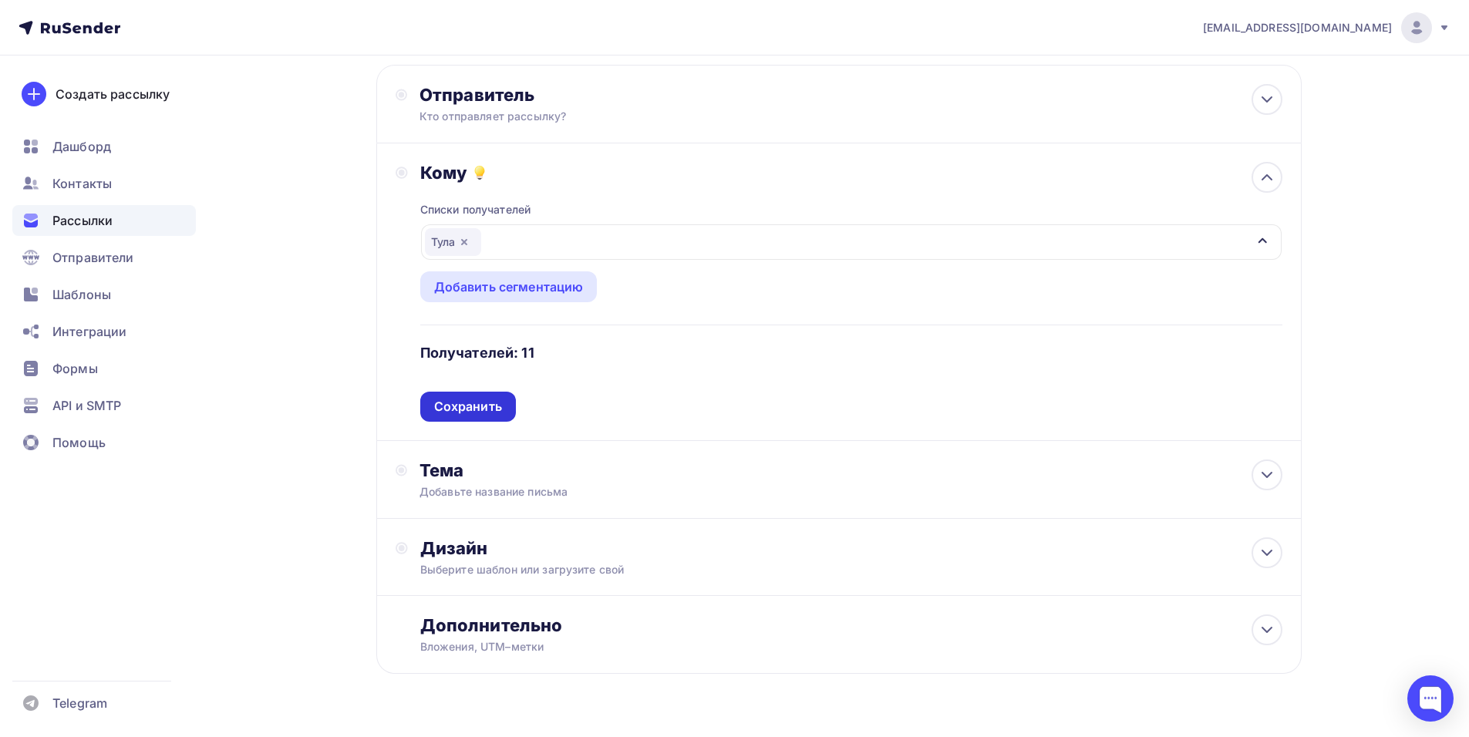
click at [490, 406] on div "Сохранить" at bounding box center [468, 407] width 68 height 18
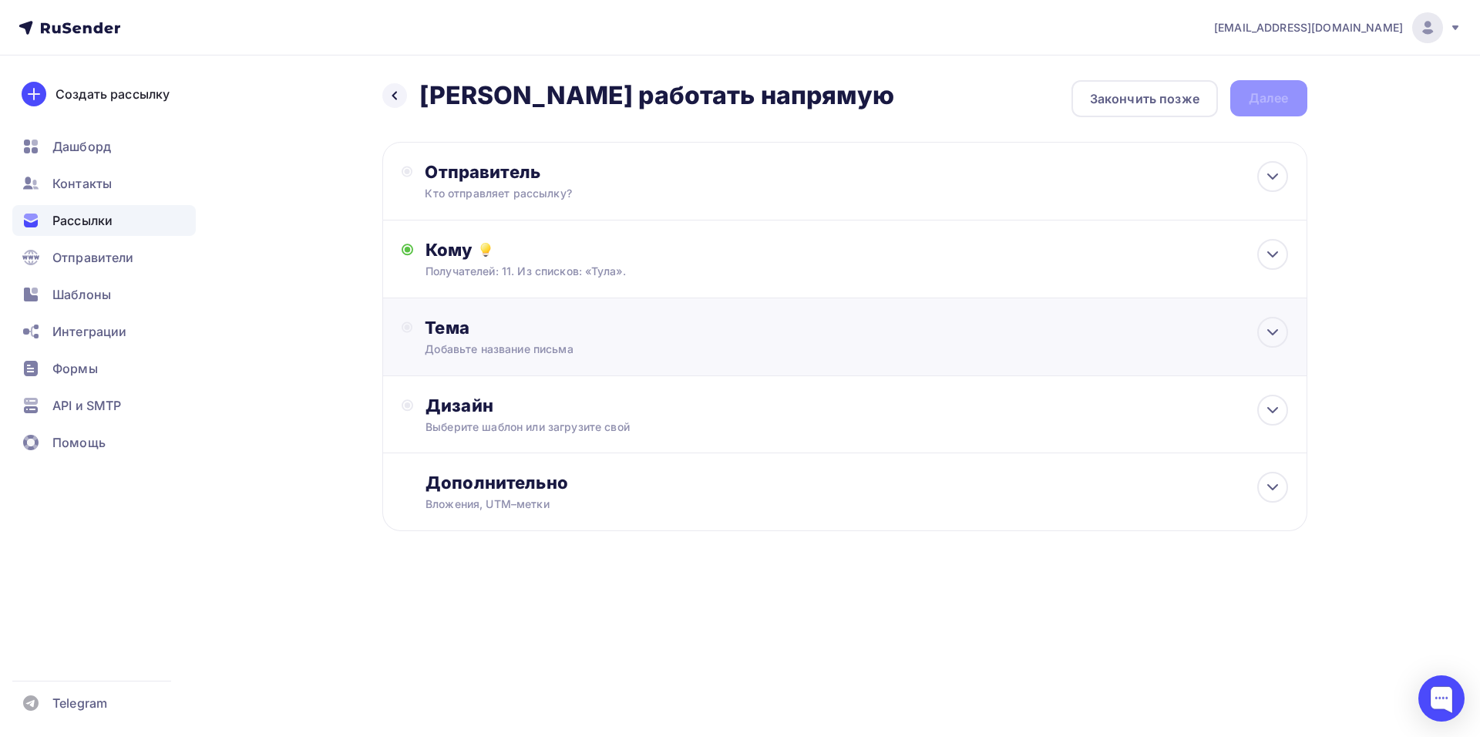
click at [672, 335] on div "Тема" at bounding box center [577, 328] width 305 height 22
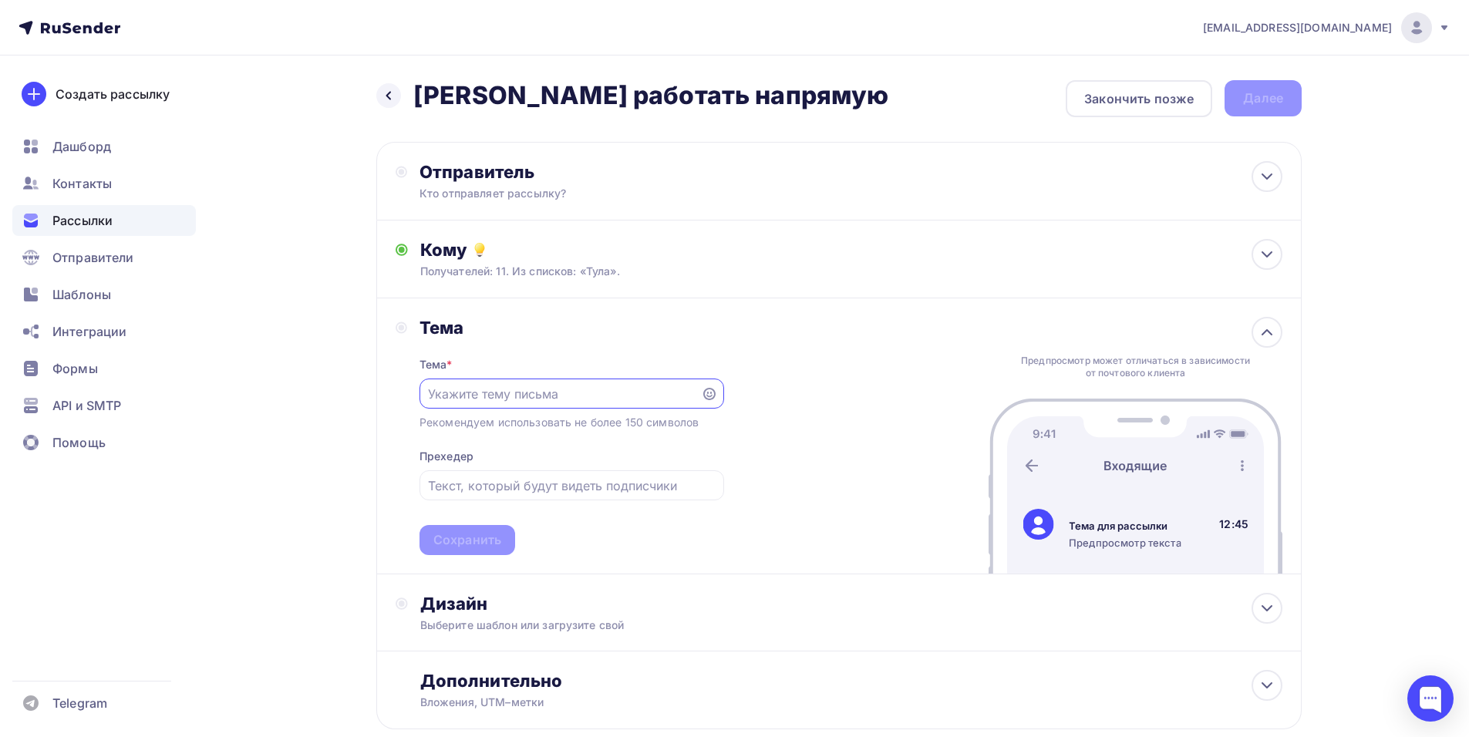
click at [594, 400] on input "text" at bounding box center [560, 394] width 264 height 19
type input "д"
type input "Давайте работать напрямую"
click at [628, 487] on input "text" at bounding box center [571, 485] width 287 height 19
type input "п"
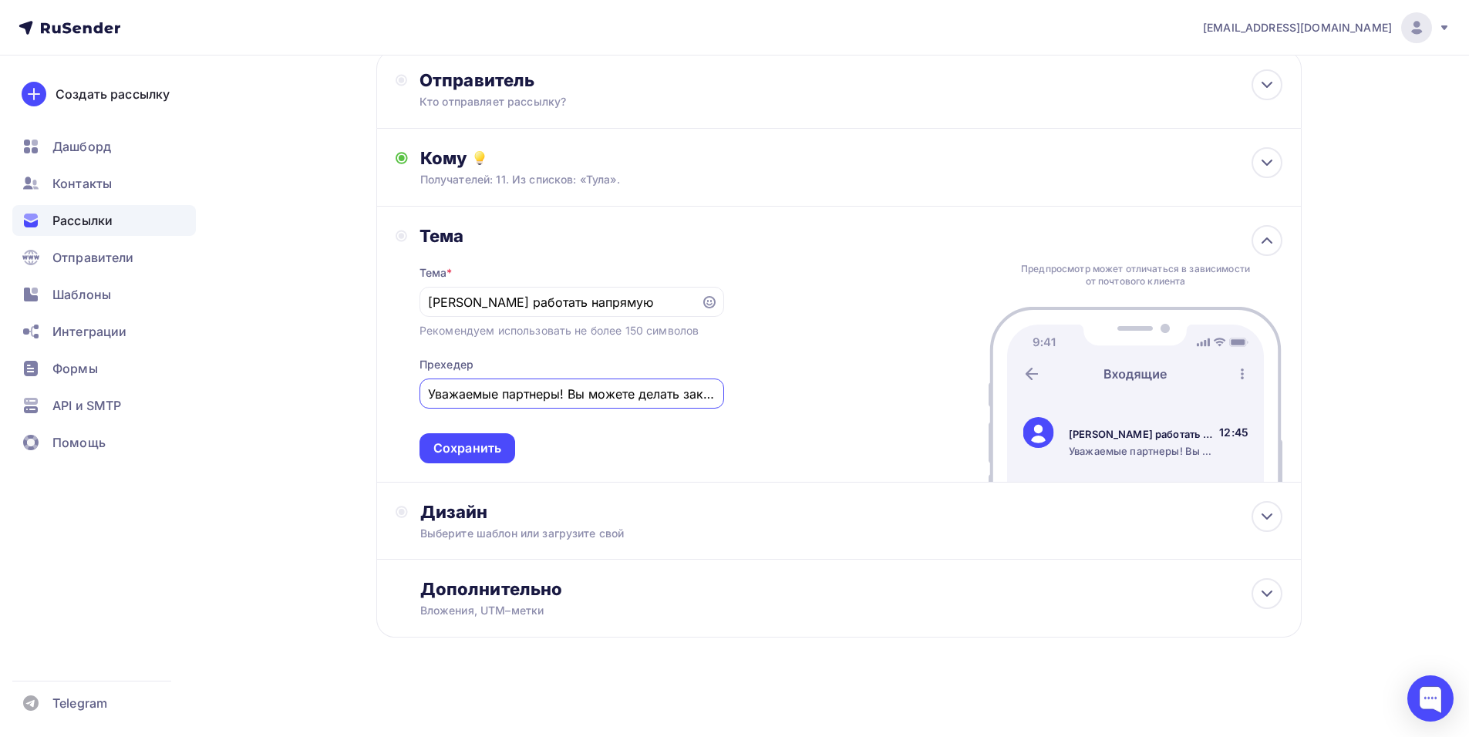
scroll to position [0, 136]
drag, startPoint x: 696, startPoint y: 396, endPoint x: 732, endPoint y: 391, distance: 36.6
click at [735, 391] on div "Тема Тема * Давайте работать напрямую Рекомендуем использовать не более 150 сим…" at bounding box center [838, 345] width 925 height 276
drag, startPoint x: 688, startPoint y: 392, endPoint x: 708, endPoint y: 392, distance: 19.3
click at [689, 392] on input "Уважаемые партнеры! Вы можете делать заказы напрямую на завод" at bounding box center [571, 394] width 287 height 19
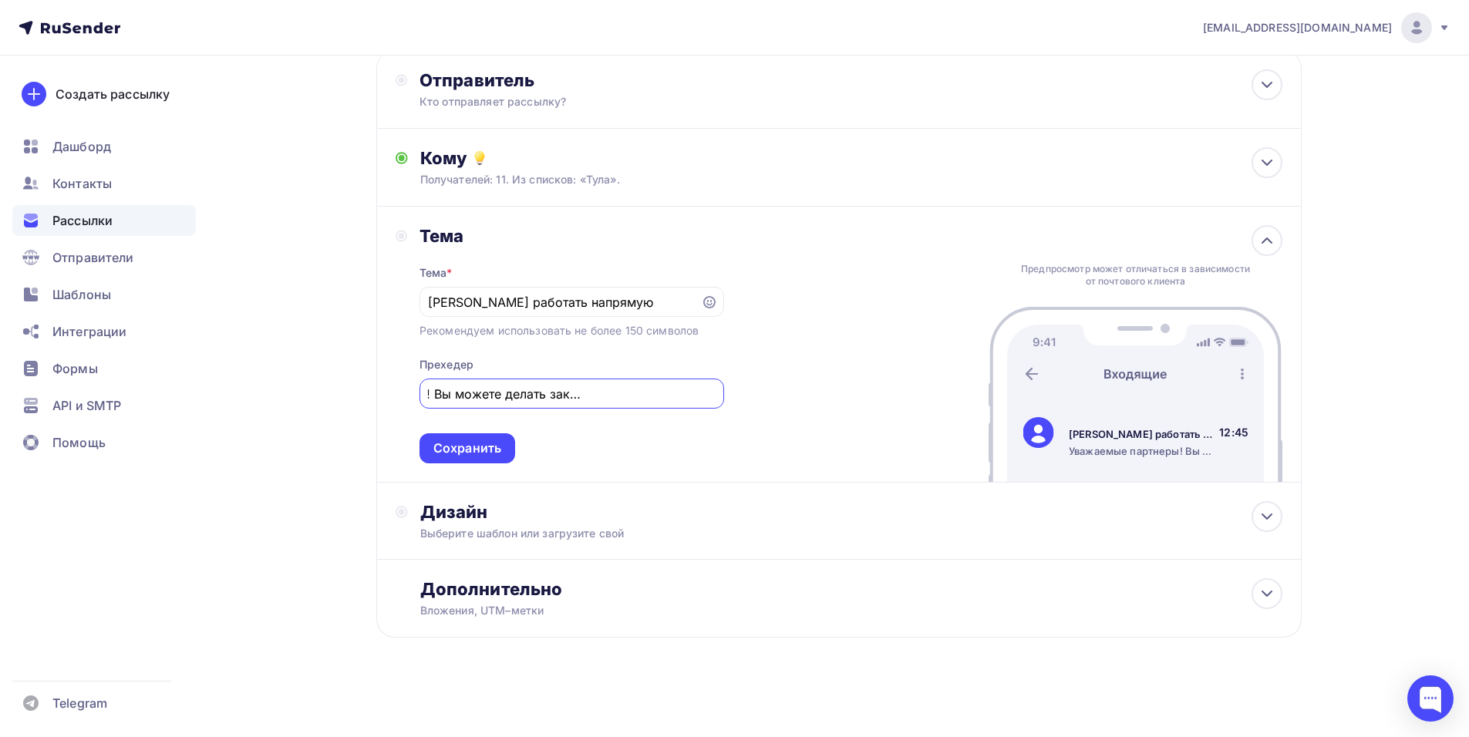
click at [713, 392] on input "Уважаемые партнеры! Вы можете делать заказы напрямую на завод" at bounding box center [571, 394] width 287 height 19
paste input "«»"
click at [693, 398] on input "Уважаемые партнеры! Вы можете делать заказы напрямую на завод«»" at bounding box center [571, 394] width 287 height 19
click at [700, 398] on input "Уважаемые партнеры! Вы можете делать заказы напрямую на завод«»" at bounding box center [571, 394] width 287 height 19
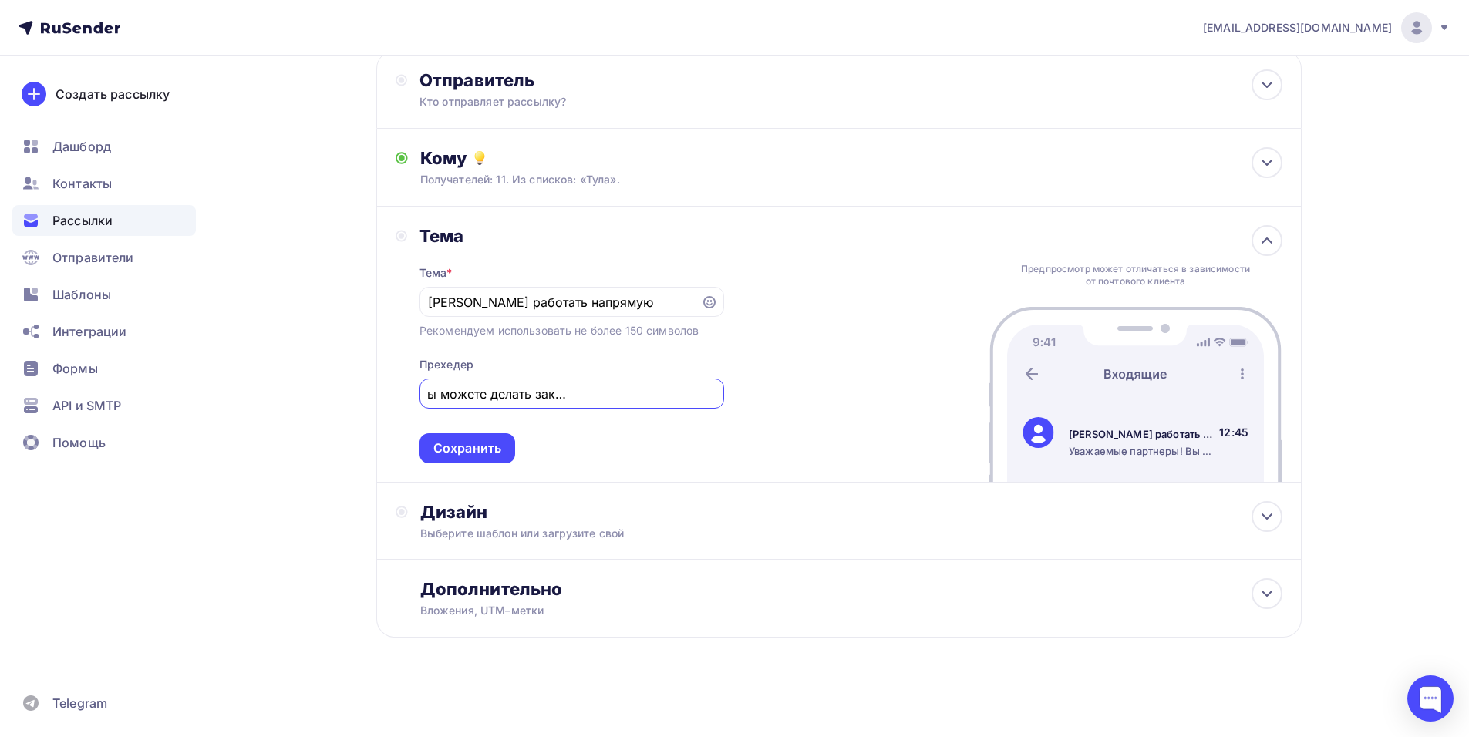
click at [707, 396] on input "Уважаемые партнеры! Вы можете делать заказы напрямую на завод «»" at bounding box center [571, 394] width 287 height 19
click at [705, 392] on input "Уважаемые партнеры! Вы можете делать заказы напрямую на завод «»" at bounding box center [571, 394] width 287 height 19
type input "Уважаемые партнеры! Вы можете делать заказы напрямую на завод «Витраж»"
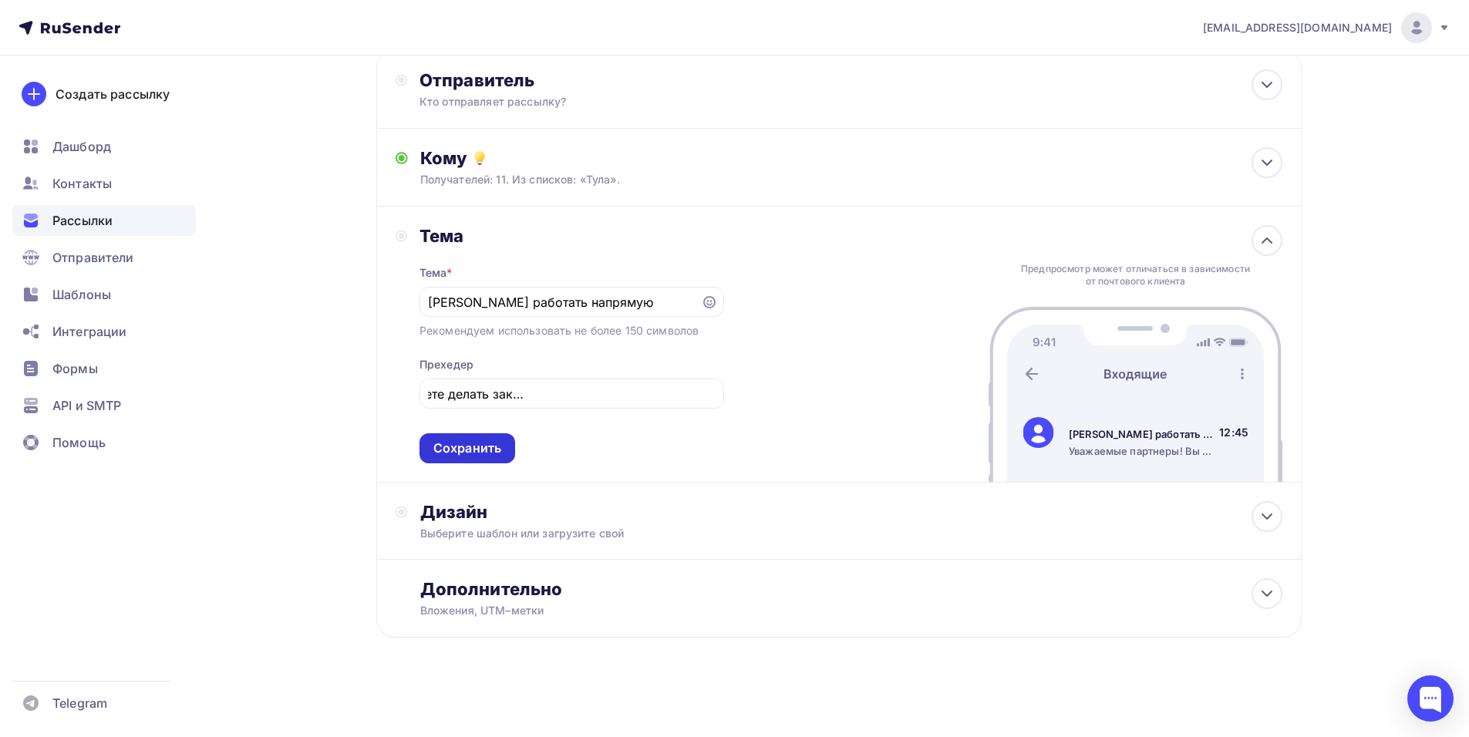
click at [474, 446] on div "Сохранить" at bounding box center [467, 448] width 68 height 18
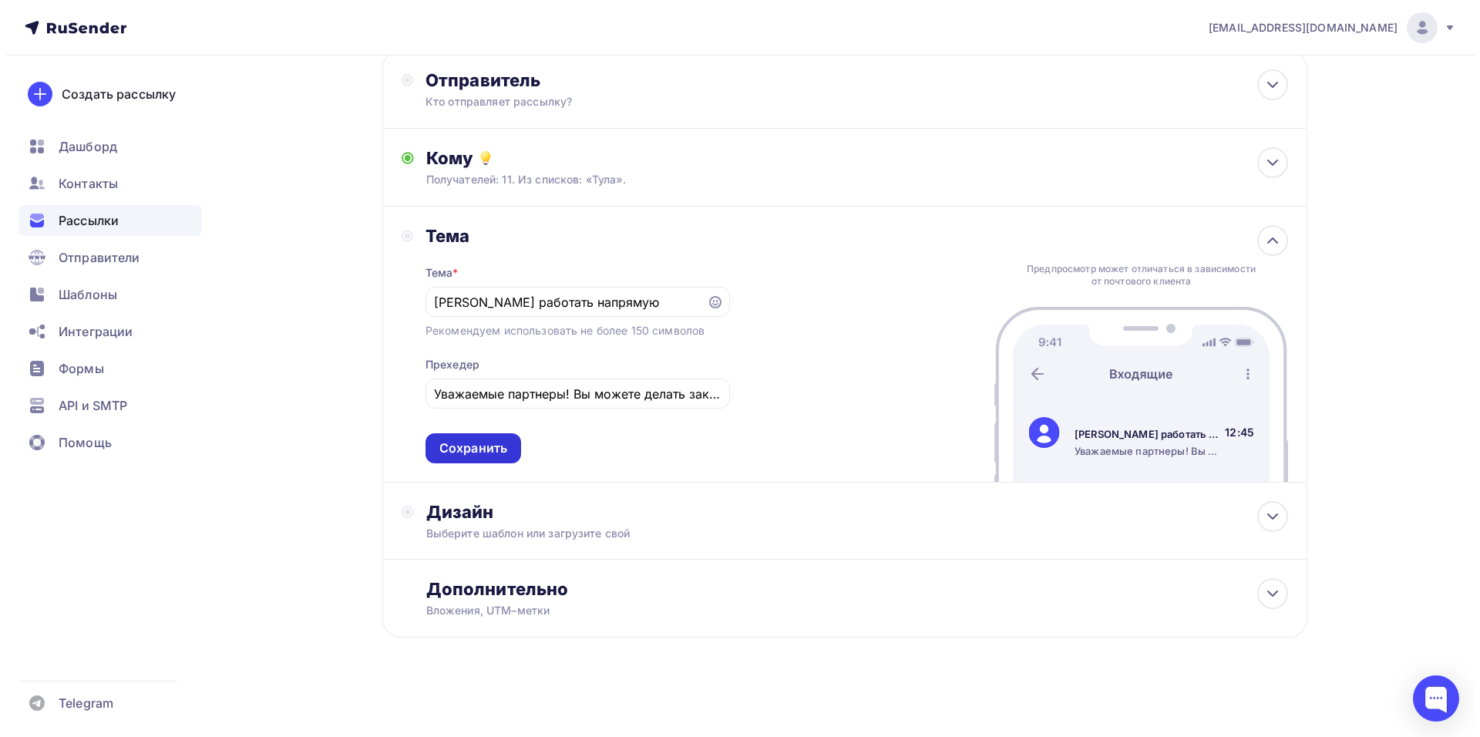
scroll to position [0, 0]
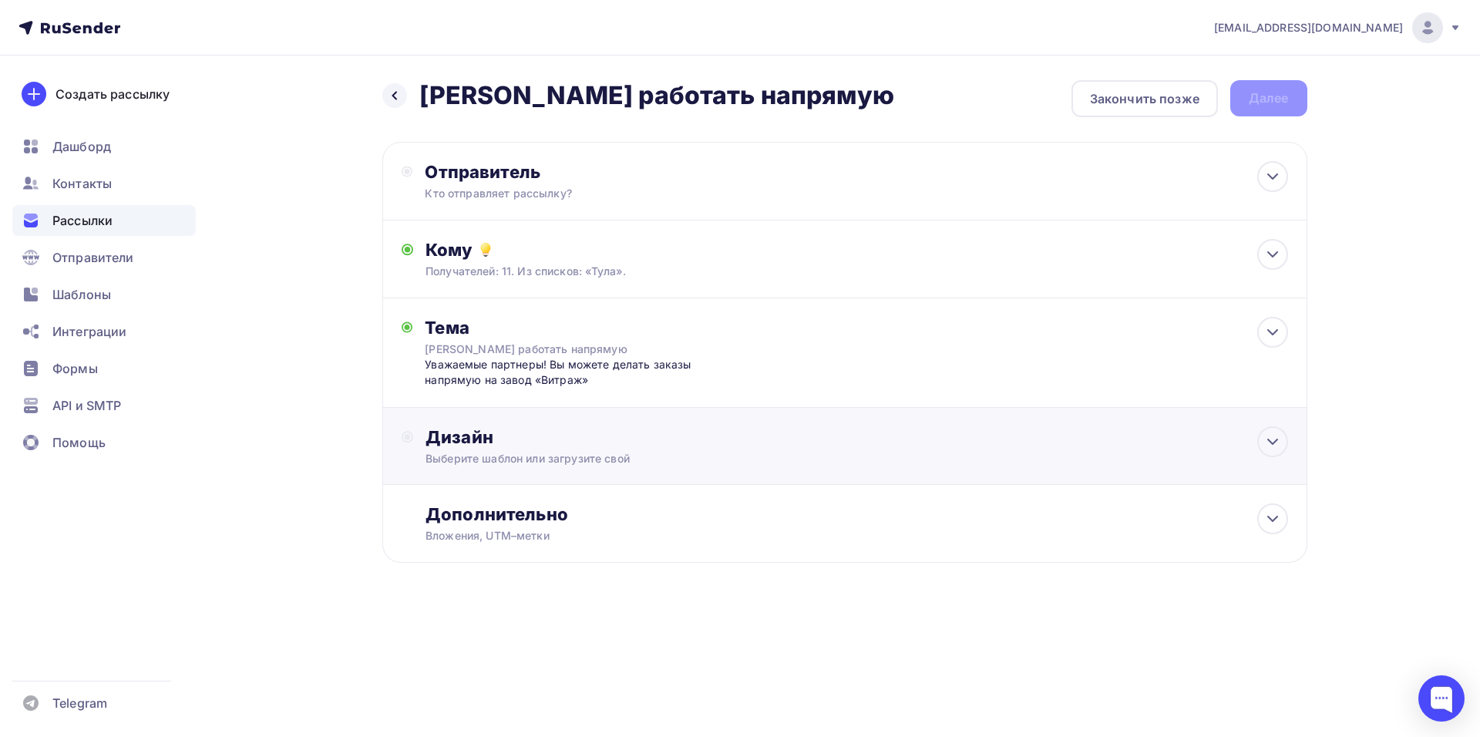
click at [565, 452] on div "Выберите шаблон или загрузите свой" at bounding box center [814, 458] width 776 height 15
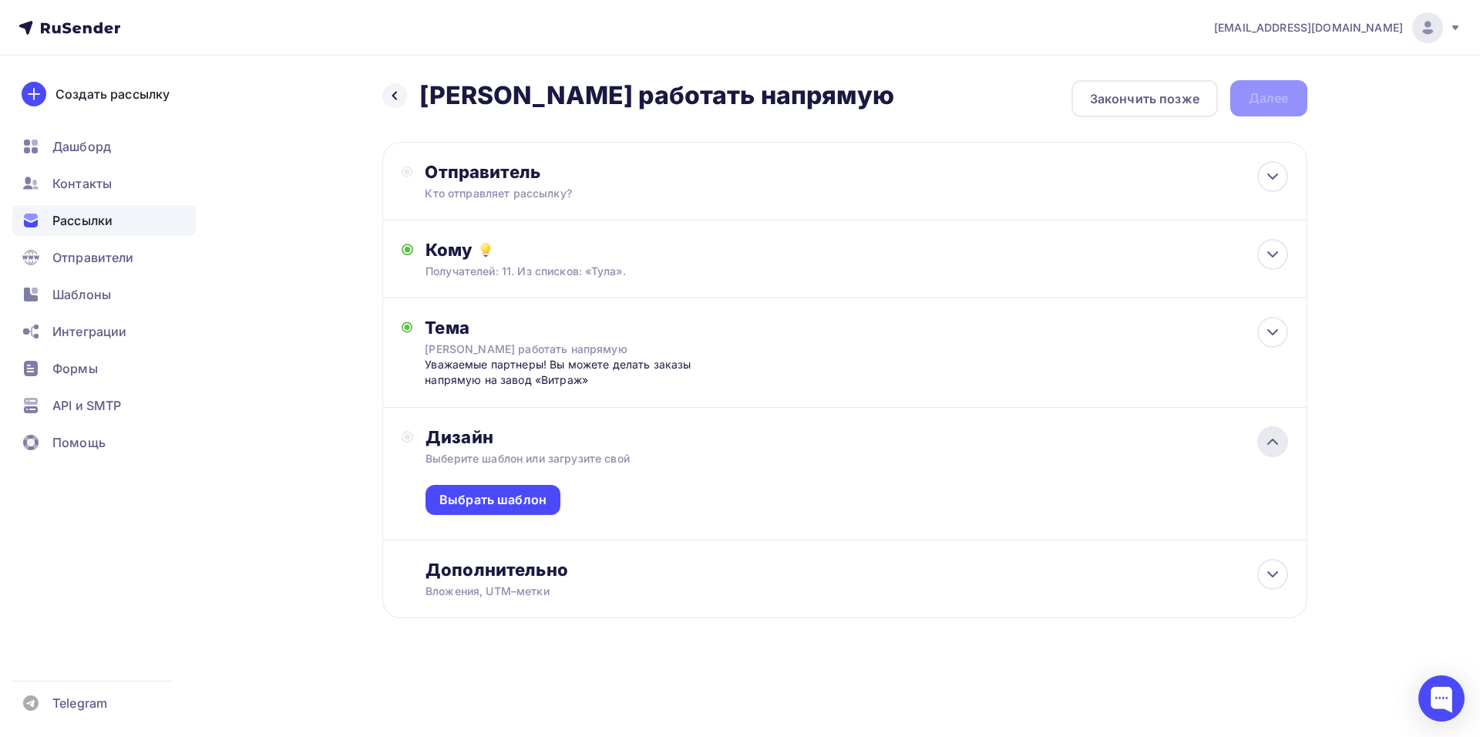
click at [1272, 430] on div at bounding box center [1272, 441] width 31 height 31
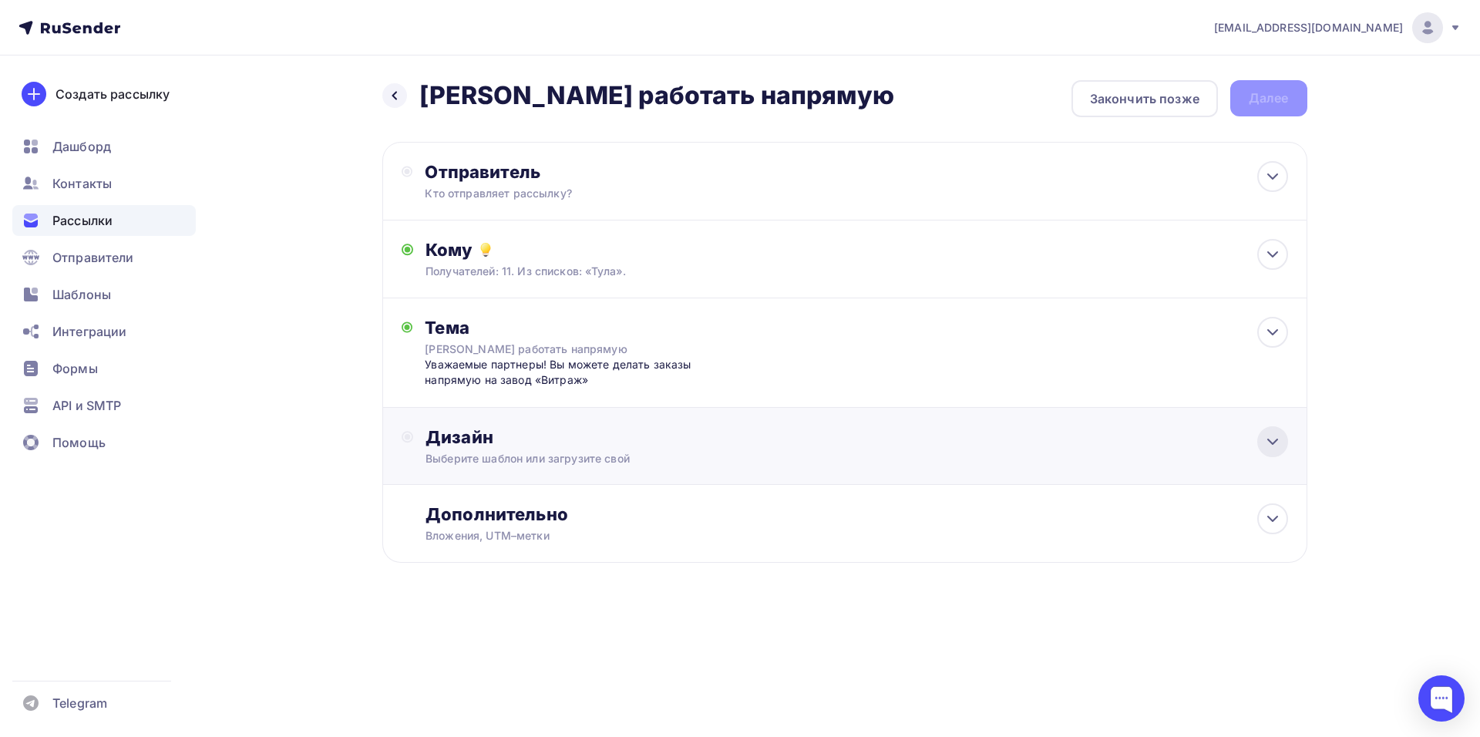
click at [1272, 430] on div at bounding box center [1272, 441] width 31 height 31
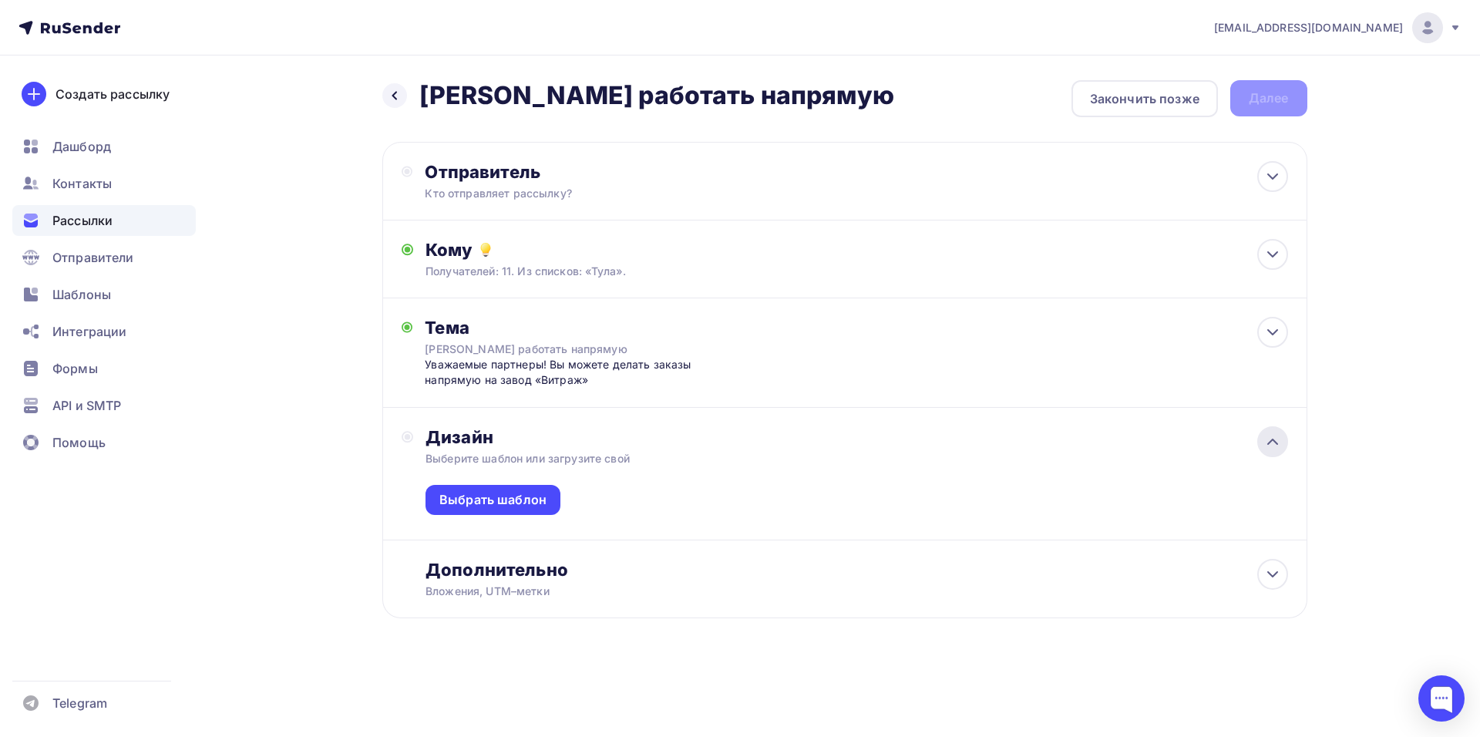
click at [1265, 431] on div at bounding box center [1272, 441] width 31 height 31
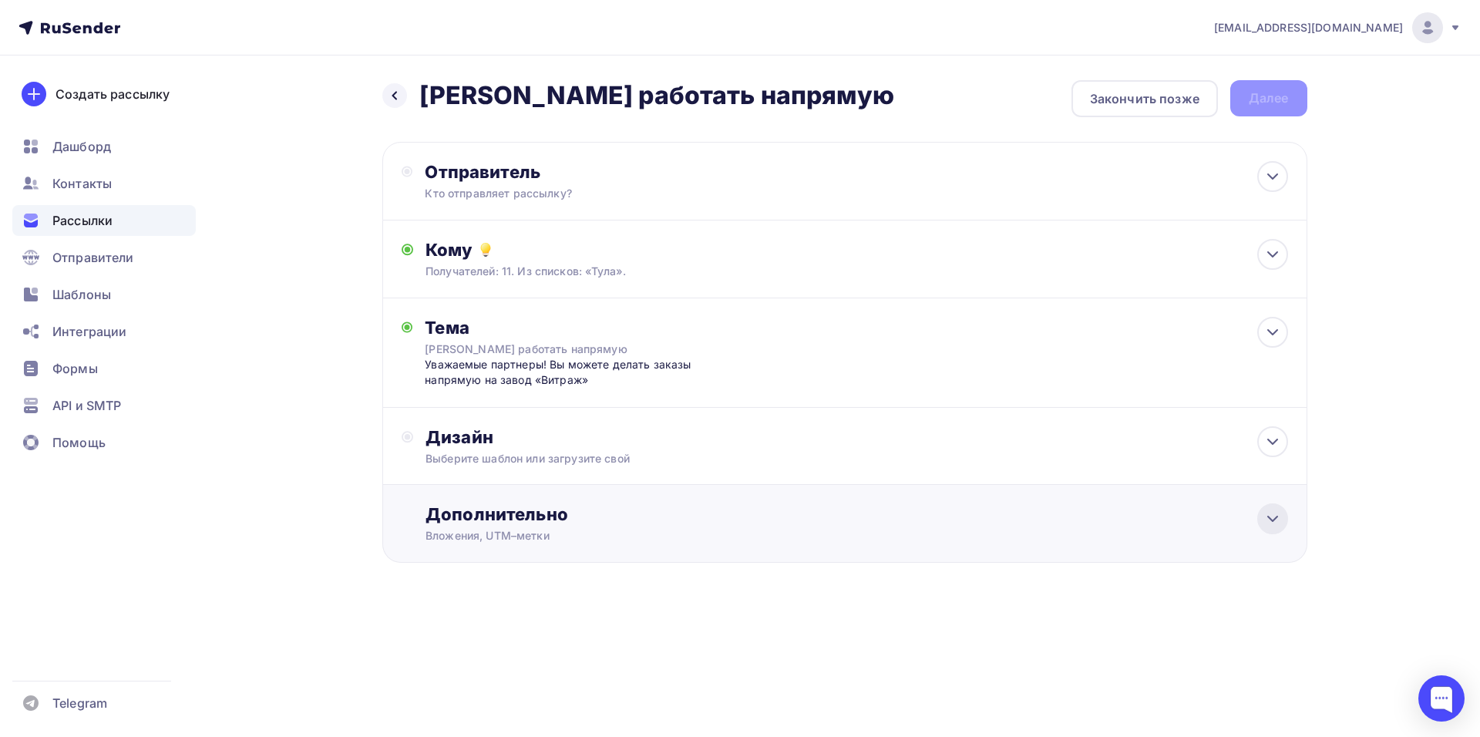
click at [1270, 510] on icon at bounding box center [1273, 519] width 19 height 19
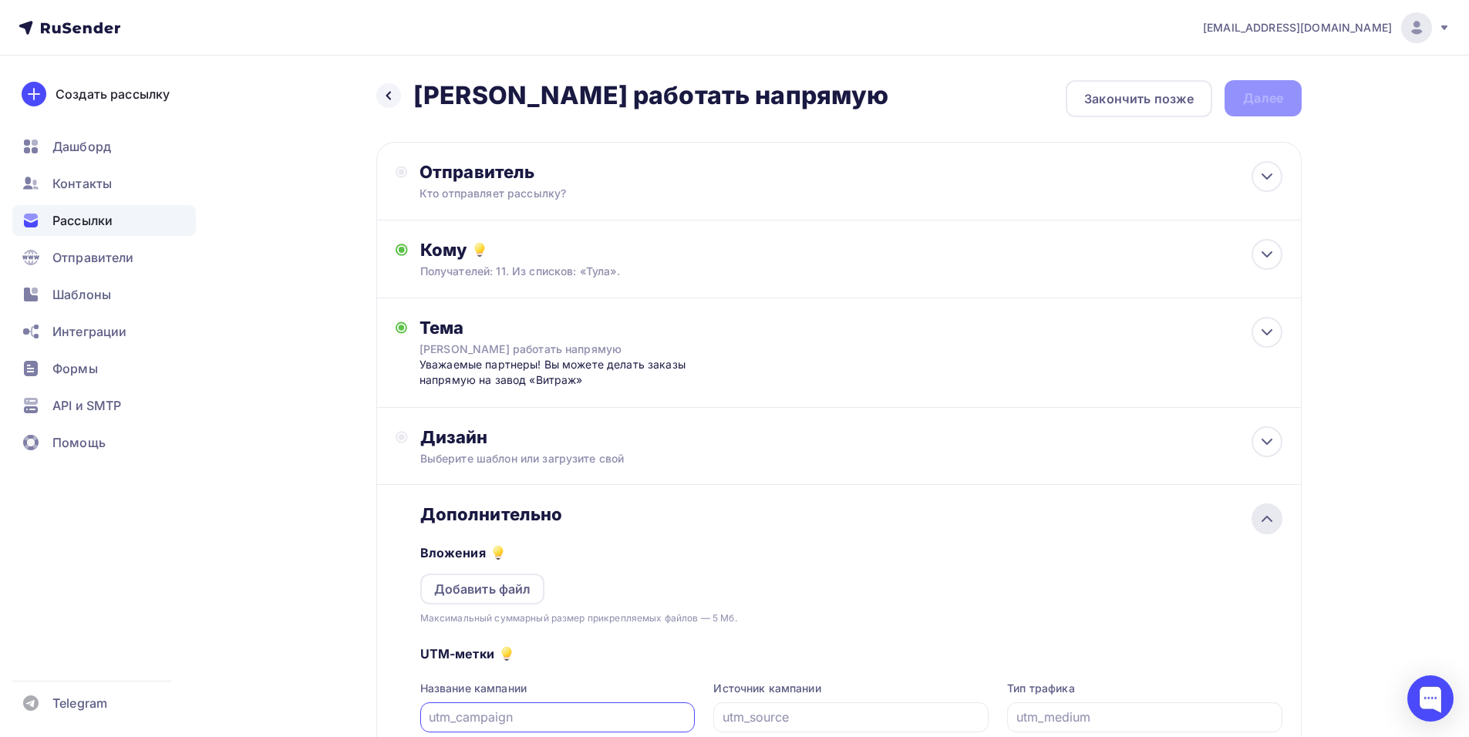
scroll to position [154, 0]
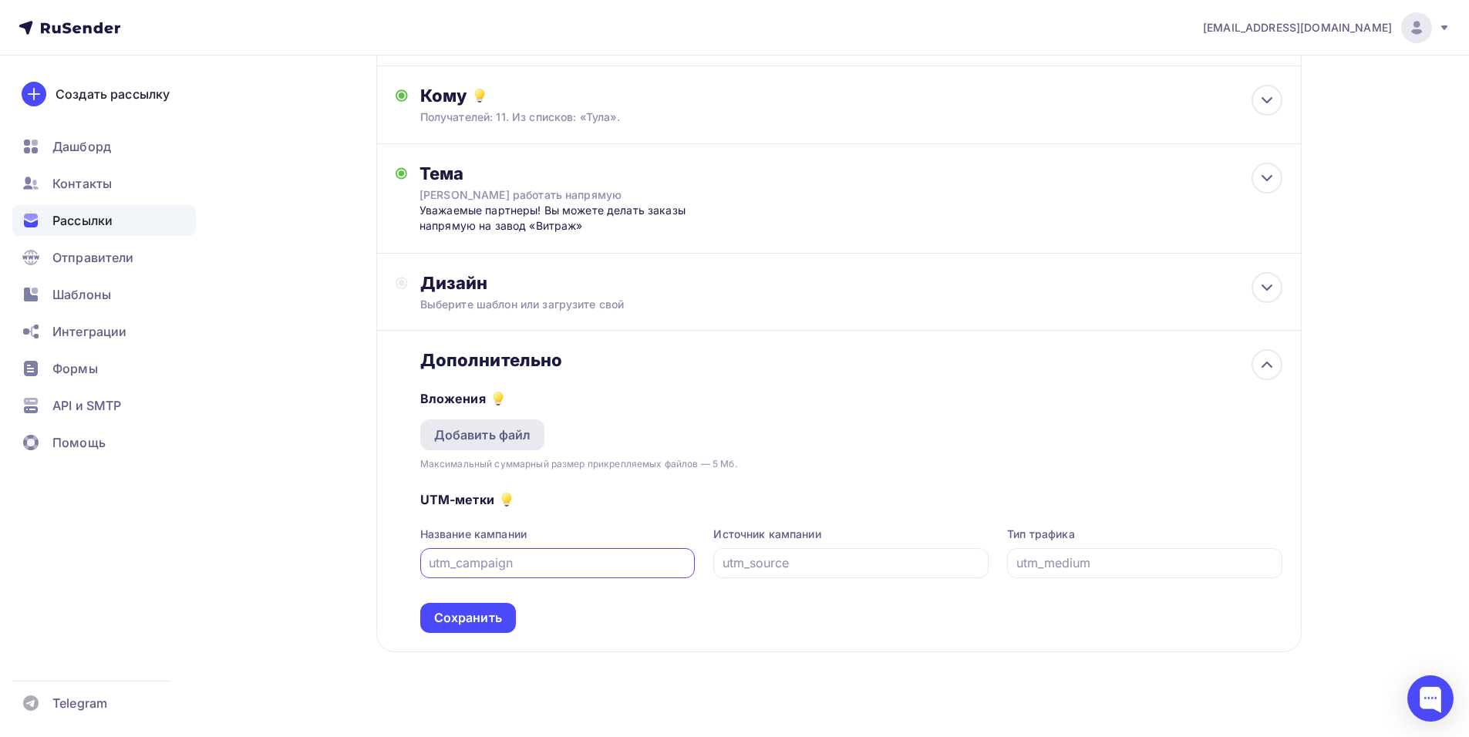
click at [516, 428] on div "Добавить файл" at bounding box center [482, 435] width 97 height 19
click at [496, 438] on div "Добавить файл" at bounding box center [482, 435] width 97 height 19
click at [539, 432] on div "Добавить файл" at bounding box center [482, 434] width 125 height 31
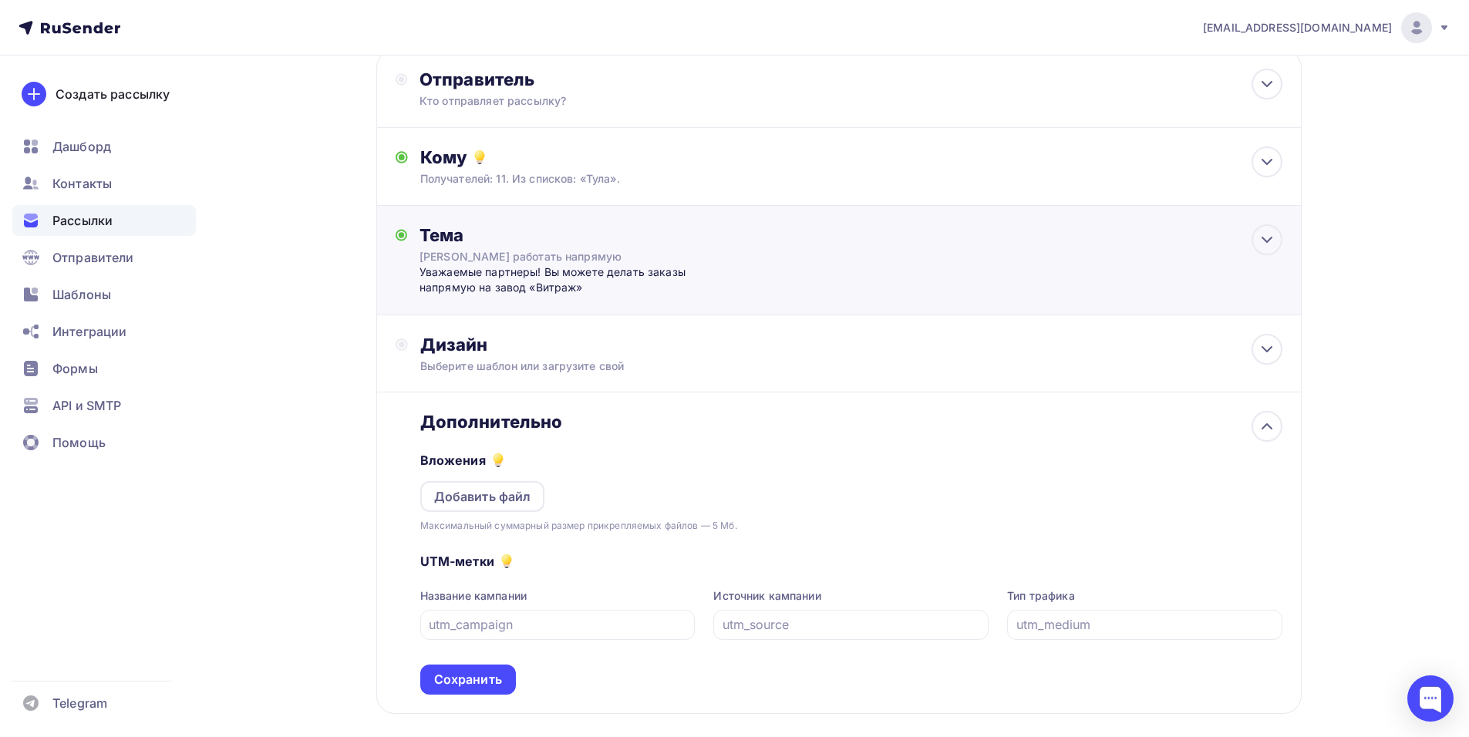
scroll to position [0, 0]
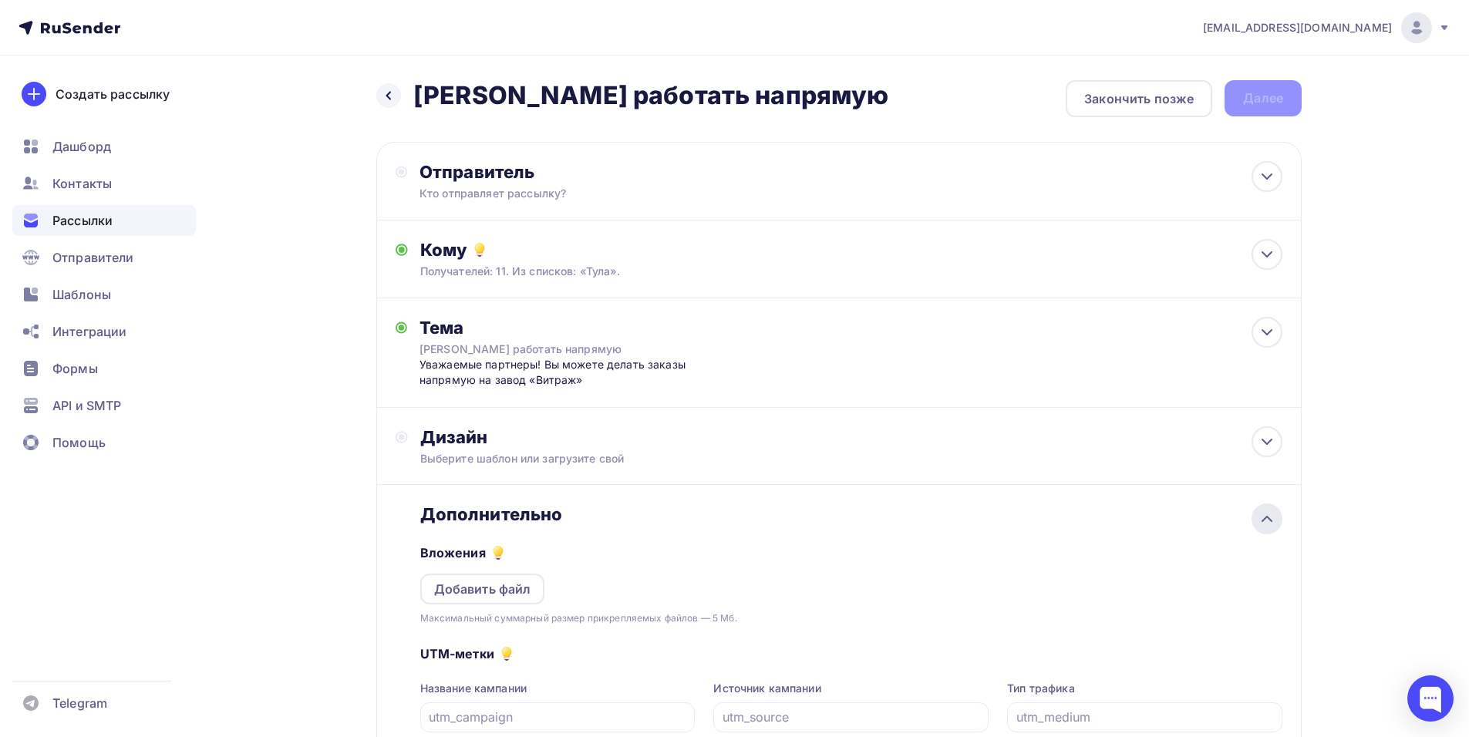
click at [1264, 517] on icon at bounding box center [1266, 519] width 19 height 19
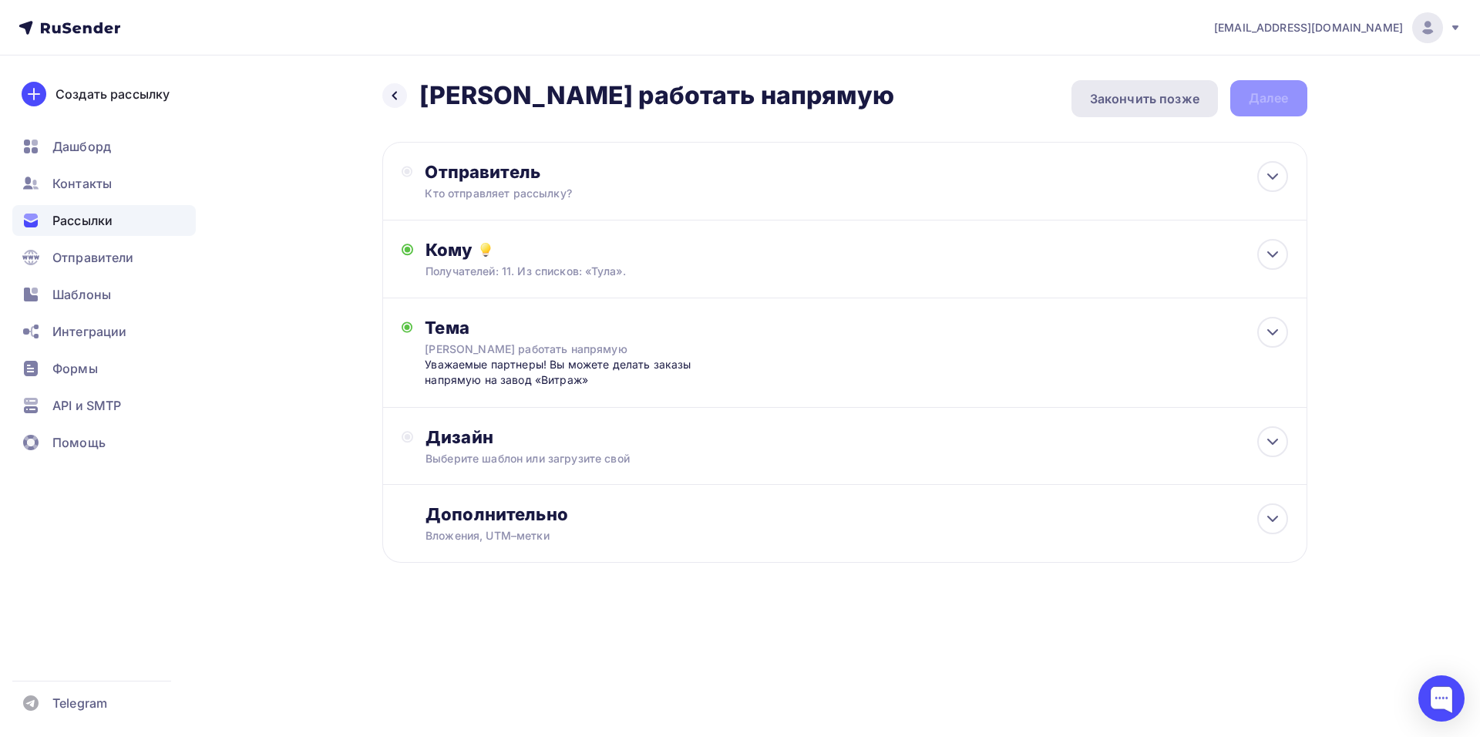
click at [1155, 103] on div "Закончить позже" at bounding box center [1144, 98] width 109 height 19
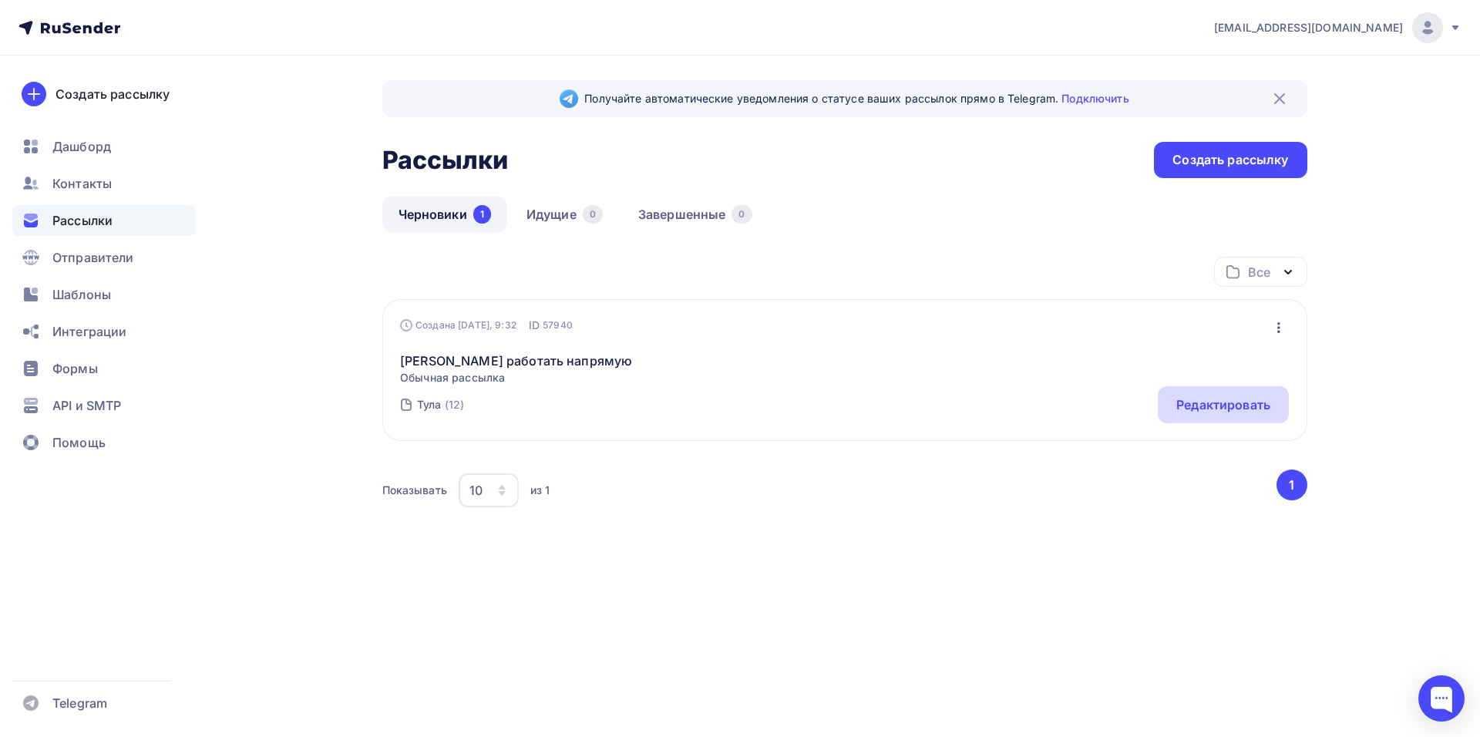
click at [1235, 411] on div "Редактировать" at bounding box center [1224, 405] width 94 height 19
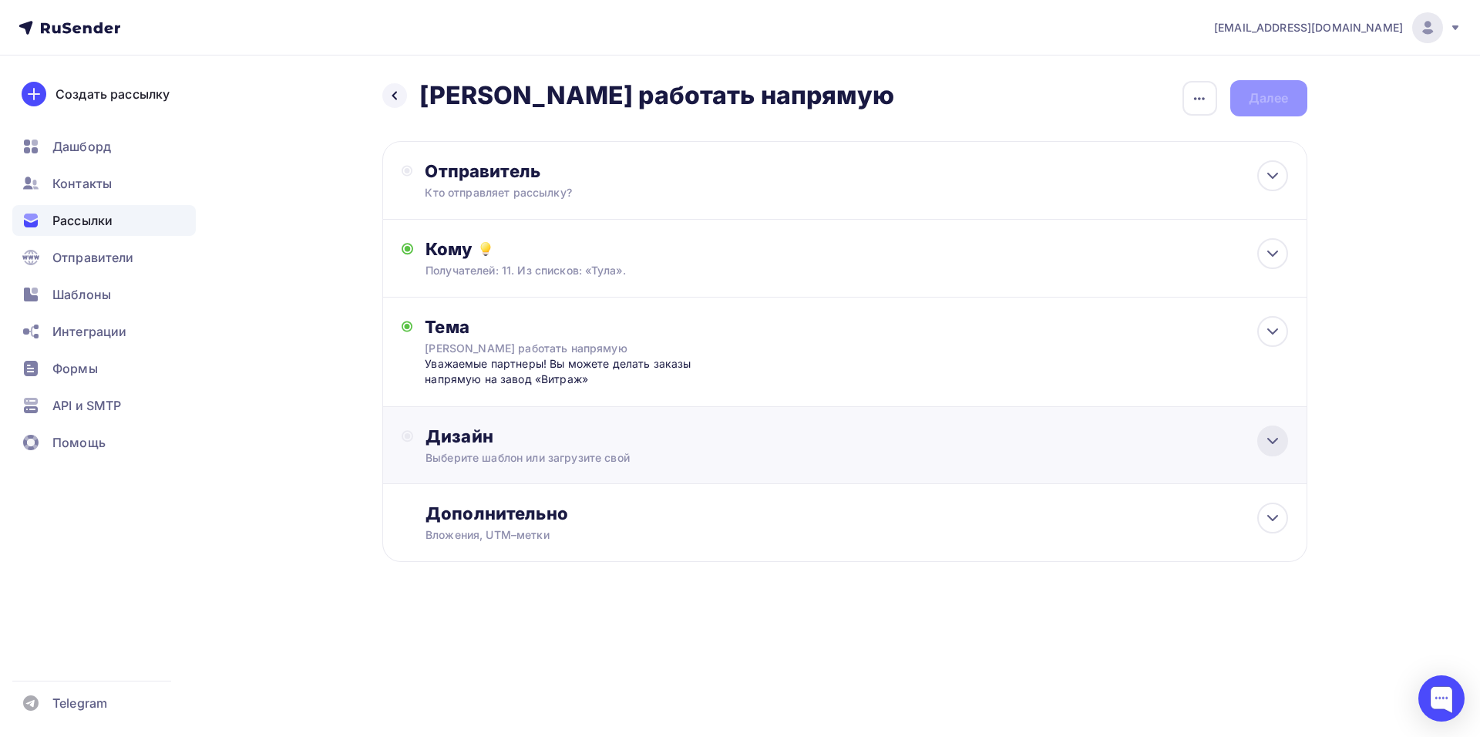
click at [1278, 443] on icon at bounding box center [1273, 441] width 19 height 19
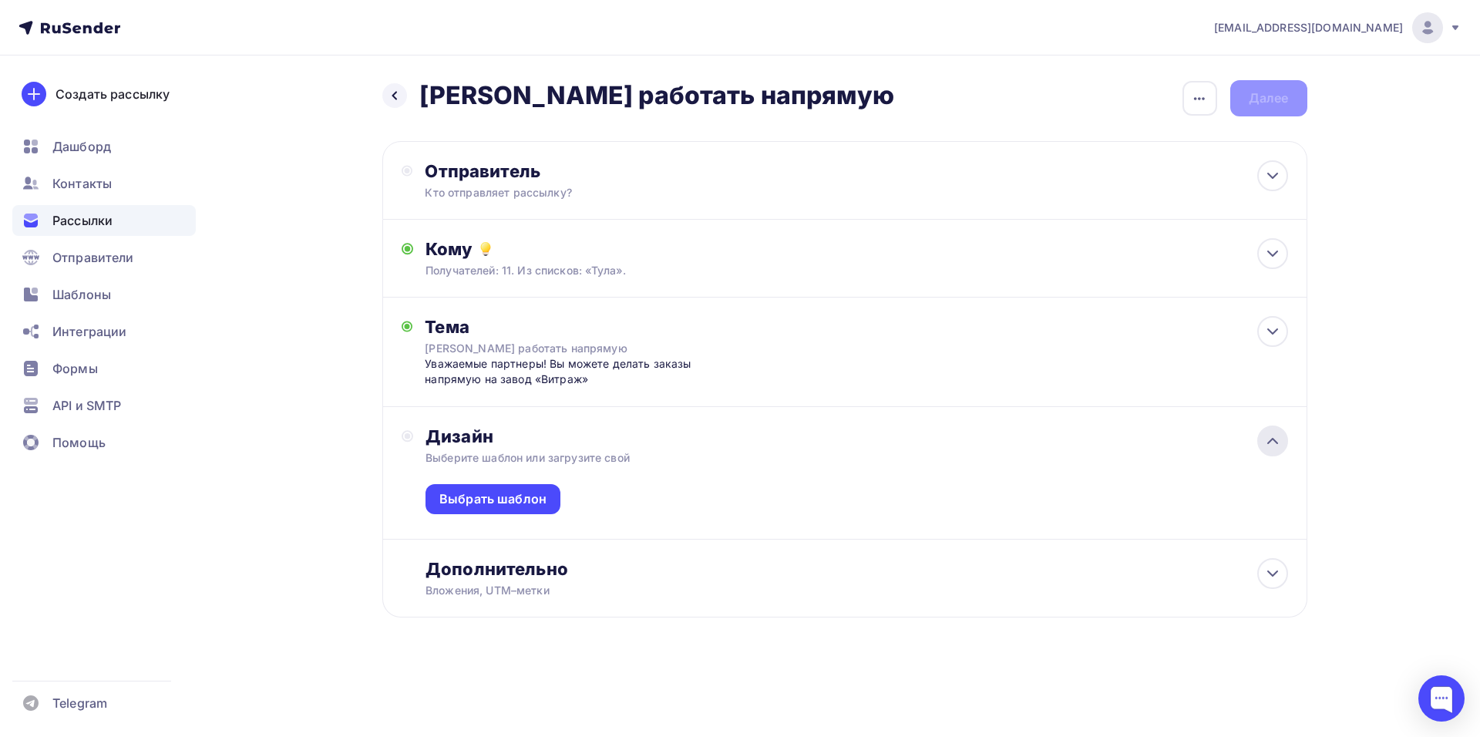
click at [1267, 443] on icon at bounding box center [1273, 441] width 19 height 19
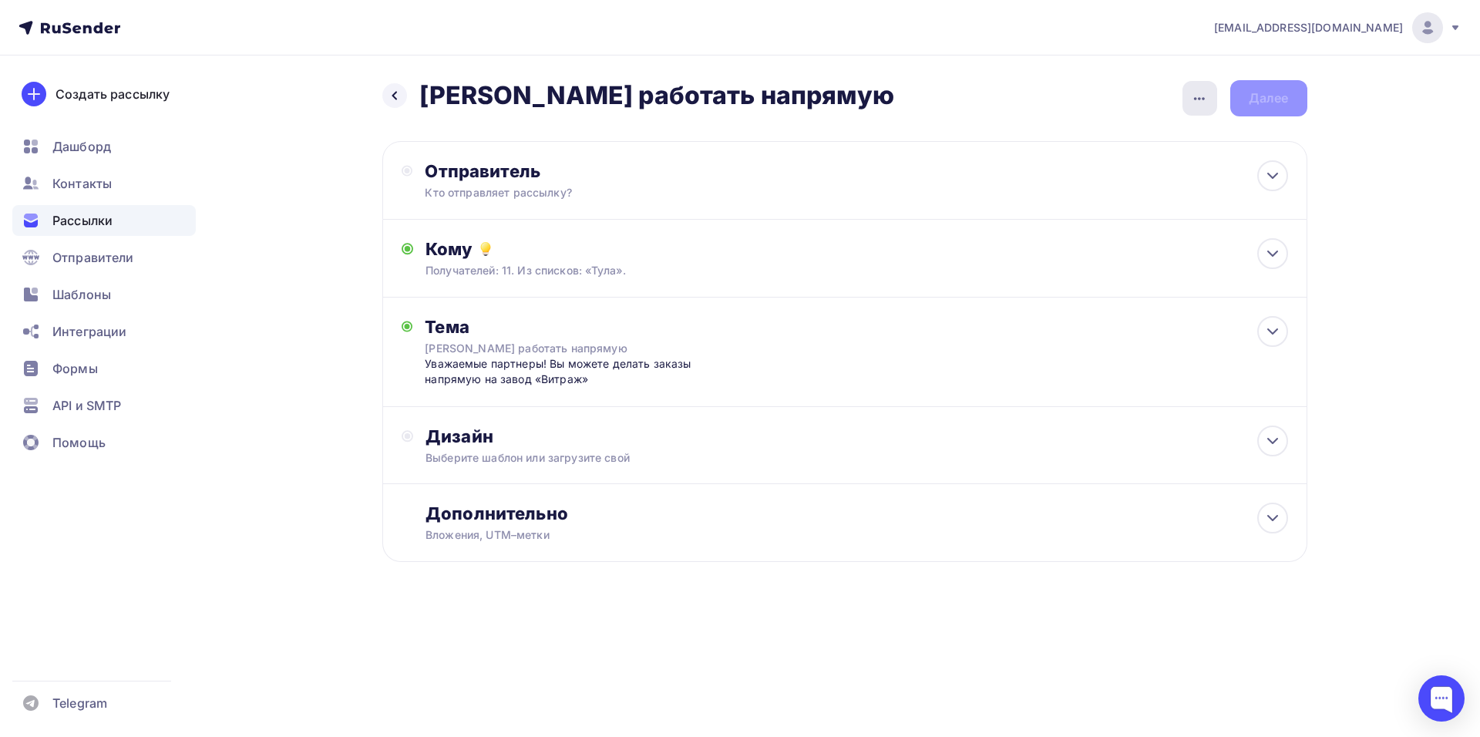
click at [1196, 99] on icon "button" at bounding box center [1199, 98] width 11 height 3
click at [1281, 524] on icon at bounding box center [1273, 518] width 19 height 19
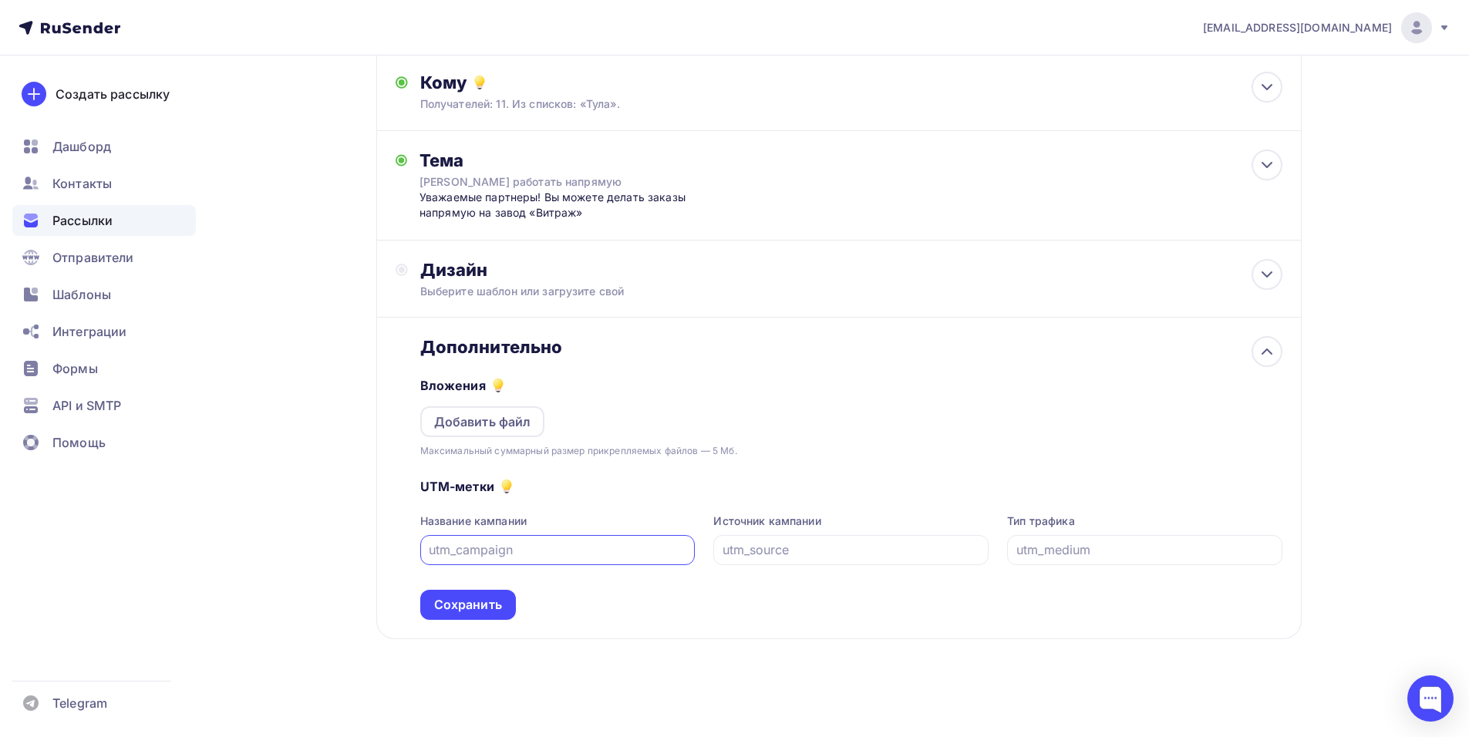
scroll to position [168, 0]
click at [503, 412] on div "Добавить файл" at bounding box center [482, 420] width 97 height 19
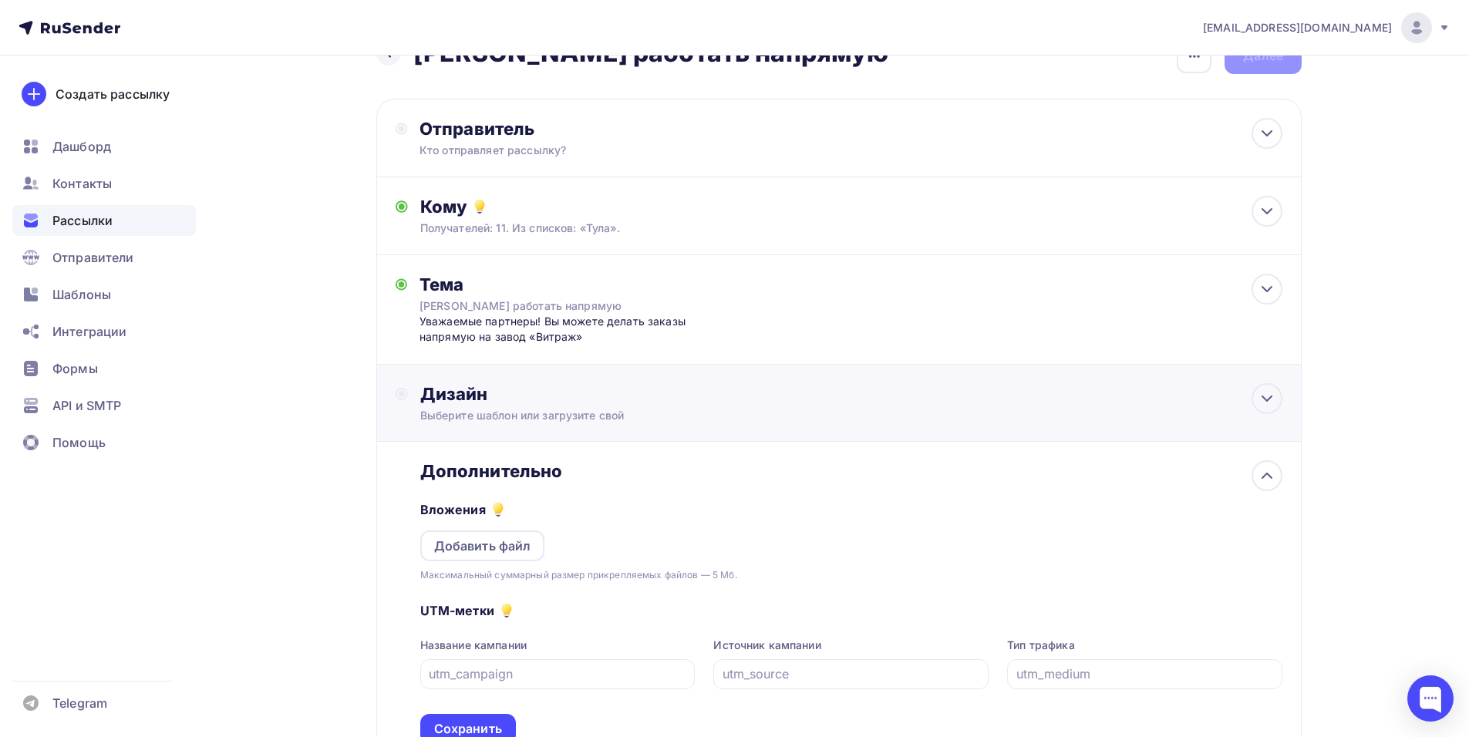
scroll to position [14, 0]
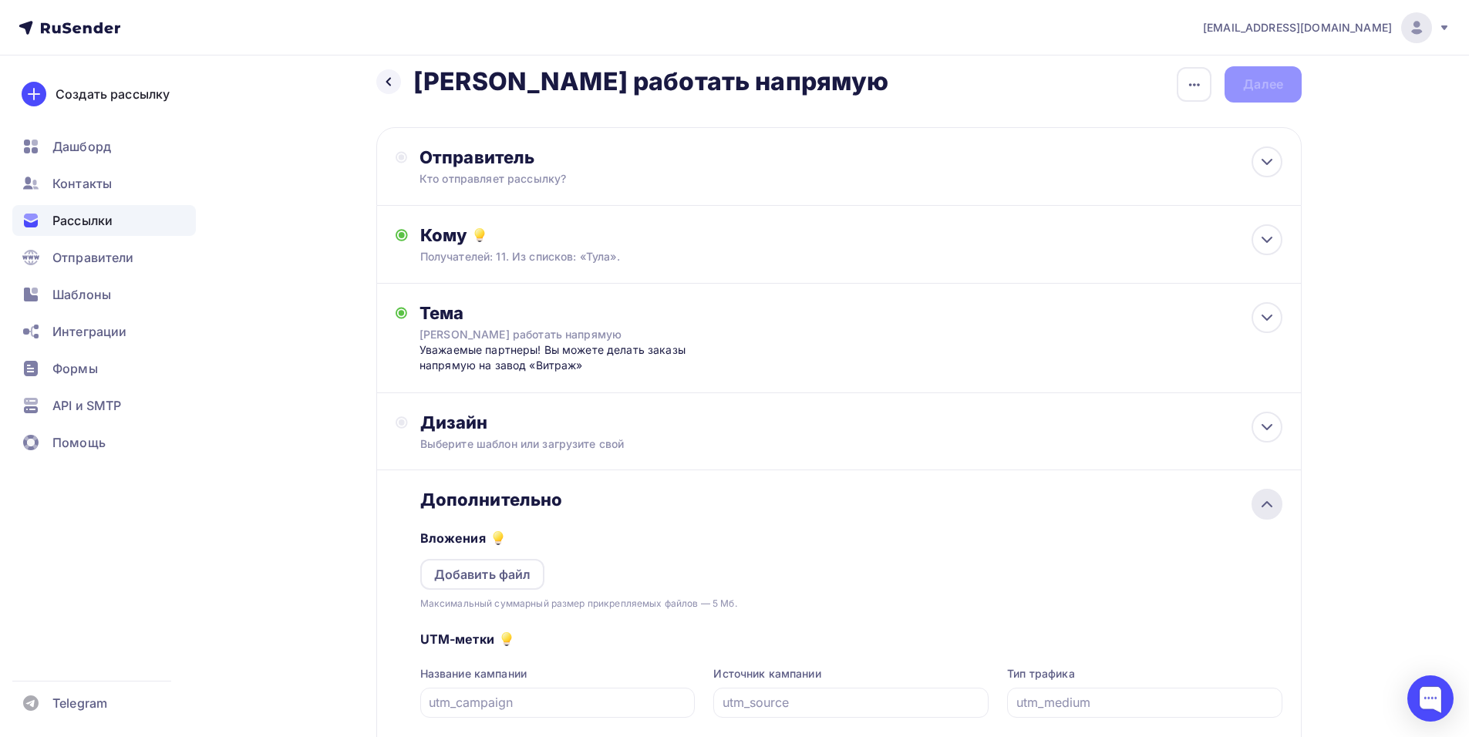
click at [1271, 512] on icon at bounding box center [1266, 504] width 19 height 19
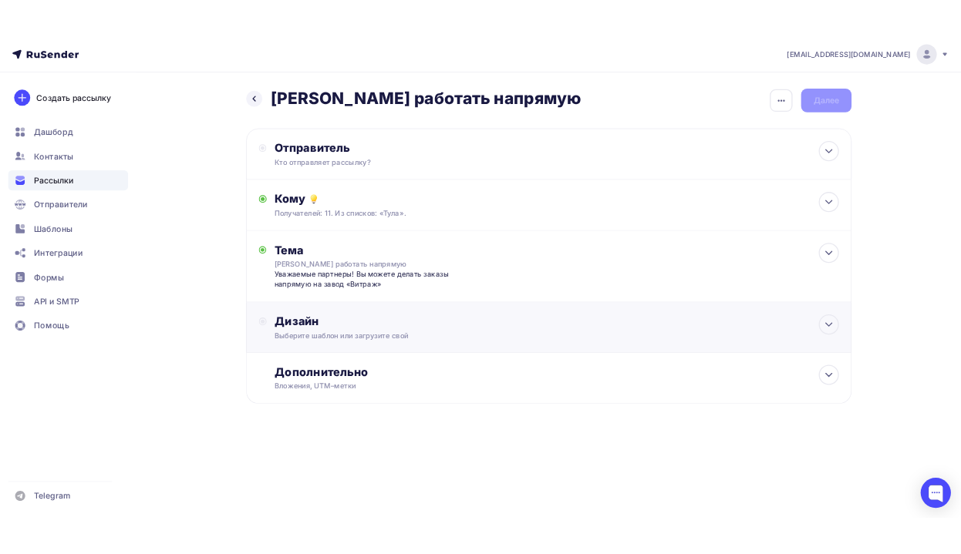
scroll to position [0, 0]
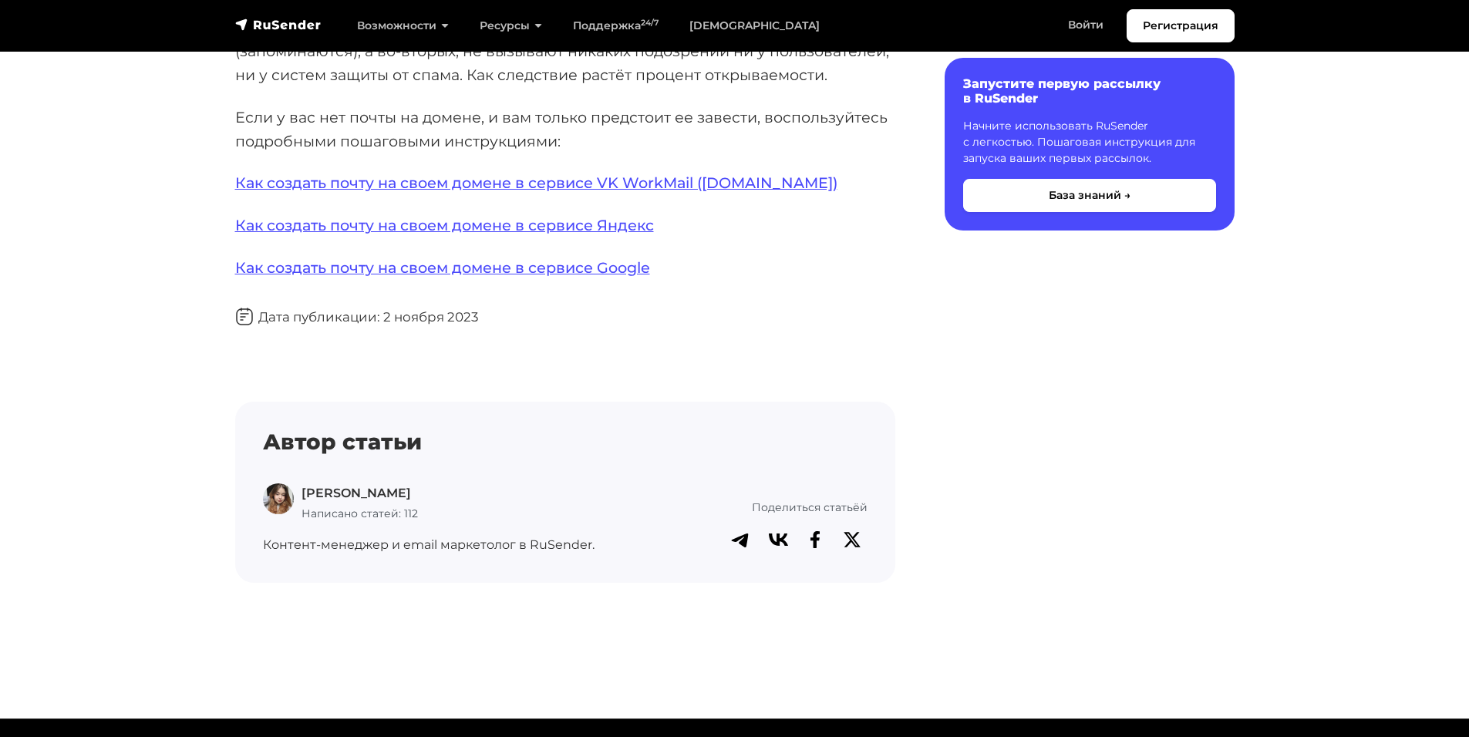
scroll to position [429, 0]
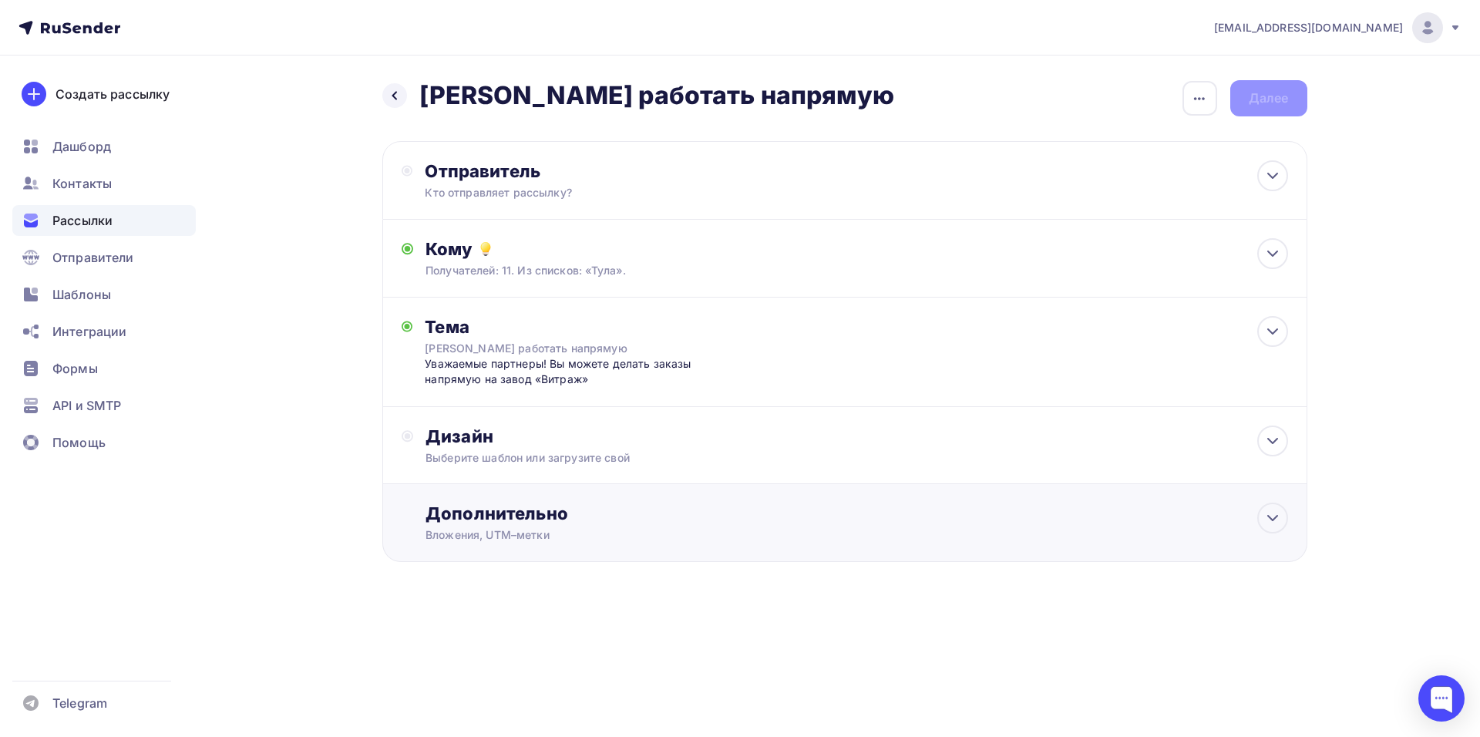
click at [816, 527] on div "Вложения, UTM–метки" at bounding box center [814, 534] width 776 height 15
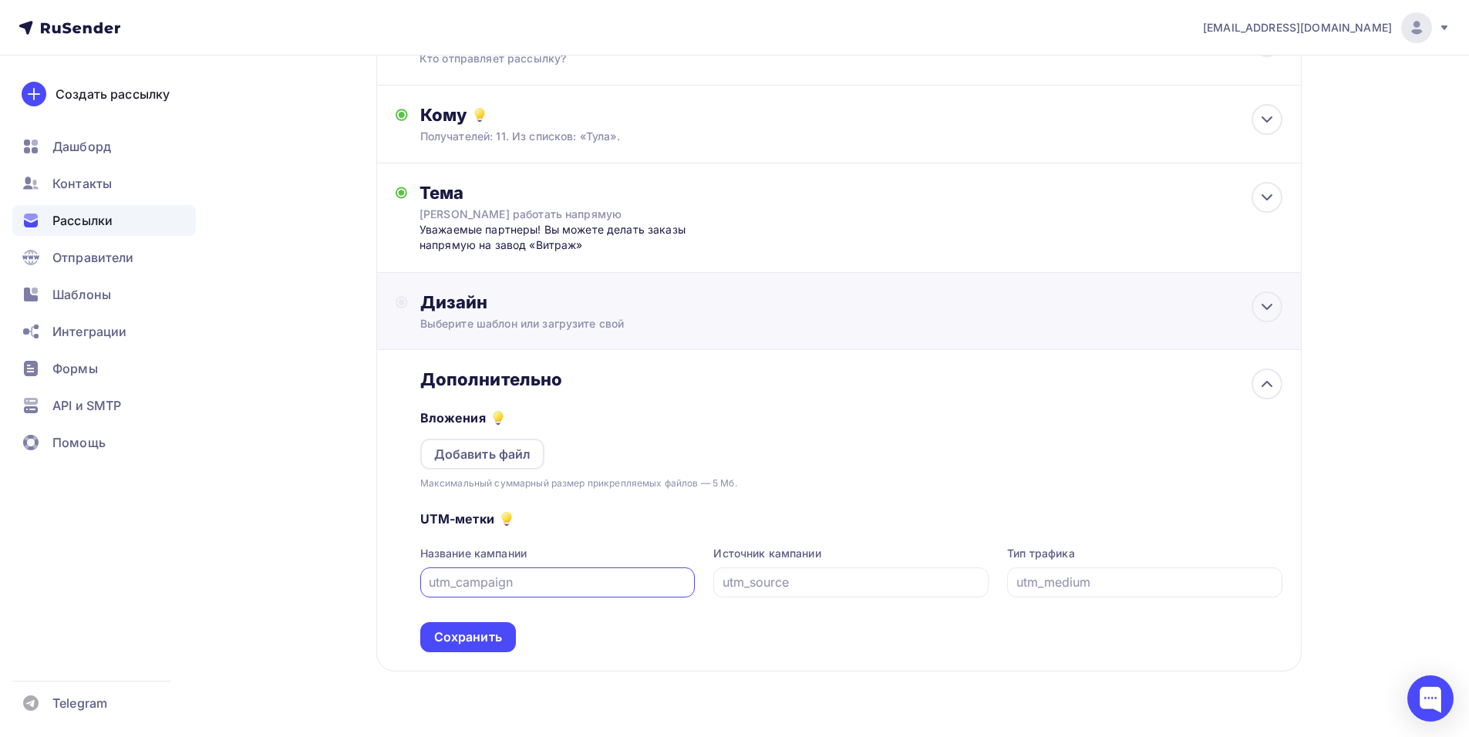
scroll to position [154, 0]
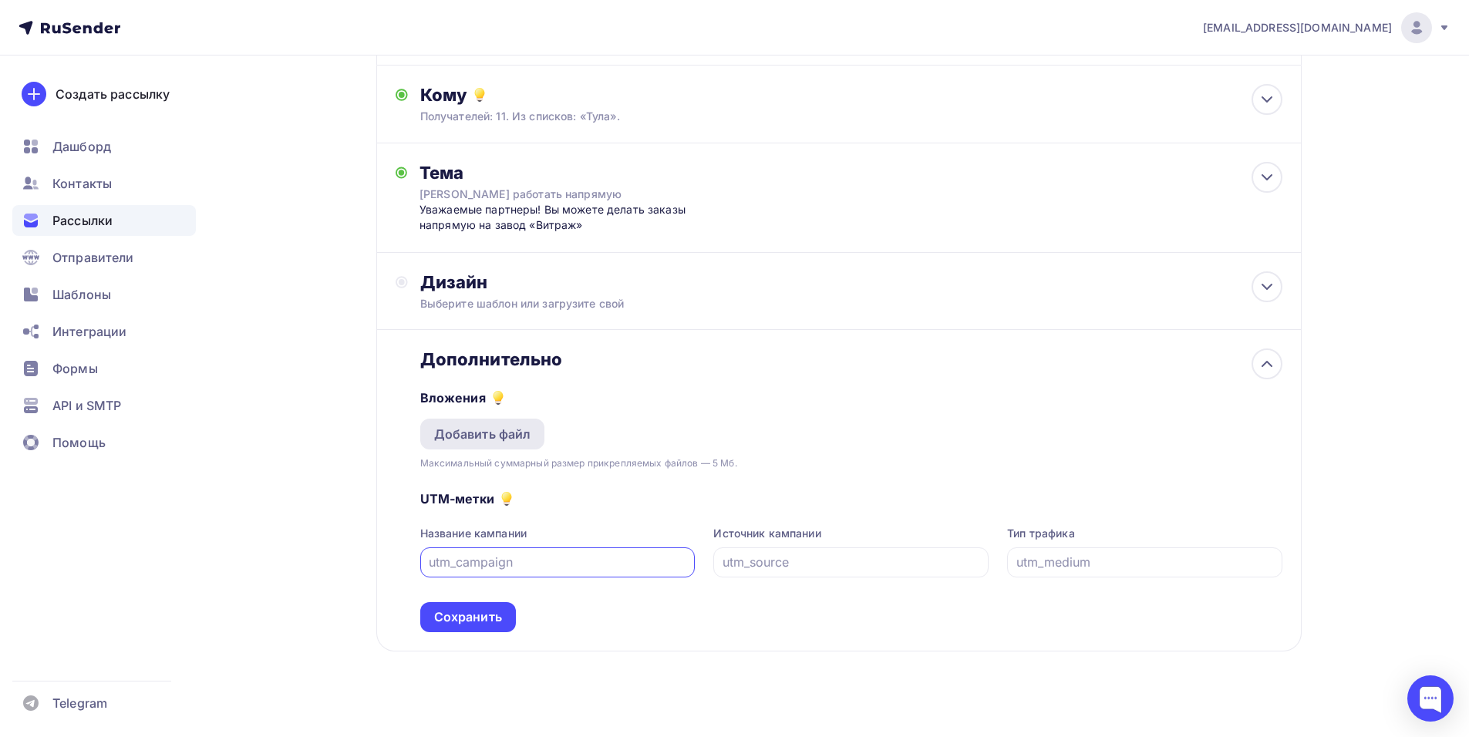
click at [529, 434] on div "Добавить файл" at bounding box center [482, 434] width 97 height 19
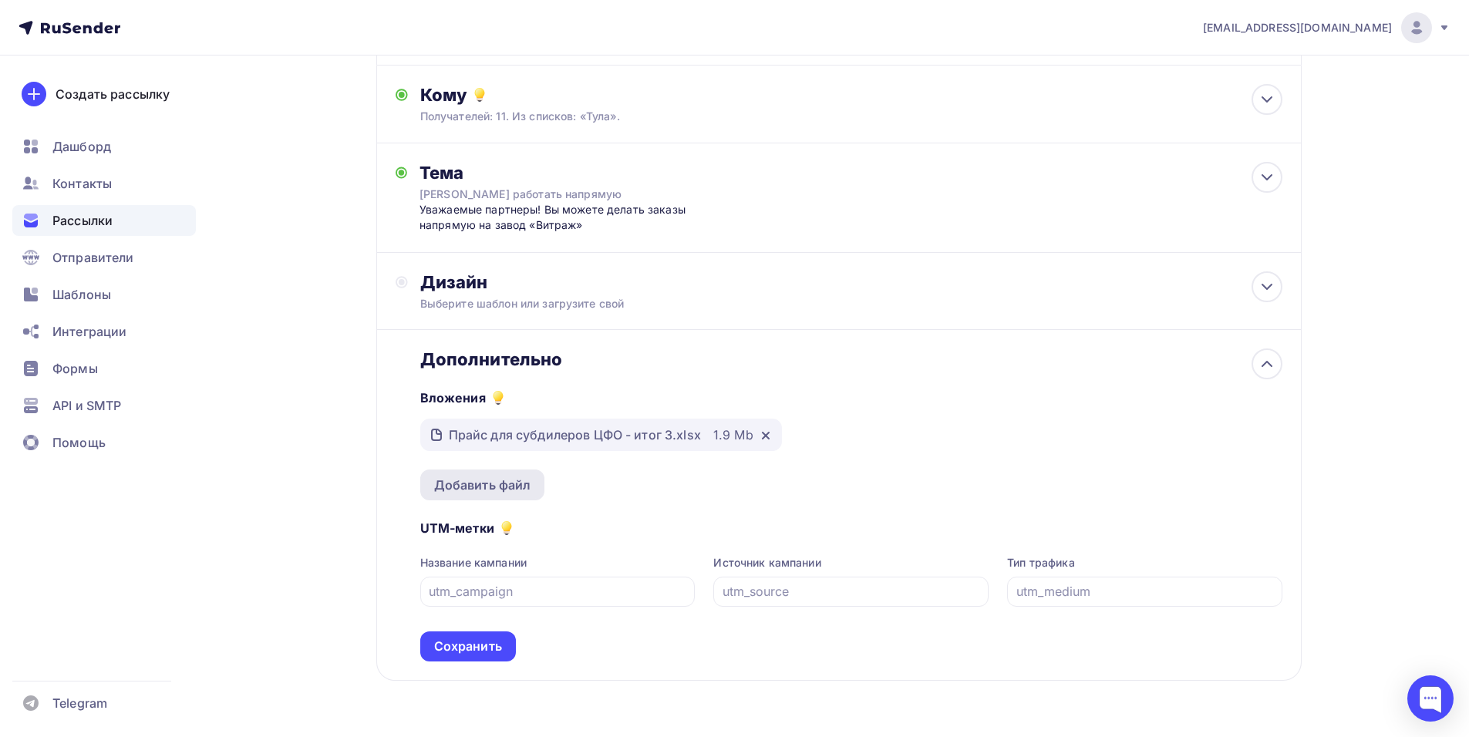
click at [513, 489] on div "Добавить файл" at bounding box center [482, 485] width 97 height 19
click at [465, 480] on div "Добавить файл" at bounding box center [482, 485] width 97 height 19
click at [497, 483] on div "Добавить файл" at bounding box center [482, 485] width 97 height 19
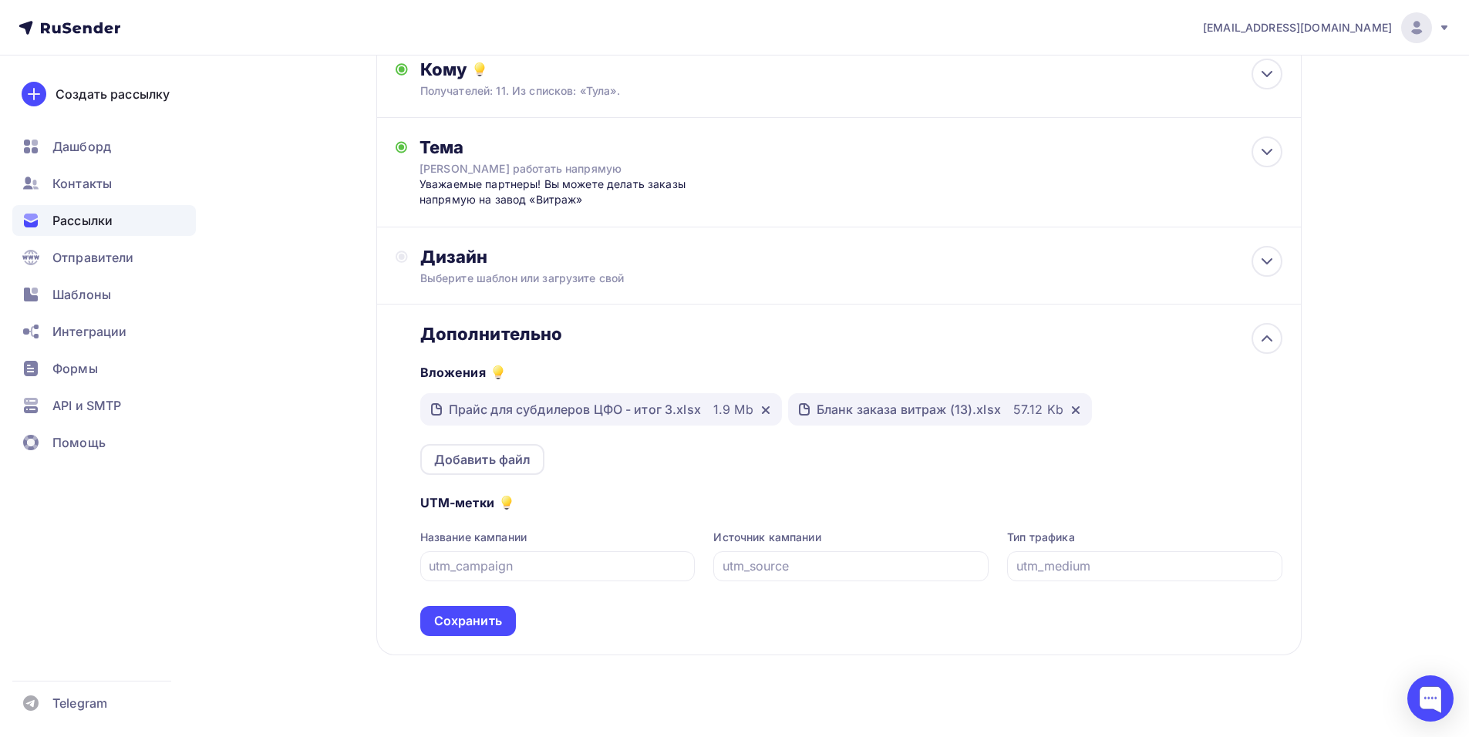
scroll to position [197, 0]
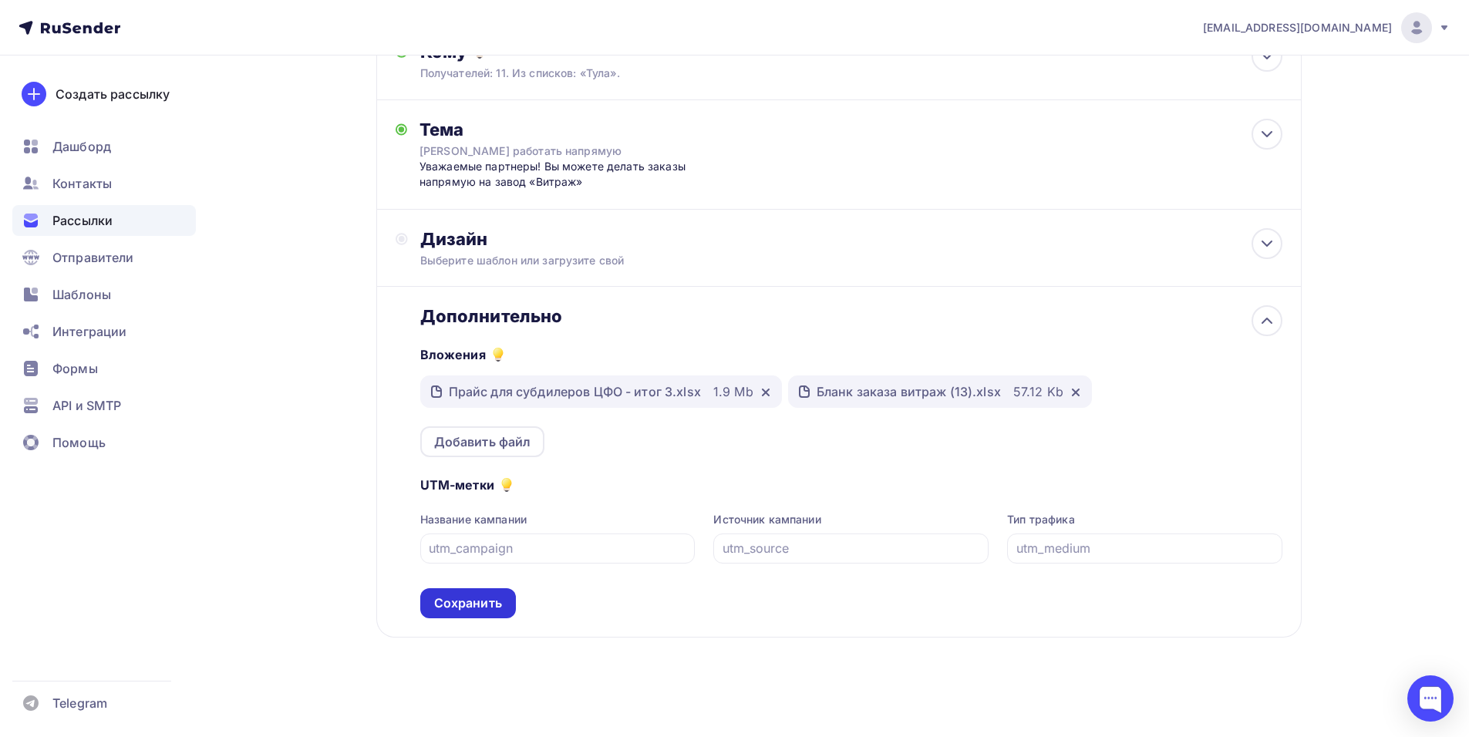
click at [476, 601] on div "Сохранить" at bounding box center [468, 603] width 68 height 18
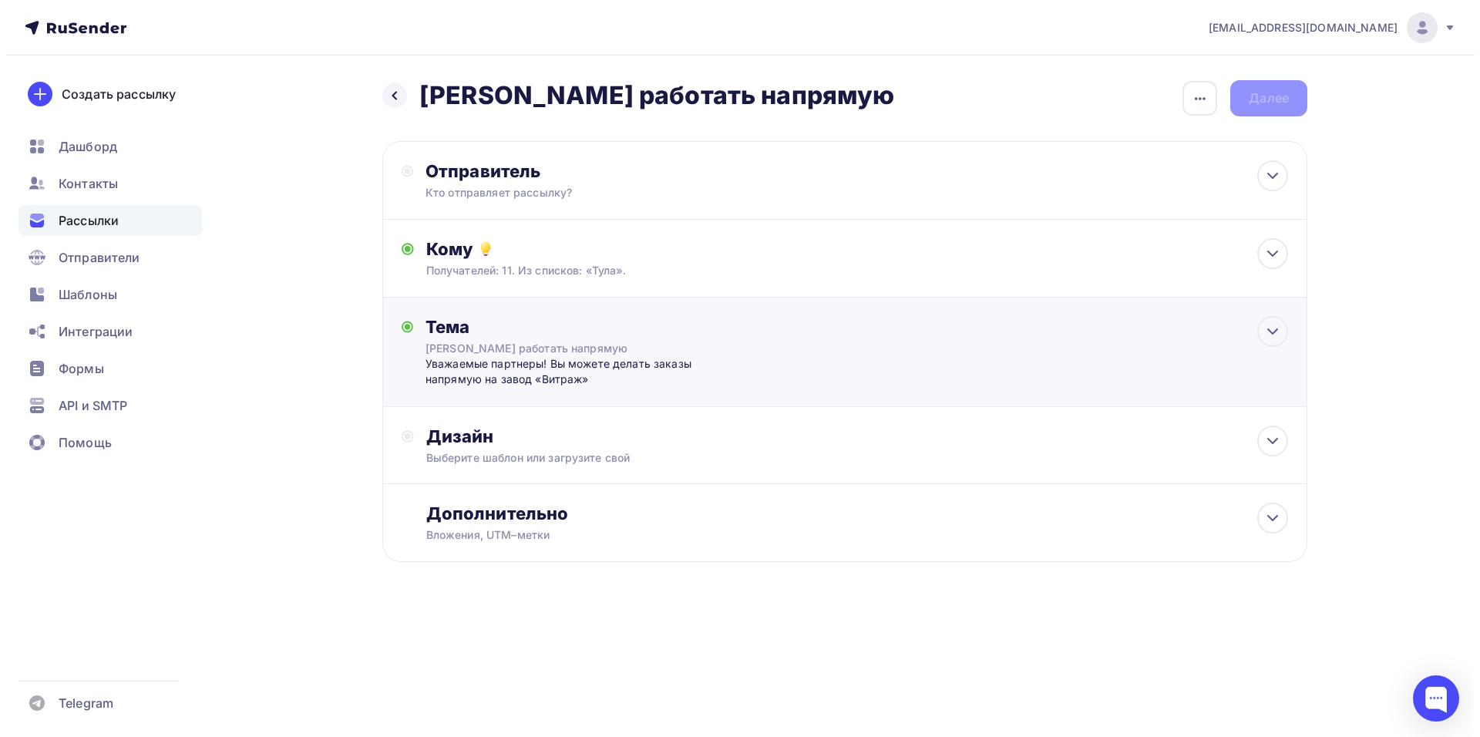
scroll to position [0, 0]
click at [1260, 91] on div "Назад Давайте работать напрямую Давайте работать напрямую Закончить позже Переи…" at bounding box center [844, 98] width 925 height 36
click at [1279, 169] on icon at bounding box center [1273, 176] width 19 height 19
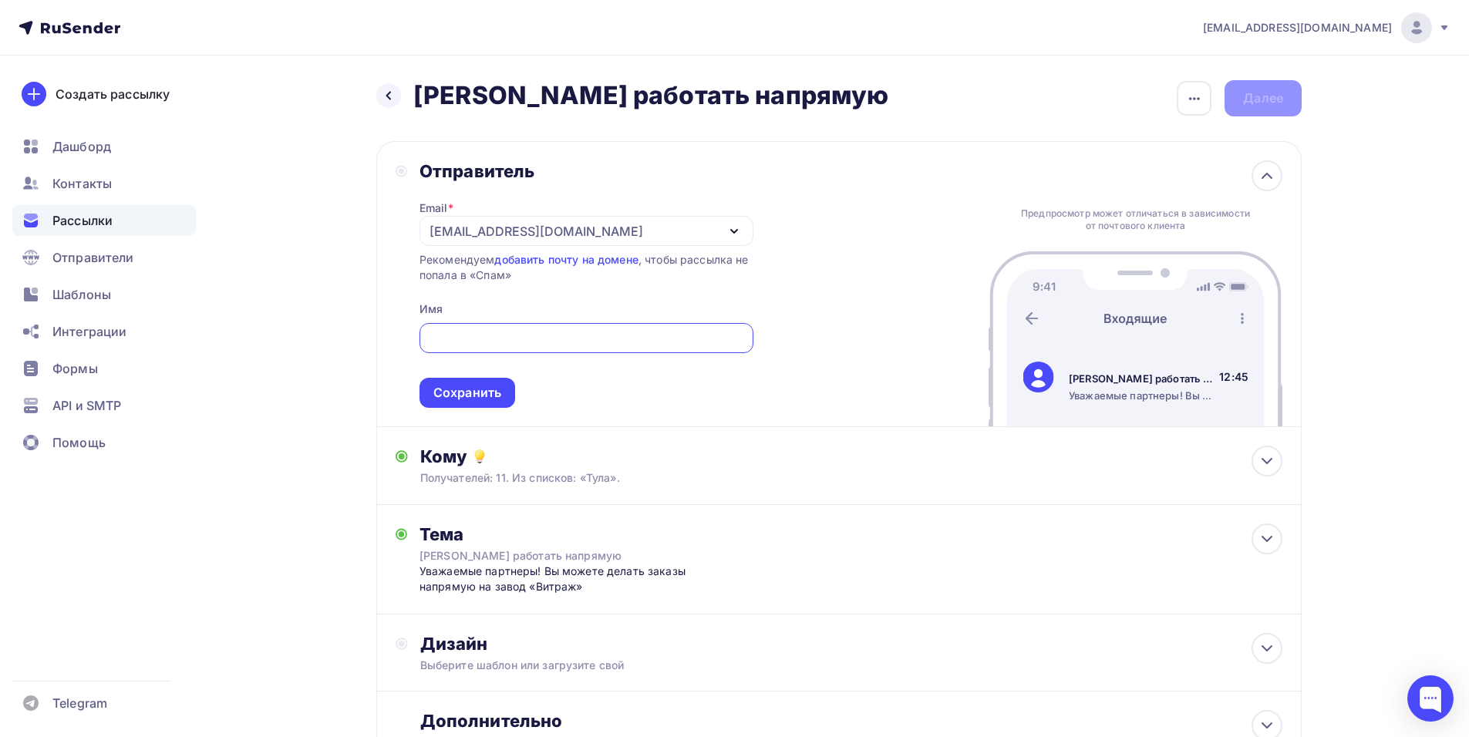
type input "[EMAIL_ADDRESS][DOMAIN_NAME]"
click at [483, 389] on div "Сохранить" at bounding box center [467, 393] width 68 height 18
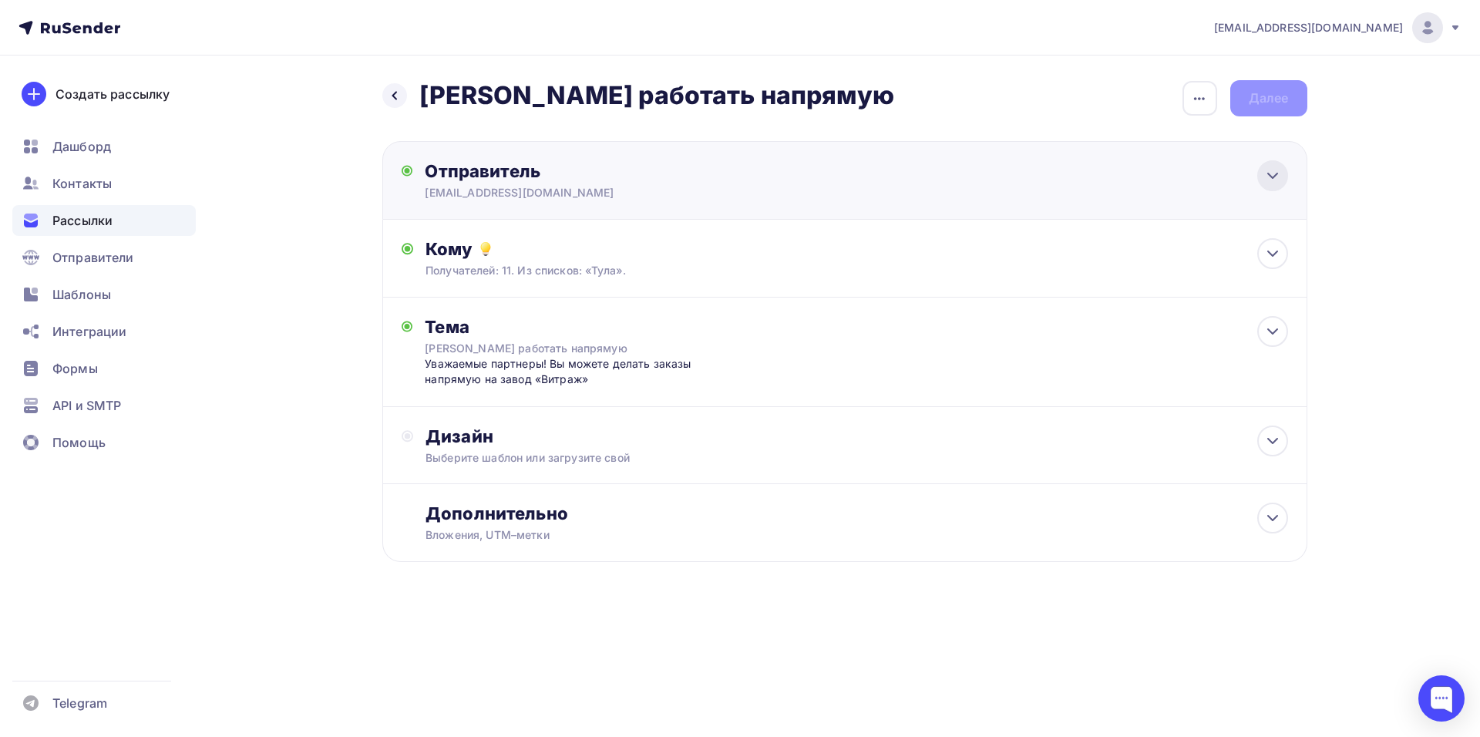
click at [1264, 173] on icon at bounding box center [1273, 176] width 19 height 19
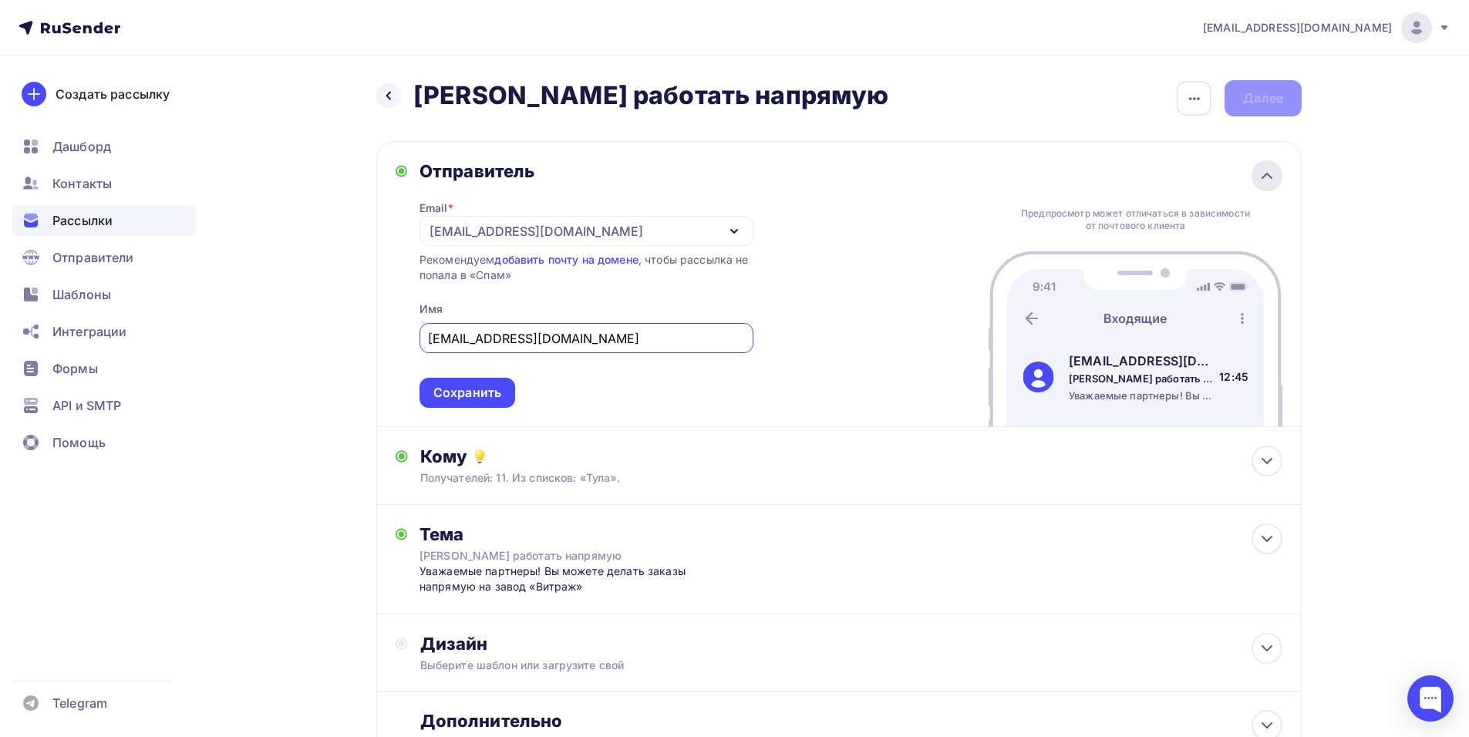
click at [1271, 170] on icon at bounding box center [1266, 176] width 19 height 19
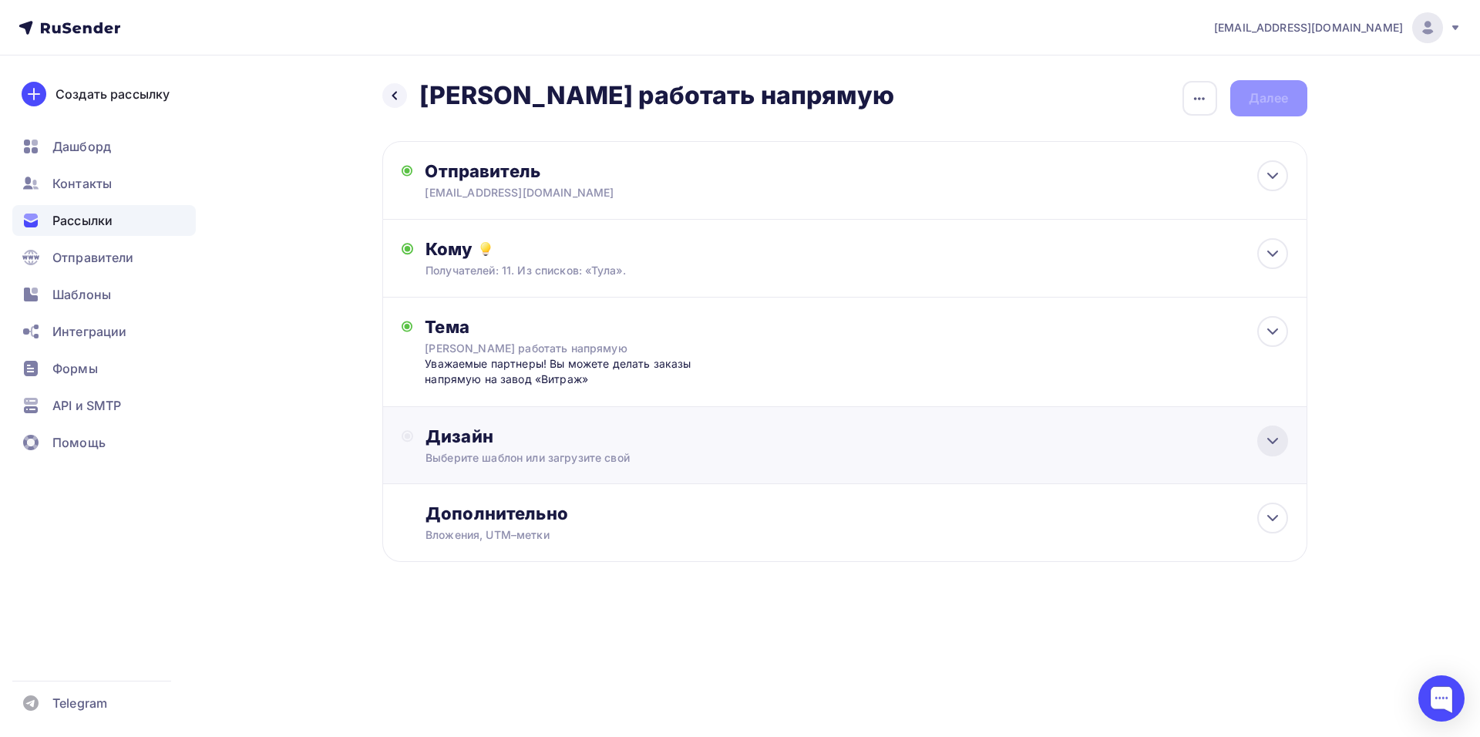
click at [1264, 447] on icon at bounding box center [1273, 441] width 19 height 19
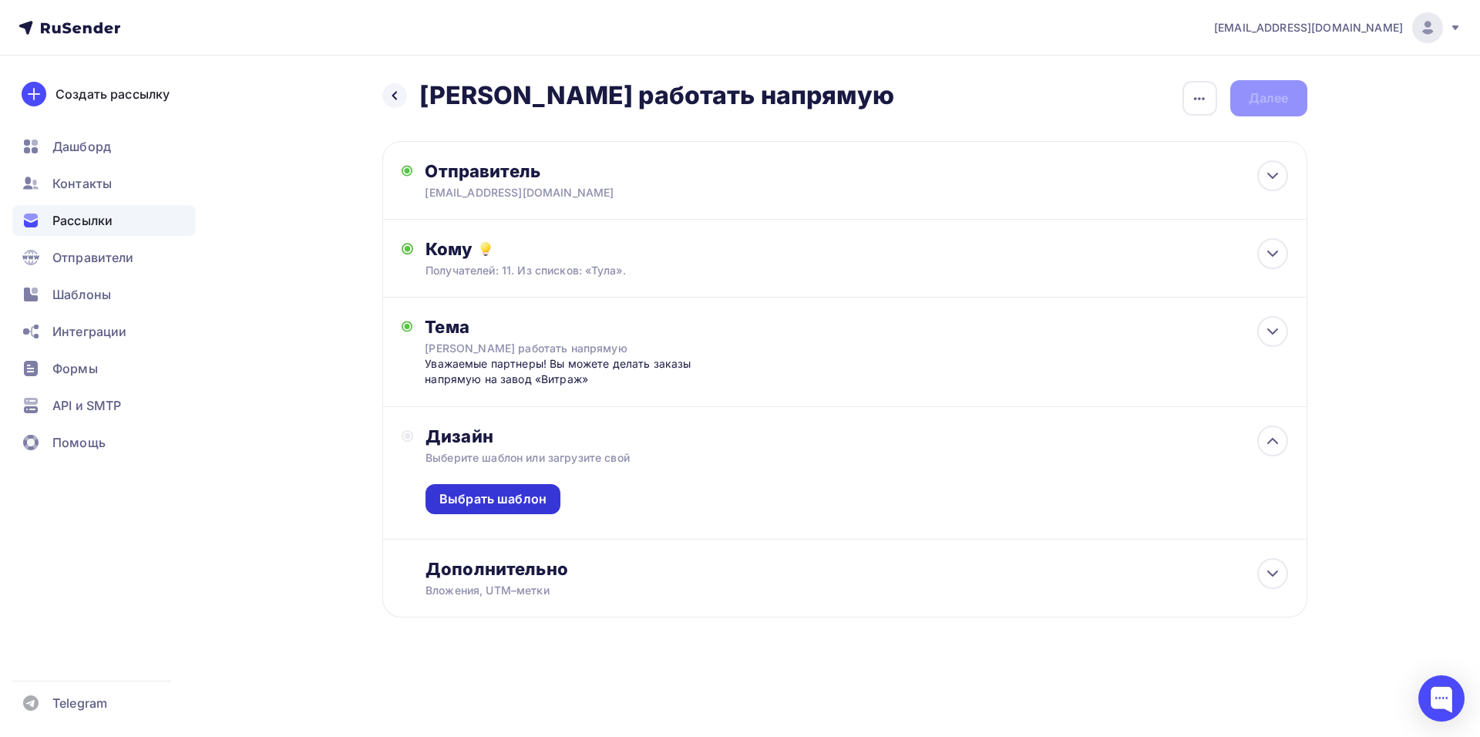
click at [546, 491] on div "Выбрать шаблон" at bounding box center [493, 499] width 135 height 30
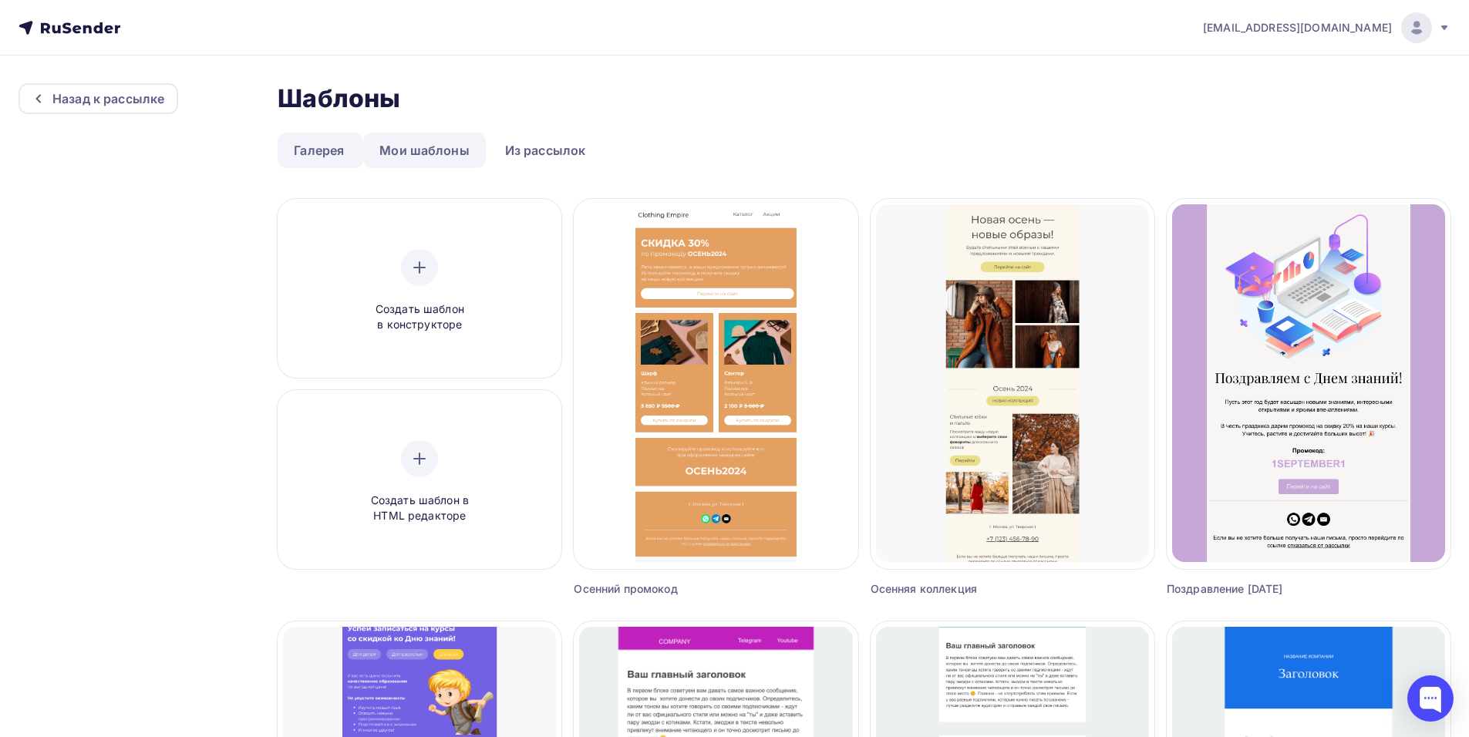
click at [443, 153] on link "Мои шаблоны" at bounding box center [424, 150] width 123 height 35
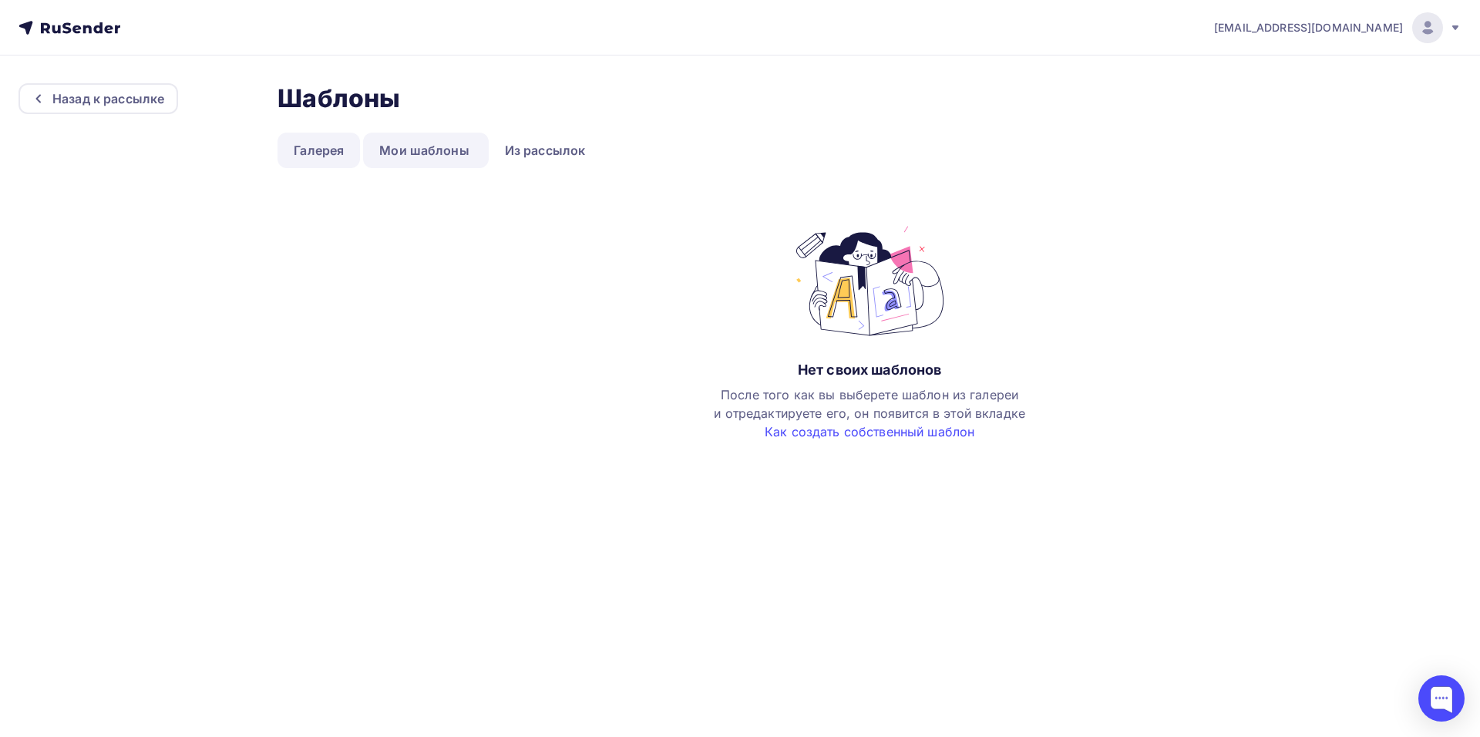
click at [323, 142] on link "Галерея" at bounding box center [319, 150] width 82 height 35
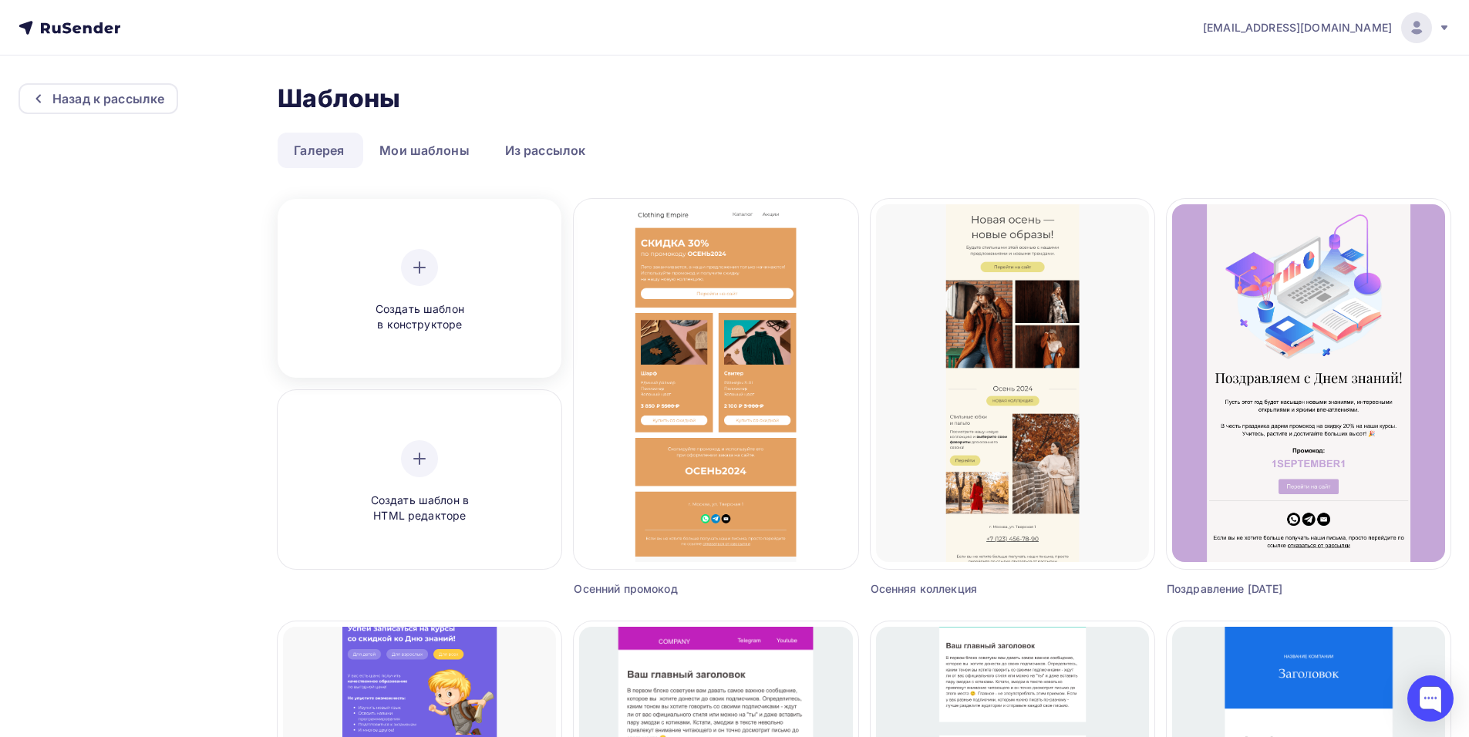
click at [435, 266] on div at bounding box center [419, 267] width 37 height 37
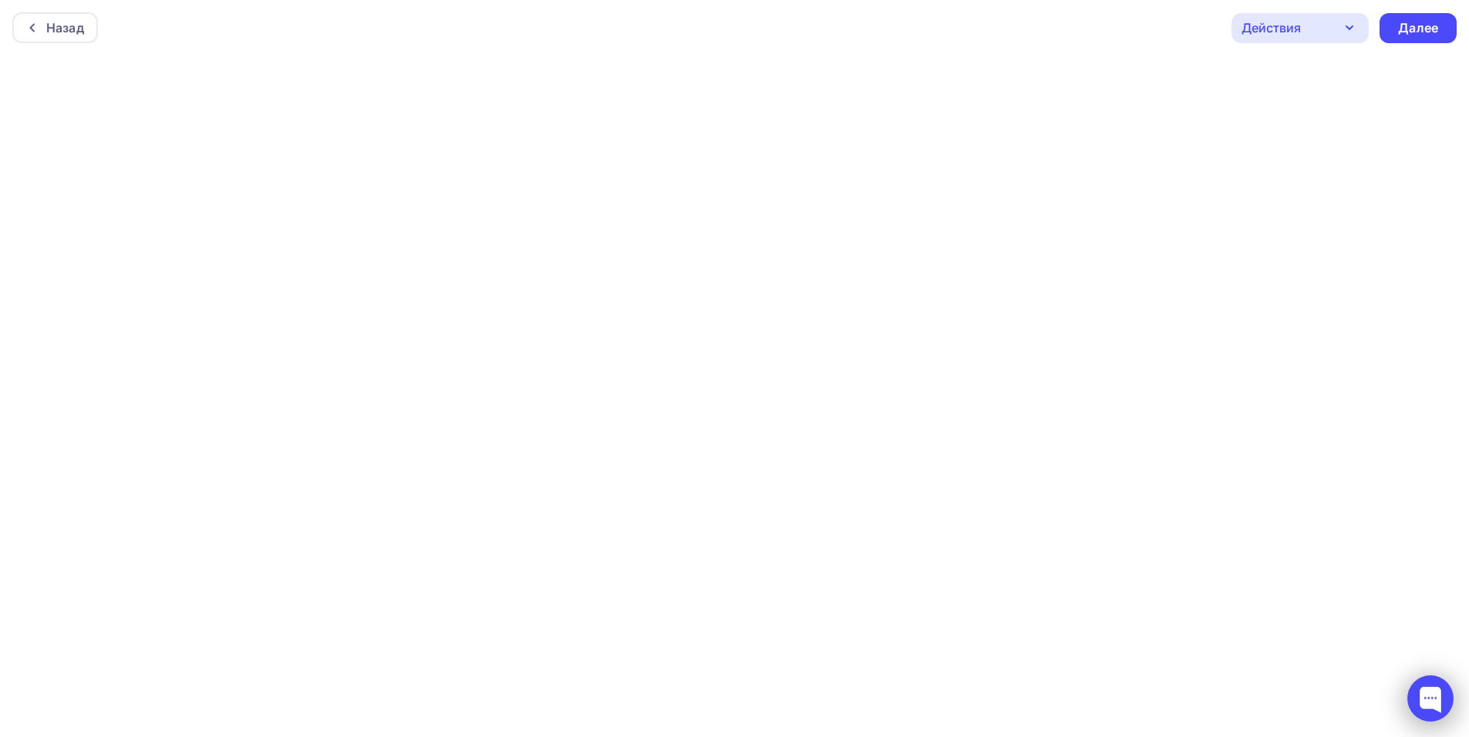
click at [1432, 702] on div at bounding box center [1430, 698] width 46 height 46
